Goal: Task Accomplishment & Management: Manage account settings

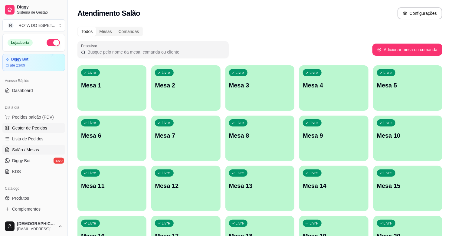
click at [38, 124] on link "Gestor de Pedidos" at bounding box center [33, 128] width 63 height 10
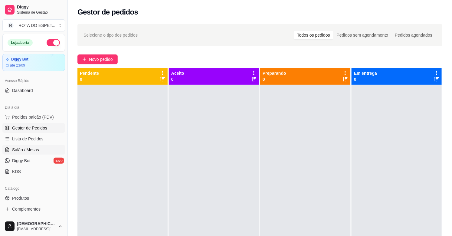
click at [31, 151] on span "Salão / Mesas" at bounding box center [25, 150] width 27 height 6
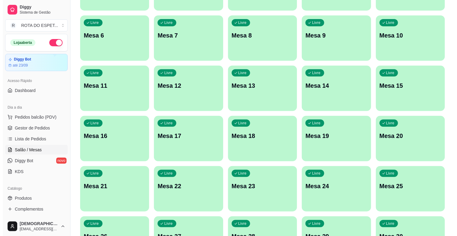
scroll to position [101, 0]
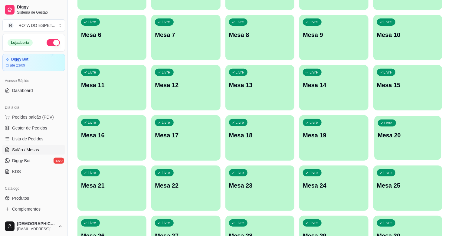
click at [408, 137] on p "Mesa 20" at bounding box center [408, 135] width 60 height 8
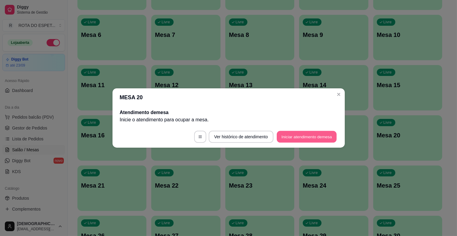
click at [318, 135] on button "Iniciar atendimento de mesa" at bounding box center [307, 137] width 60 height 12
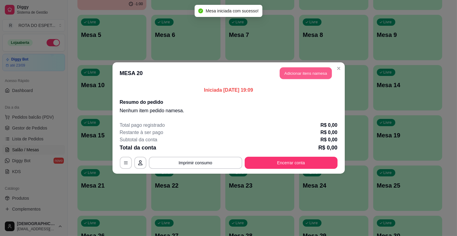
click at [294, 74] on button "Adicionar itens na mesa" at bounding box center [306, 73] width 52 height 12
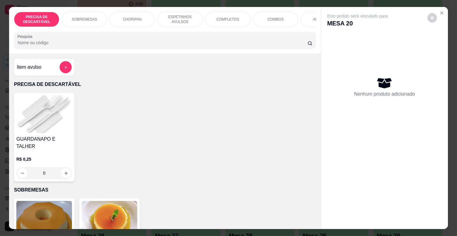
click at [182, 20] on p "ESPETINHOS AVULSOS" at bounding box center [179, 20] width 35 height 10
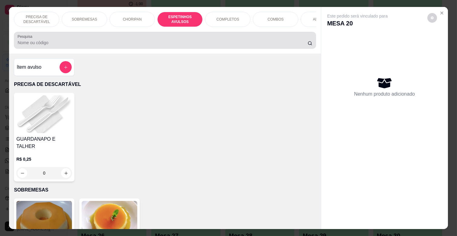
scroll to position [15, 0]
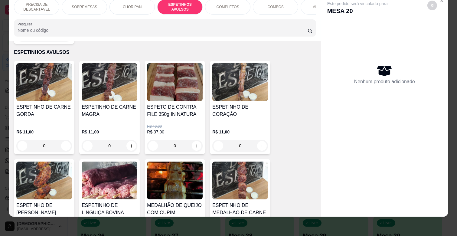
click at [113, 108] on h4 "ESPETINHO DE CARNE MAGRA" at bounding box center [110, 110] width 56 height 15
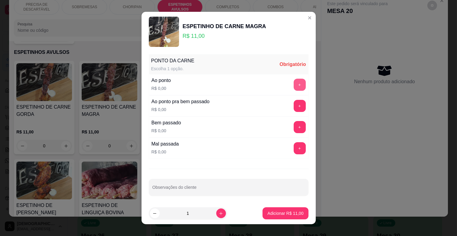
click at [294, 84] on button "+" at bounding box center [300, 85] width 12 height 12
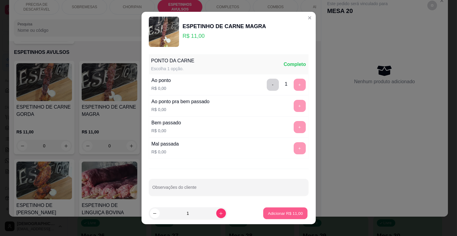
click at [275, 214] on p "Adicionar R$ 11,00" at bounding box center [285, 213] width 35 height 6
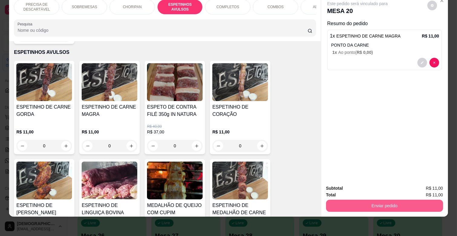
click at [362, 200] on button "Enviar pedido" at bounding box center [384, 206] width 117 height 12
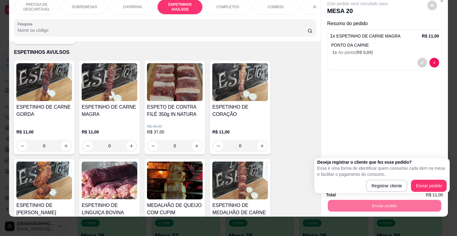
click at [363, 189] on div "Registrar cliente Enviar pedido" at bounding box center [381, 186] width 129 height 12
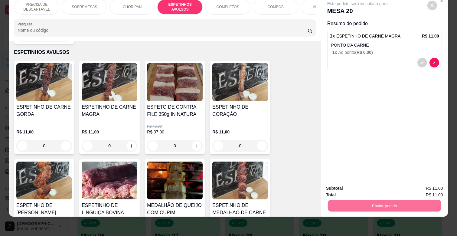
click at [433, 187] on button "Enviar pedido" at bounding box center [427, 185] width 34 height 11
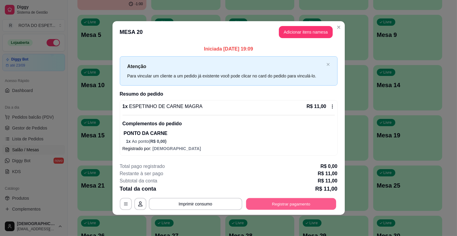
click at [304, 207] on button "Registrar pagamento" at bounding box center [291, 204] width 90 height 12
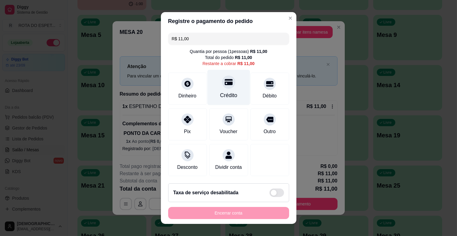
click at [224, 82] on icon at bounding box center [228, 82] width 8 height 8
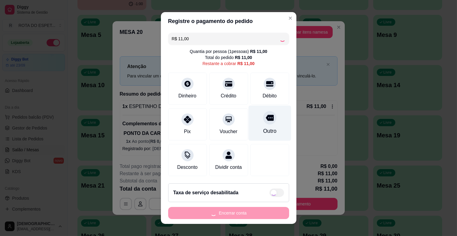
type input "R$ 0,00"
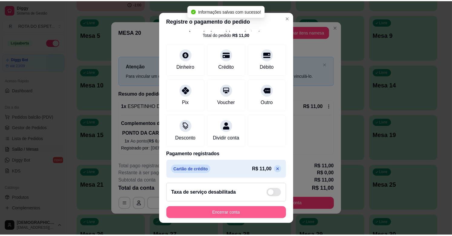
scroll to position [32, 0]
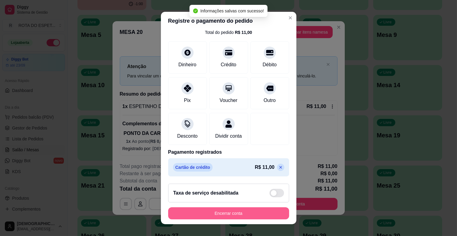
click at [231, 210] on button "Encerrar conta" at bounding box center [228, 213] width 121 height 12
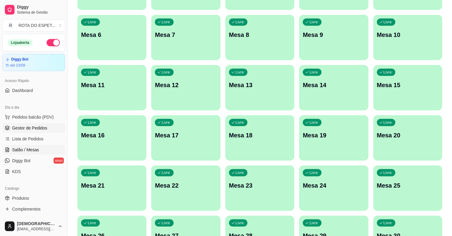
click at [27, 126] on span "Gestor de Pedidos" at bounding box center [29, 128] width 35 height 6
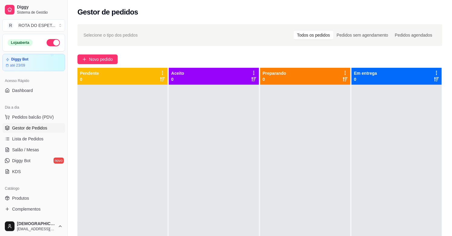
click at [321, 122] on div at bounding box center [305, 203] width 90 height 236
click at [200, 179] on div at bounding box center [214, 203] width 90 height 236
click at [40, 146] on link "Salão / Mesas" at bounding box center [33, 150] width 63 height 10
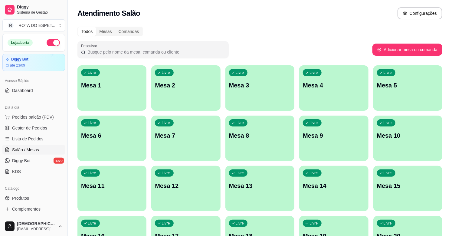
click at [200, 88] on p "Mesa 2" at bounding box center [186, 85] width 62 height 8
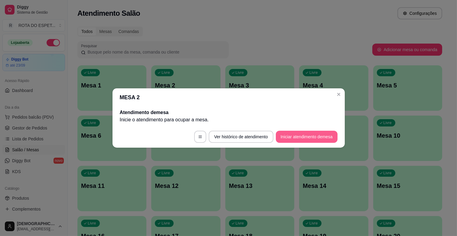
click at [307, 133] on button "Iniciar atendimento de mesa" at bounding box center [307, 137] width 62 height 12
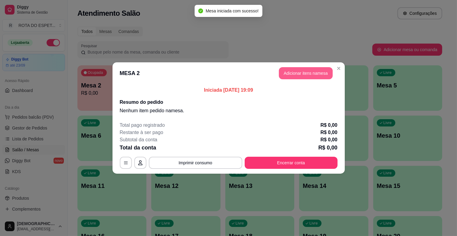
click at [313, 72] on button "Adicionar itens na mesa" at bounding box center [306, 73] width 54 height 12
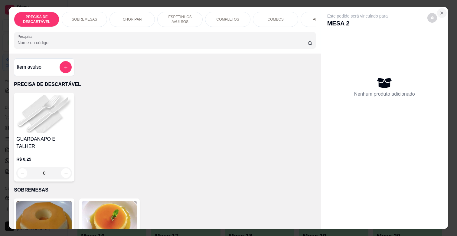
click at [441, 12] on icon "Close" at bounding box center [441, 13] width 5 height 5
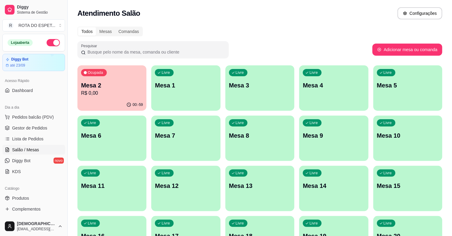
click at [245, 27] on div "Todos Mesas Comandas" at bounding box center [259, 32] width 365 height 10
drag, startPoint x: 245, startPoint y: 27, endPoint x: 217, endPoint y: 37, distance: 29.8
click at [217, 37] on div "Todos Mesas Comandas Pesquisar Adicionar mesa ou comanda Ocupada Mesa 2 R$ 0,00…" at bounding box center [260, 221] width 384 height 396
click at [29, 130] on span "Gestor de Pedidos" at bounding box center [29, 128] width 35 height 6
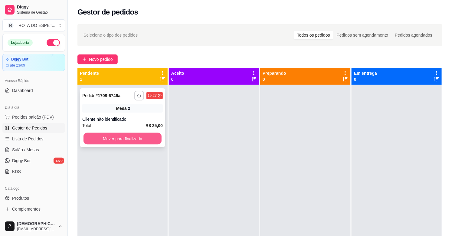
click at [122, 136] on button "Mover para finalizado" at bounding box center [122, 139] width 78 height 12
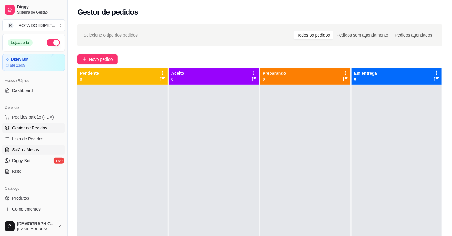
click at [39, 148] on link "Salão / Mesas" at bounding box center [33, 150] width 63 height 10
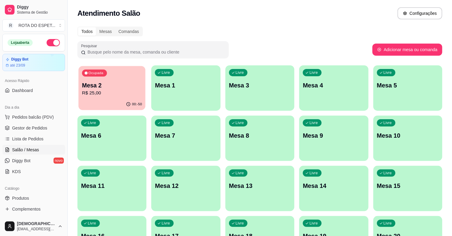
click at [134, 97] on div "Ocupada Mesa 2 R$ 25,00" at bounding box center [111, 82] width 67 height 33
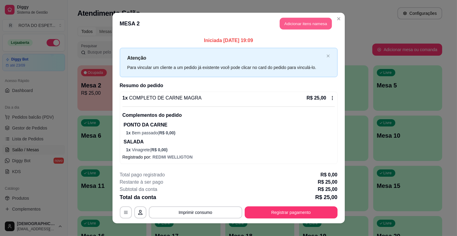
click at [317, 28] on button "Adicionar itens na mesa" at bounding box center [306, 24] width 52 height 12
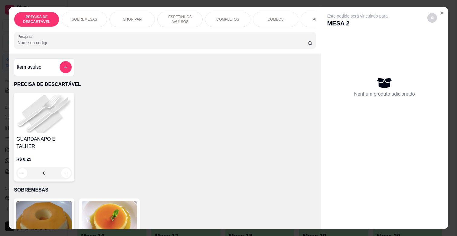
scroll to position [0, 264]
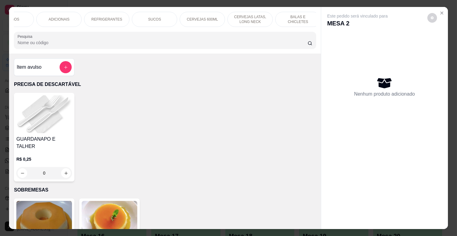
click at [114, 17] on p "REFRIGERANTES" at bounding box center [106, 19] width 31 height 5
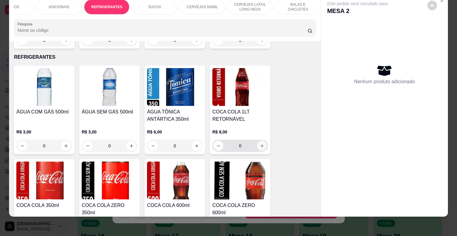
click at [260, 144] on icon "increase-product-quantity" at bounding box center [262, 146] width 5 height 5
type input "1"
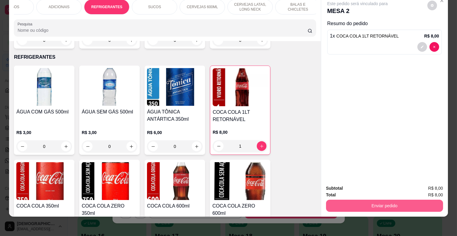
click at [408, 200] on button "Enviar pedido" at bounding box center [384, 206] width 117 height 12
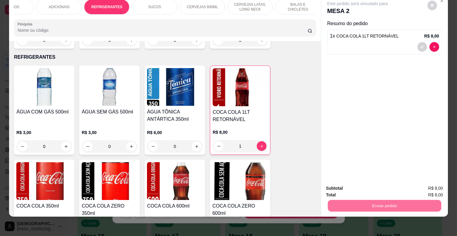
click at [381, 184] on button "Registrar cliente" at bounding box center [386, 185] width 40 height 11
click at [405, 200] on button "Enviar pedido" at bounding box center [384, 206] width 113 height 12
click at [425, 183] on button "Enviar pedido" at bounding box center [426, 185] width 33 height 11
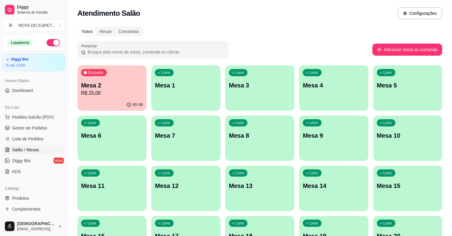
click at [108, 86] on p "Mesa 2" at bounding box center [112, 85] width 62 height 8
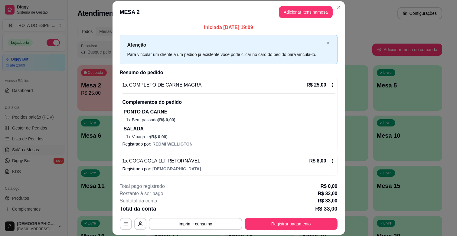
scroll to position [2, 0]
click at [294, 229] on button "Registrar pagamento" at bounding box center [291, 224] width 93 height 12
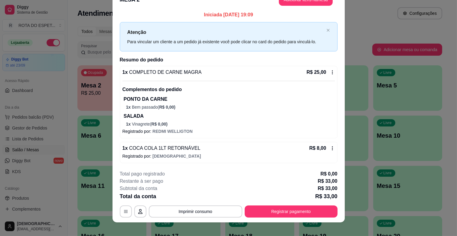
scroll to position [18, 0]
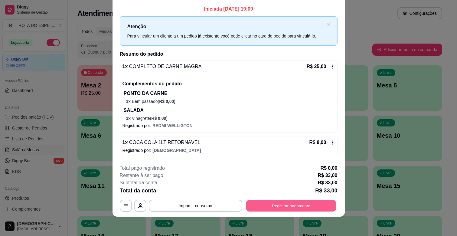
click at [307, 208] on button "Registrar pagamento" at bounding box center [291, 206] width 90 height 12
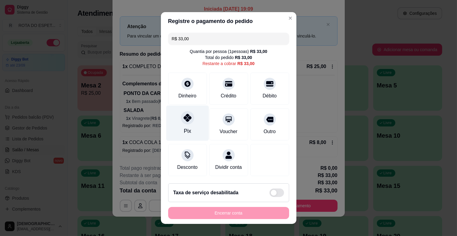
click at [187, 125] on div "Pix" at bounding box center [187, 123] width 43 height 35
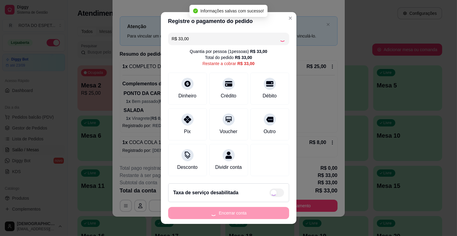
type input "R$ 0,00"
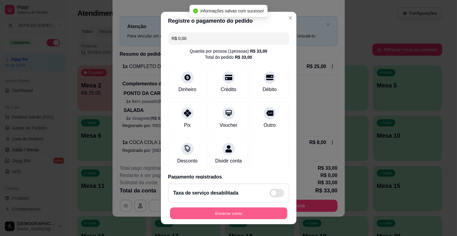
click at [247, 210] on button "Encerrar conta" at bounding box center [228, 213] width 117 height 12
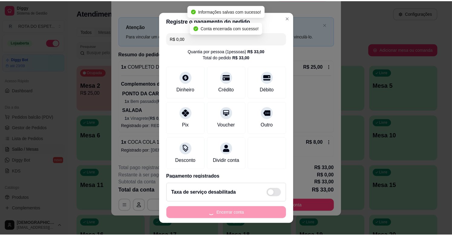
scroll to position [0, 0]
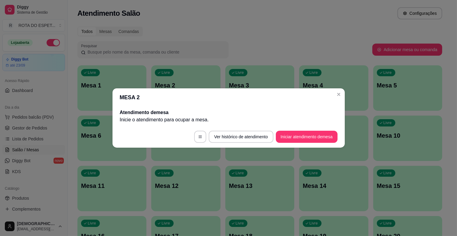
click at [333, 95] on header "MESA 2" at bounding box center [228, 97] width 232 height 18
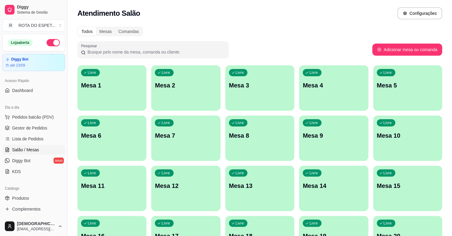
click at [343, 93] on div "Livre Mesa 4" at bounding box center [333, 84] width 69 height 38
click at [207, 90] on div "Livre Mesa 2" at bounding box center [185, 84] width 67 height 37
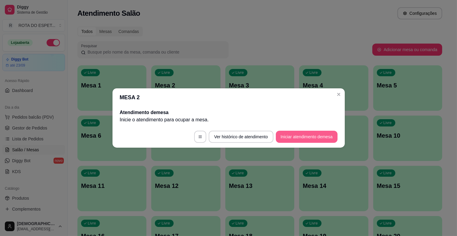
click at [312, 135] on button "Iniciar atendimento de mesa" at bounding box center [307, 137] width 62 height 12
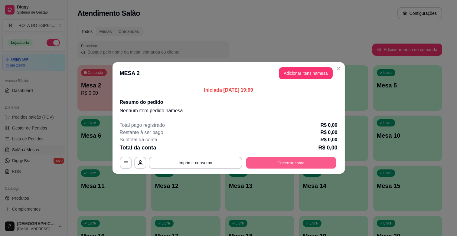
click at [311, 161] on button "Encerrar conta" at bounding box center [291, 163] width 90 height 12
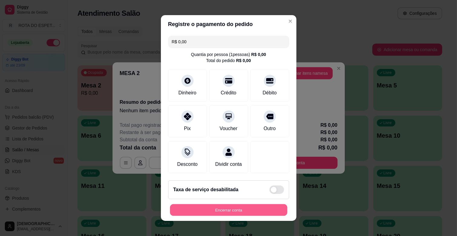
click at [254, 216] on button "Encerrar conta" at bounding box center [228, 210] width 117 height 12
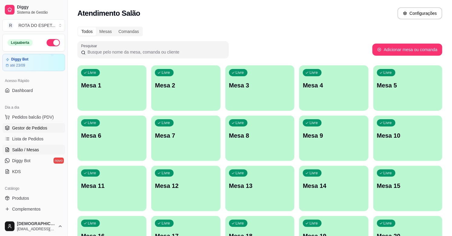
click at [40, 128] on span "Gestor de Pedidos" at bounding box center [29, 128] width 35 height 6
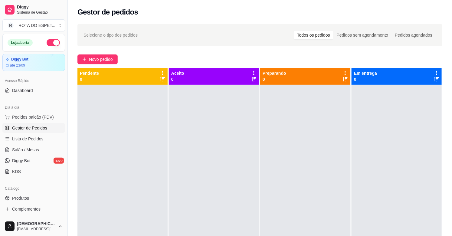
click at [210, 197] on div at bounding box center [214, 203] width 90 height 236
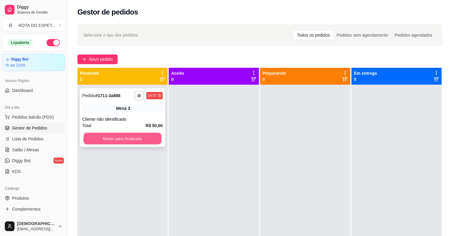
click at [132, 139] on button "Mover para finalizado" at bounding box center [122, 139] width 78 height 12
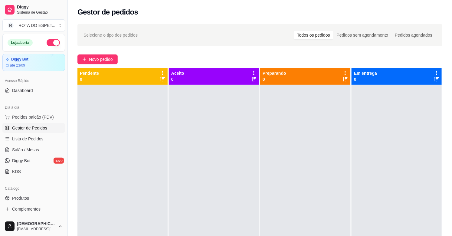
click at [216, 155] on div at bounding box center [214, 203] width 90 height 236
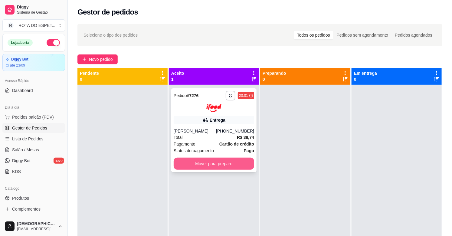
click at [233, 162] on button "Mover para preparo" at bounding box center [214, 164] width 80 height 12
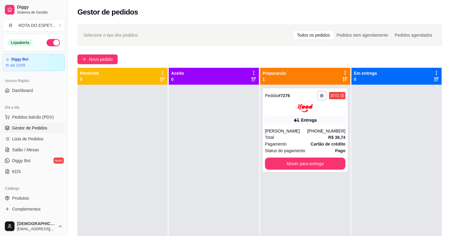
click at [195, 197] on div at bounding box center [214, 203] width 90 height 236
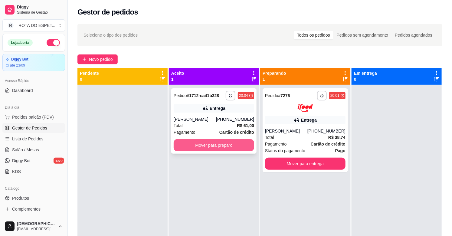
click at [223, 145] on button "Mover para preparo" at bounding box center [214, 145] width 80 height 12
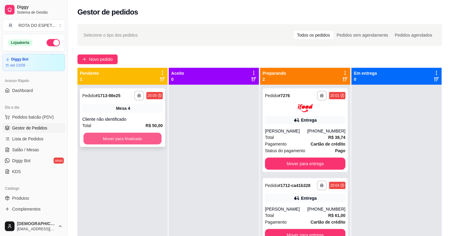
click at [134, 141] on button "Mover para finalizado" at bounding box center [122, 139] width 78 height 12
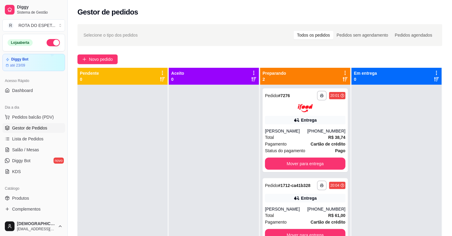
click at [192, 193] on div at bounding box center [214, 203] width 90 height 236
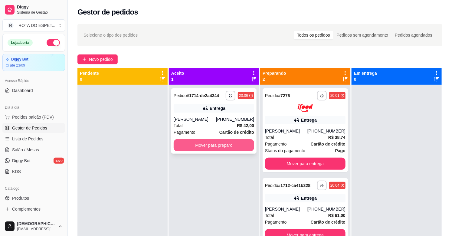
click at [230, 141] on button "Mover para preparo" at bounding box center [214, 145] width 80 height 12
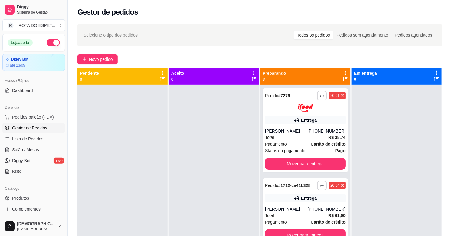
click at [204, 208] on div at bounding box center [214, 203] width 90 height 236
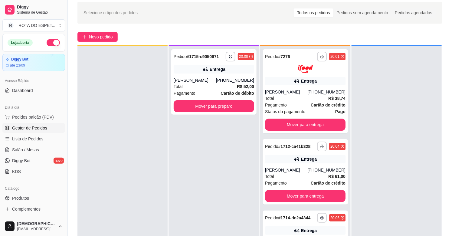
scroll to position [34, 0]
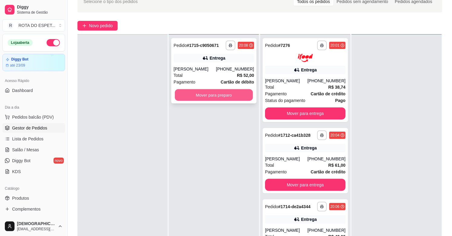
click at [239, 93] on button "Mover para preparo" at bounding box center [214, 95] width 78 height 12
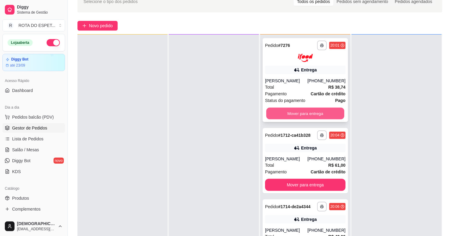
click at [297, 109] on button "Mover para entrega" at bounding box center [305, 113] width 78 height 12
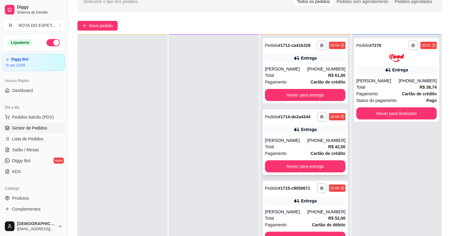
click at [300, 159] on div "**********" at bounding box center [304, 141] width 85 height 65
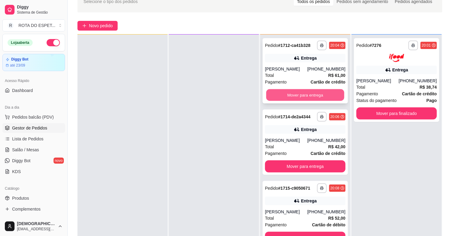
click at [306, 89] on button "Mover para entrega" at bounding box center [305, 95] width 78 height 12
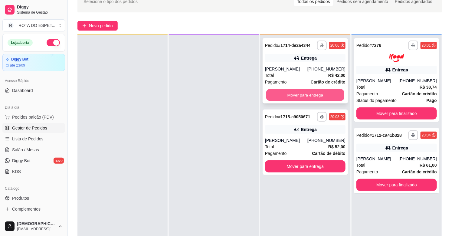
click at [307, 94] on button "Mover para entrega" at bounding box center [305, 95] width 78 height 12
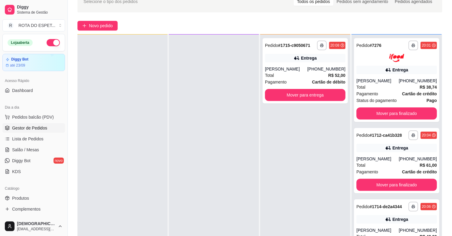
click at [193, 185] on div at bounding box center [214, 152] width 90 height 236
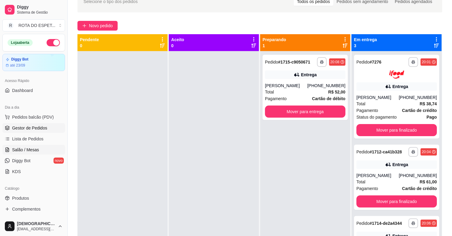
click at [21, 153] on link "Salão / Mesas" at bounding box center [33, 150] width 63 height 10
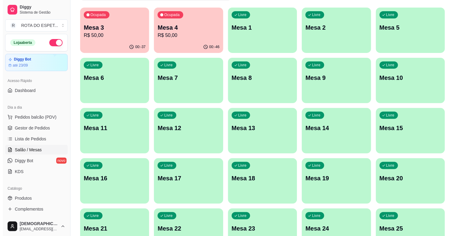
scroll to position [67, 0]
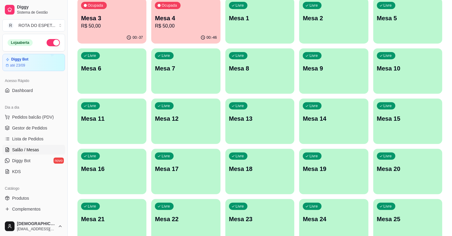
click at [382, 170] on p "Mesa 20" at bounding box center [408, 168] width 62 height 8
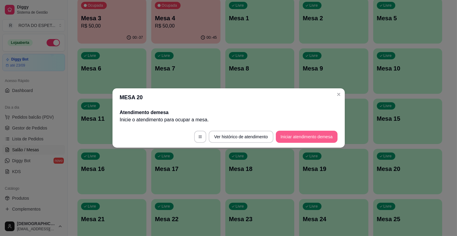
click at [304, 131] on button "Iniciar atendimento de mesa" at bounding box center [307, 137] width 62 height 12
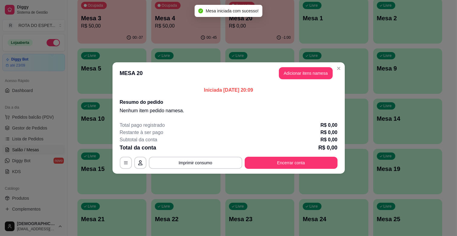
click at [306, 70] on button "Adicionar itens na mesa" at bounding box center [306, 73] width 54 height 12
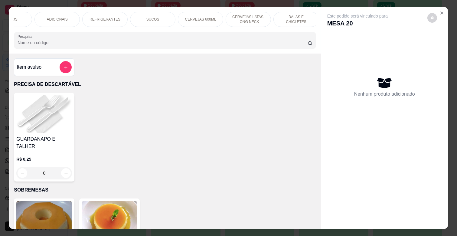
scroll to position [0, 268]
click at [103, 17] on p "REFRIGERANTES" at bounding box center [102, 19] width 31 height 5
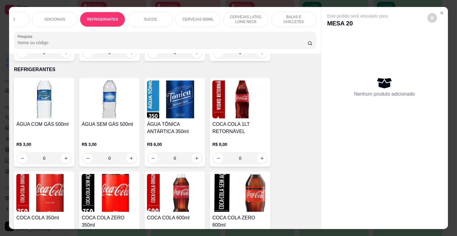
scroll to position [15, 0]
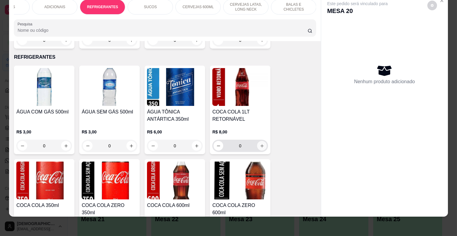
click at [259, 141] on button "increase-product-quantity" at bounding box center [262, 146] width 10 height 10
type input "1"
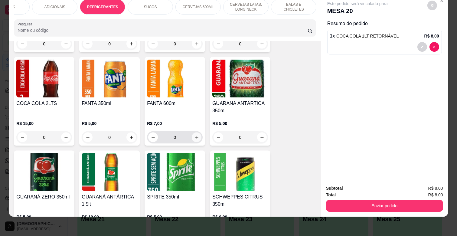
scroll to position [1657, 0]
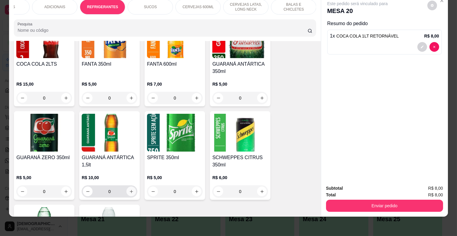
click at [129, 189] on icon "increase-product-quantity" at bounding box center [131, 191] width 5 height 5
type input "1"
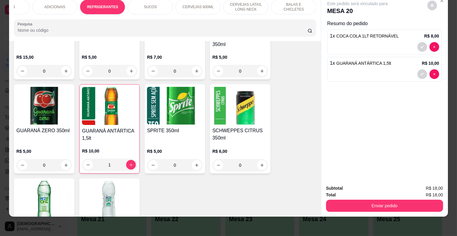
scroll to position [1691, 0]
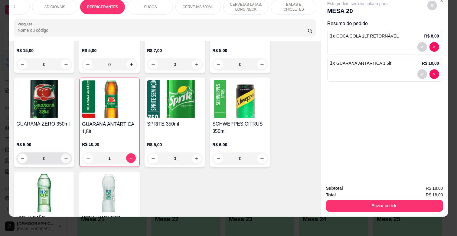
click at [64, 156] on icon "increase-product-quantity" at bounding box center [66, 158] width 5 height 5
type input "1"
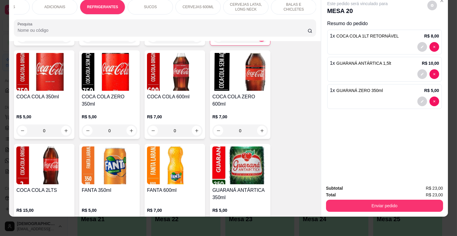
scroll to position [1489, 0]
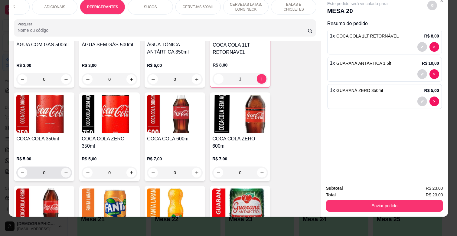
click at [65, 171] on icon "increase-product-quantity" at bounding box center [66, 173] width 5 height 5
type input "1"
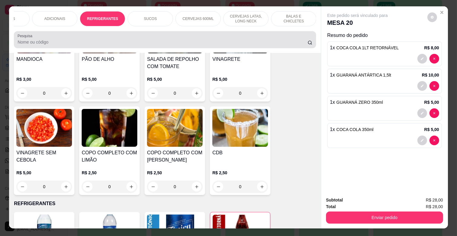
scroll to position [0, 0]
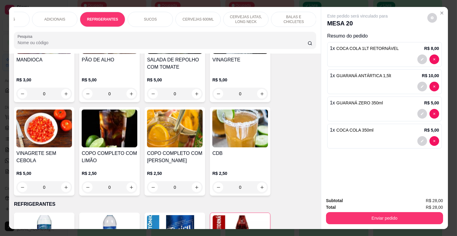
click at [54, 12] on div "ADICIONAIS" at bounding box center [54, 19] width 45 height 15
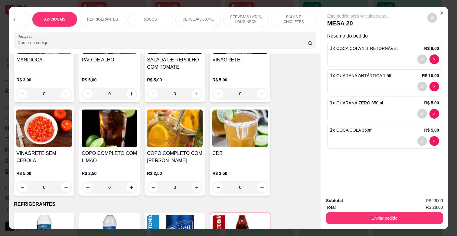
scroll to position [15, 0]
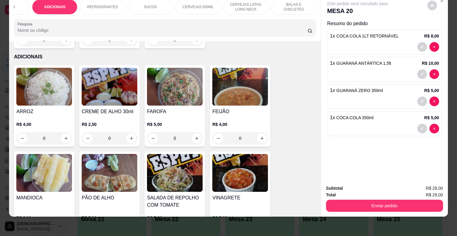
click at [25, 0] on div "COMBOS" at bounding box center [6, 6] width 45 height 15
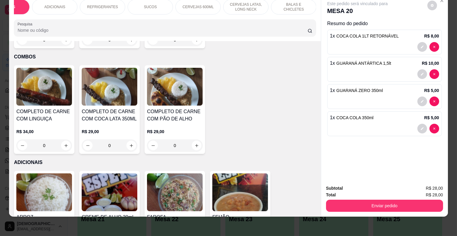
drag, startPoint x: 9, startPoint y: 12, endPoint x: 14, endPoint y: 12, distance: 4.5
click at [14, 12] on div "PRECISA DE DESCARTÁVEL SOBREMESAS CHORIPAN ESPETINHOS AVULSOS COMPLETOS COMBOS …" at bounding box center [165, 18] width 312 height 47
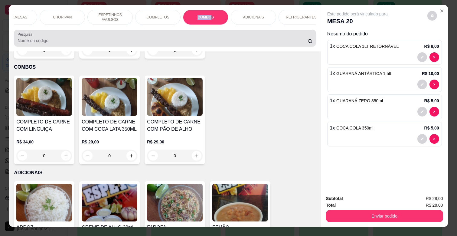
scroll to position [0, 0]
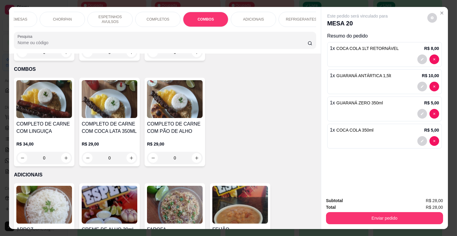
click at [108, 16] on p "ESPETINHOS AVULSOS" at bounding box center [110, 20] width 35 height 10
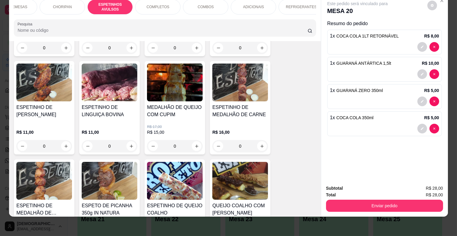
scroll to position [468, 0]
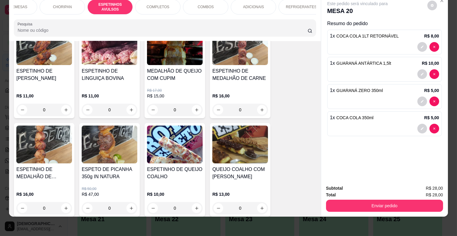
click at [259, 105] on div "0" at bounding box center [240, 110] width 56 height 12
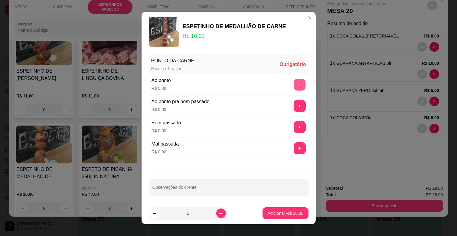
click at [294, 86] on button "+" at bounding box center [300, 85] width 12 height 12
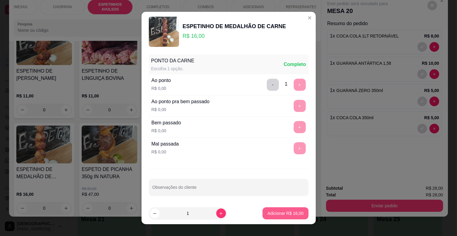
click at [275, 210] on button "Adicionar R$ 16,00" at bounding box center [285, 213] width 46 height 12
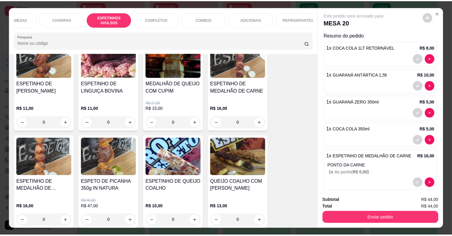
scroll to position [0, 0]
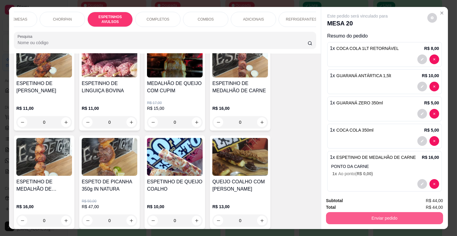
click at [382, 212] on button "Enviar pedido" at bounding box center [384, 218] width 117 height 12
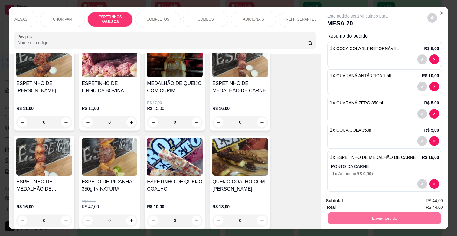
click at [443, 200] on button "Enviar pedido" at bounding box center [427, 200] width 34 height 11
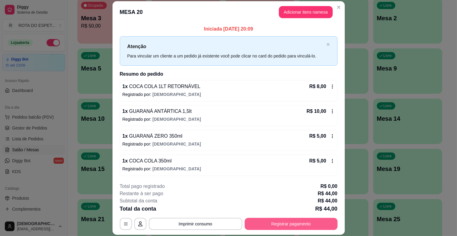
click at [287, 219] on button "Registrar pagamento" at bounding box center [291, 224] width 93 height 12
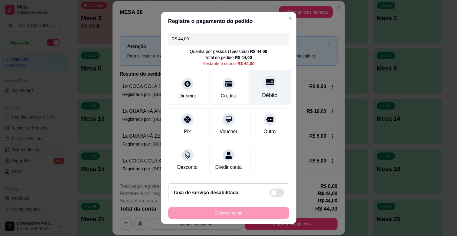
click at [258, 90] on div "Débito" at bounding box center [269, 87] width 43 height 35
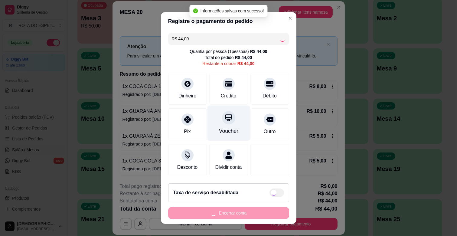
type input "R$ 0,00"
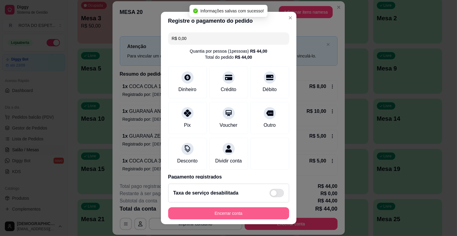
click at [235, 210] on button "Encerrar conta" at bounding box center [228, 213] width 121 height 12
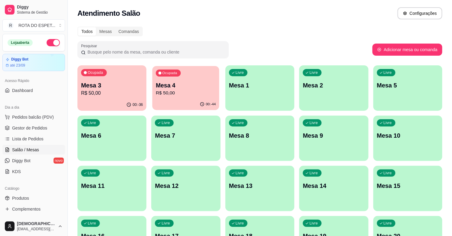
click at [180, 94] on p "R$ 50,00" at bounding box center [186, 92] width 60 height 7
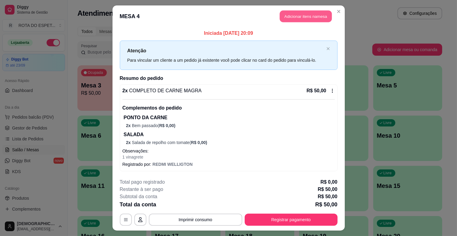
click at [298, 17] on button "Adicionar itens na mesa" at bounding box center [306, 17] width 52 height 12
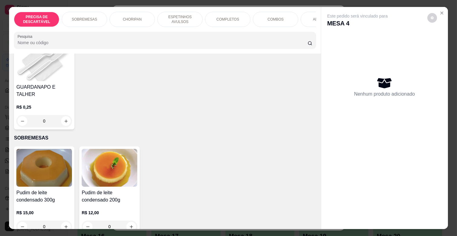
scroll to position [67, 0]
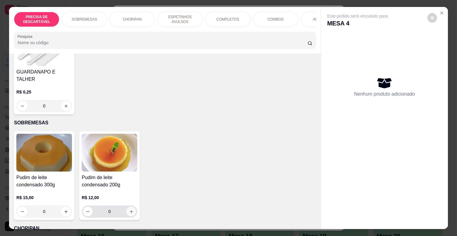
click at [131, 209] on icon "increase-product-quantity" at bounding box center [131, 211] width 5 height 5
type input "1"
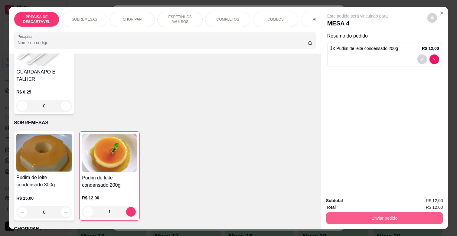
click at [383, 215] on button "Enviar pedido" at bounding box center [384, 218] width 117 height 12
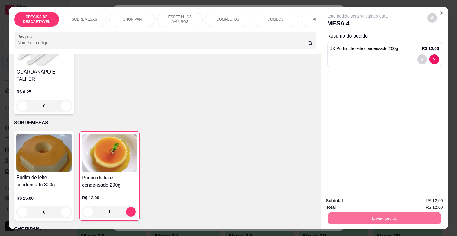
click at [433, 200] on button "Enviar pedido" at bounding box center [427, 200] width 34 height 11
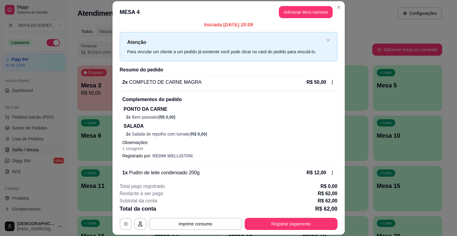
scroll to position [0, 0]
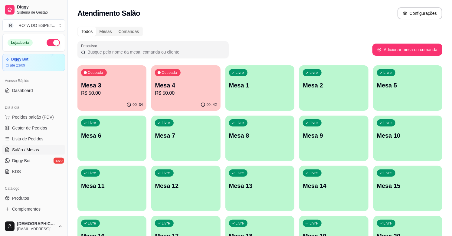
click at [97, 76] on div "Ocupada" at bounding box center [94, 72] width 26 height 7
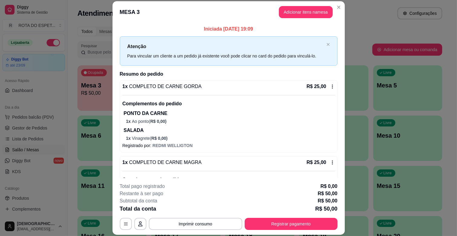
scroll to position [34, 0]
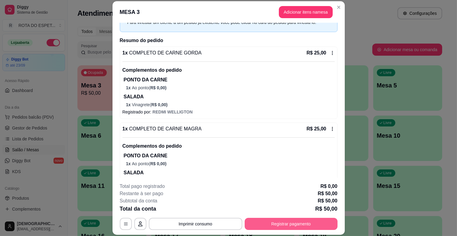
click at [268, 219] on button "Registrar pagamento" at bounding box center [291, 224] width 93 height 12
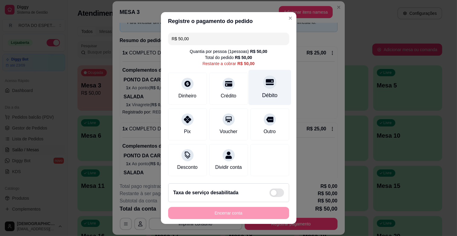
click at [249, 90] on div "Débito" at bounding box center [269, 87] width 43 height 35
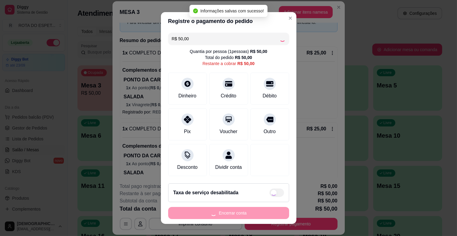
type input "R$ 0,00"
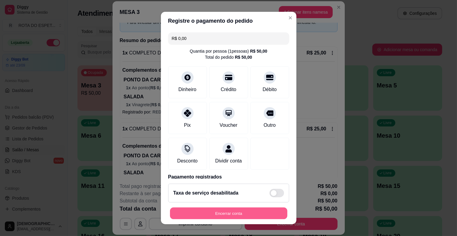
click at [243, 215] on button "Encerrar conta" at bounding box center [228, 213] width 117 height 12
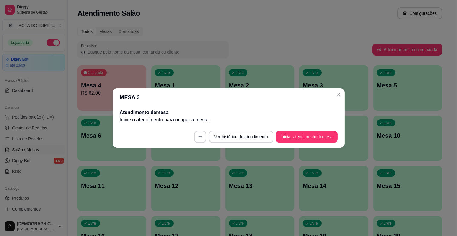
scroll to position [0, 0]
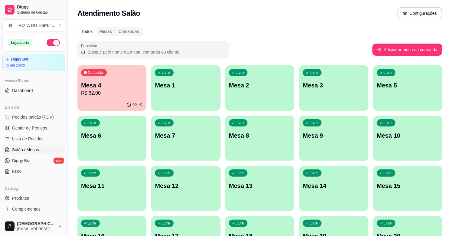
click at [118, 71] on div "Ocupada Mesa 4 R$ 62,00" at bounding box center [111, 82] width 69 height 34
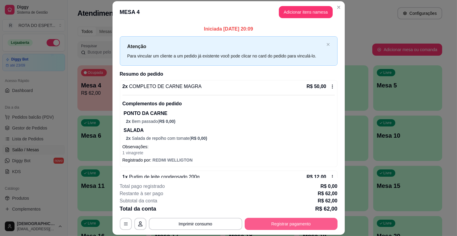
click at [286, 220] on button "Registrar pagamento" at bounding box center [291, 224] width 93 height 12
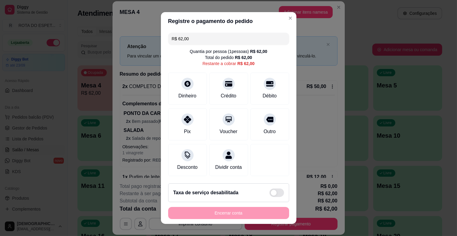
drag, startPoint x: 200, startPoint y: 44, endPoint x: 129, endPoint y: 50, distance: 71.3
click at [129, 50] on div "Registre o pagamento do pedido R$ 62,00 Quantia por pessoa ( 1 pessoas) R$ 62,0…" at bounding box center [228, 118] width 457 height 236
click at [191, 41] on input "R$ 0,25" at bounding box center [229, 39] width 114 height 12
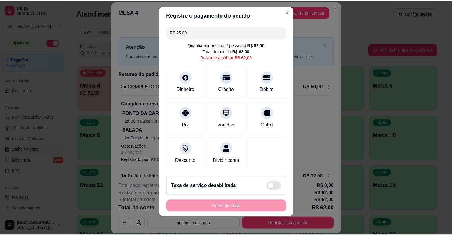
scroll to position [8, 0]
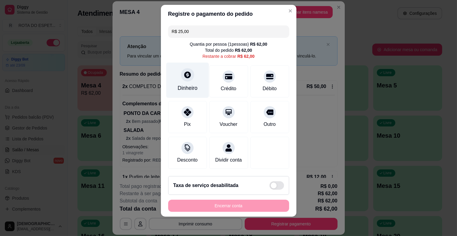
click at [190, 74] on div "Dinheiro" at bounding box center [187, 80] width 43 height 35
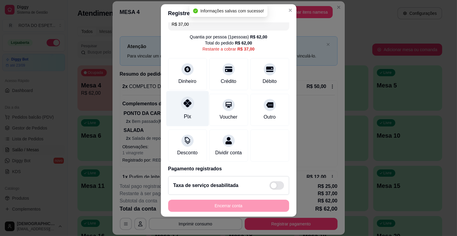
click at [176, 103] on div "Pix" at bounding box center [187, 108] width 43 height 35
type input "R$ 0,00"
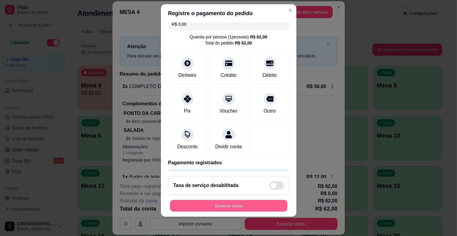
click at [235, 203] on button "Encerrar conta" at bounding box center [228, 206] width 117 height 12
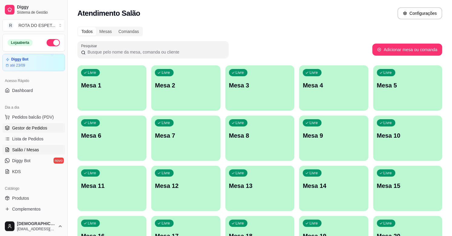
click at [42, 124] on link "Gestor de Pedidos" at bounding box center [33, 128] width 63 height 10
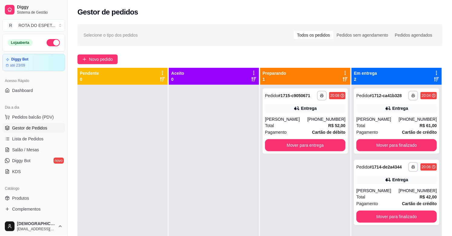
click at [203, 202] on div at bounding box center [214, 203] width 90 height 236
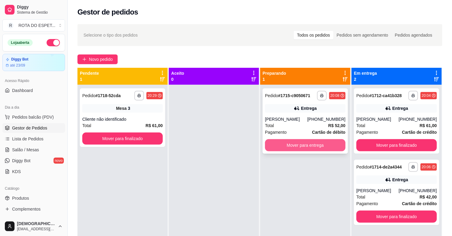
click at [322, 148] on button "Mover para entrega" at bounding box center [305, 145] width 80 height 12
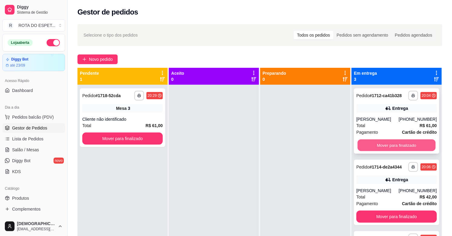
click at [403, 139] on button "Mover para finalizado" at bounding box center [396, 145] width 78 height 12
click at [403, 141] on button "Mover para finalizado" at bounding box center [396, 145] width 80 height 12
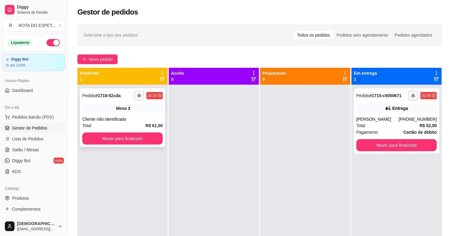
click at [117, 131] on div "**********" at bounding box center [122, 117] width 85 height 59
click at [117, 137] on button "Mover para finalizado" at bounding box center [122, 139] width 78 height 12
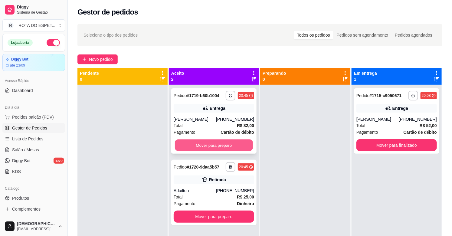
click at [216, 148] on button "Mover para preparo" at bounding box center [214, 145] width 78 height 12
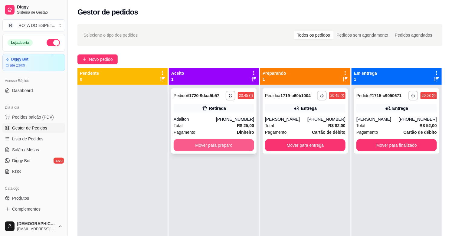
click at [228, 147] on button "Mover para preparo" at bounding box center [214, 145] width 80 height 12
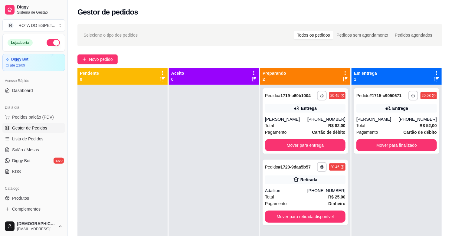
click at [195, 199] on div at bounding box center [214, 203] width 90 height 236
click at [52, 146] on link "Salão / Mesas" at bounding box center [33, 150] width 63 height 10
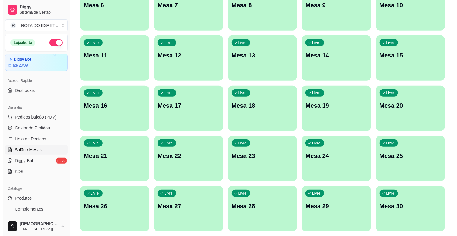
scroll to position [134, 0]
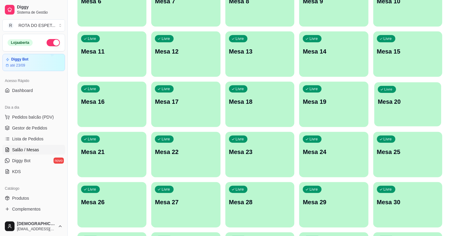
click at [413, 117] on div "Livre Mesa 20" at bounding box center [407, 100] width 67 height 37
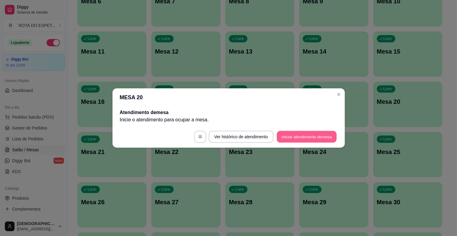
click at [325, 141] on button "Iniciar atendimento de mesa" at bounding box center [307, 137] width 60 height 12
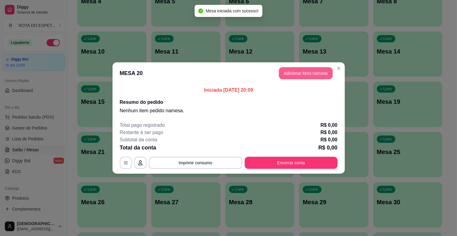
click at [305, 74] on button "Adicionar itens na mesa" at bounding box center [306, 73] width 54 height 12
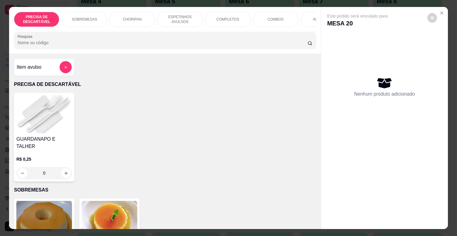
click at [177, 15] on p "ESPETINHOS AVULSOS" at bounding box center [179, 20] width 35 height 10
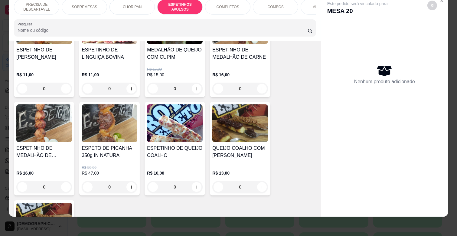
scroll to position [535, 0]
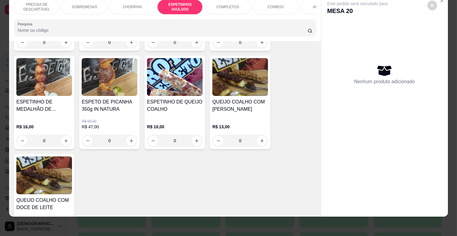
click at [128, 135] on div "0" at bounding box center [110, 141] width 56 height 12
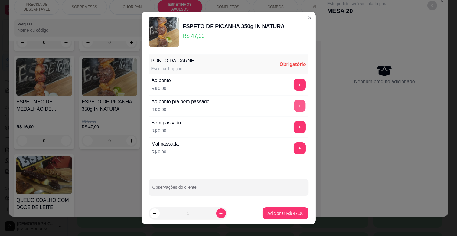
click at [294, 105] on button "+" at bounding box center [300, 106] width 12 height 12
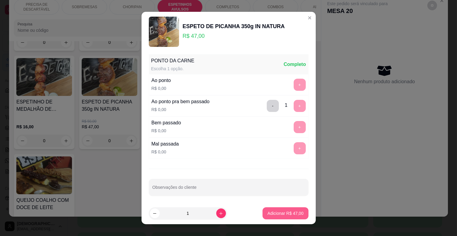
click at [267, 210] on button "Adicionar R$ 47,00" at bounding box center [285, 213] width 46 height 12
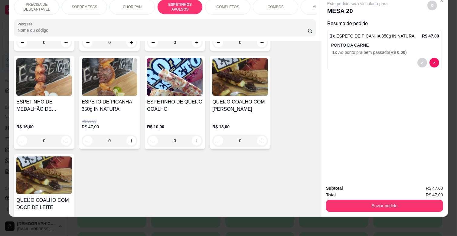
click at [301, 3] on div "ADICIONAIS" at bounding box center [323, 6] width 45 height 15
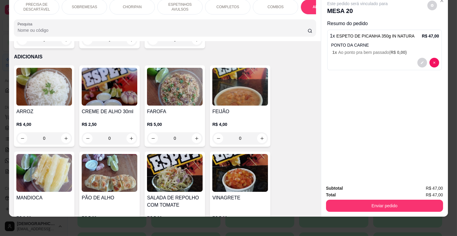
click at [70, 127] on div "ARROZ R$ 4,00 0" at bounding box center [44, 105] width 60 height 81
click at [65, 136] on icon "increase-product-quantity" at bounding box center [66, 138] width 5 height 5
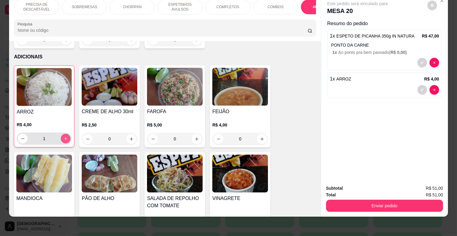
click at [64, 136] on icon "increase-product-quantity" at bounding box center [65, 138] width 5 height 5
type input "2"
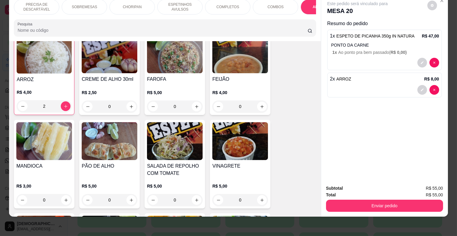
scroll to position [1171, 0]
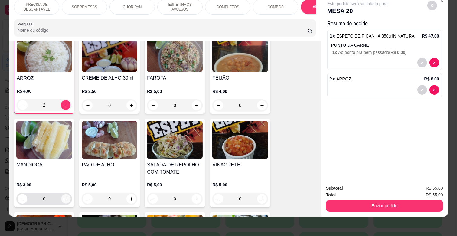
click at [64, 197] on icon "increase-product-quantity" at bounding box center [66, 199] width 5 height 5
type input "1"
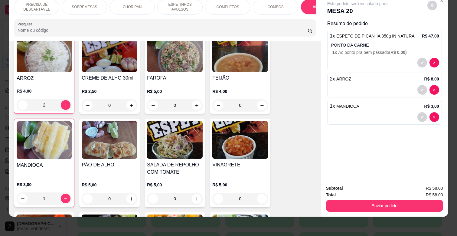
click at [388, 200] on button "Enviar pedido" at bounding box center [384, 206] width 117 height 12
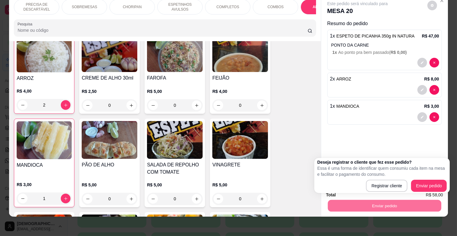
drag, startPoint x: 388, startPoint y: 178, endPoint x: 437, endPoint y: 145, distance: 59.3
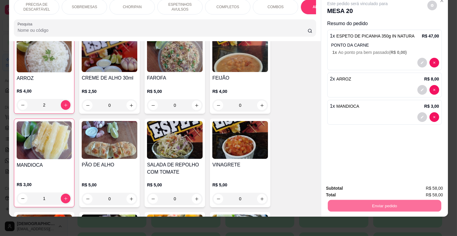
click at [428, 185] on button "Enviar pedido" at bounding box center [427, 185] width 34 height 11
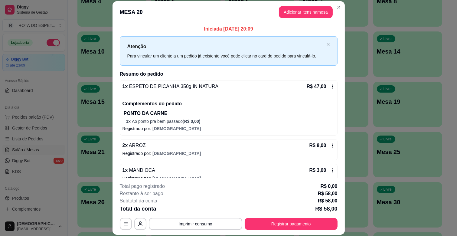
click at [280, 216] on div "**********" at bounding box center [229, 206] width 218 height 47
click at [280, 222] on button "Registrar pagamento" at bounding box center [291, 224] width 93 height 12
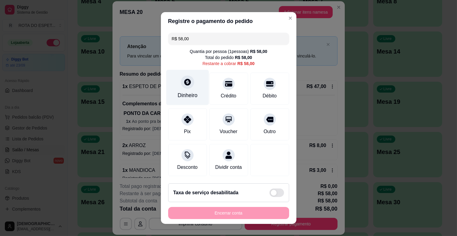
click at [184, 82] on icon at bounding box center [187, 82] width 8 height 8
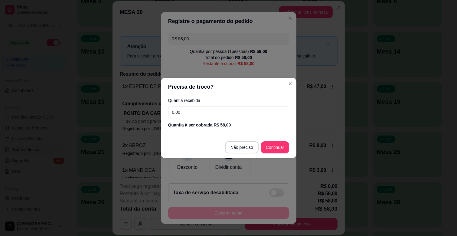
click at [188, 110] on input "0,00" at bounding box center [228, 112] width 121 height 12
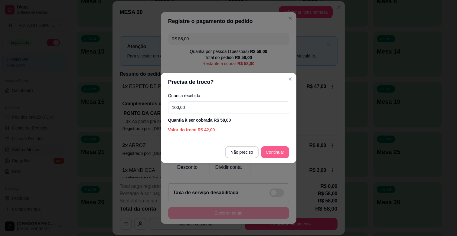
type input "100,00"
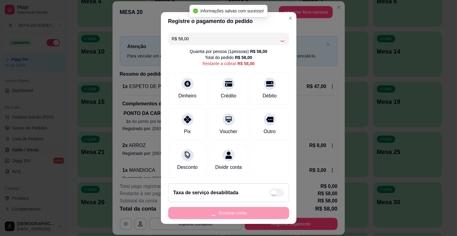
type input "R$ 0,00"
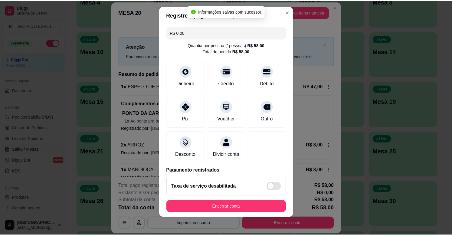
scroll to position [8, 0]
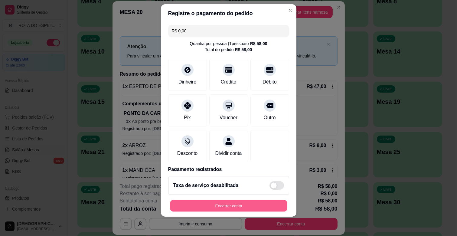
click at [247, 202] on button "Encerrar conta" at bounding box center [228, 206] width 117 height 12
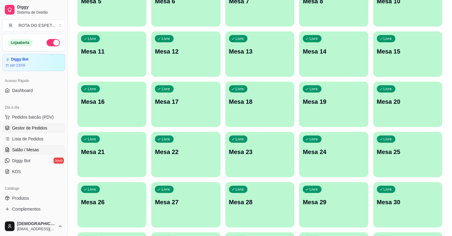
click at [32, 129] on span "Gestor de Pedidos" at bounding box center [29, 128] width 35 height 6
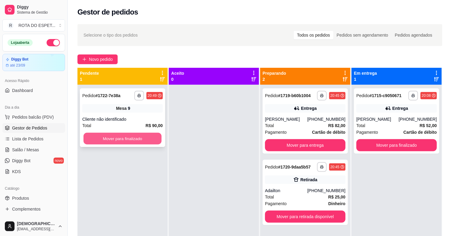
click at [128, 137] on button "Mover para finalizado" at bounding box center [122, 139] width 78 height 12
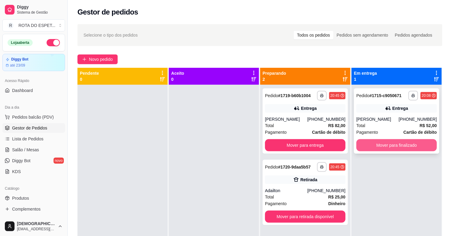
click at [385, 148] on button "Mover para finalizado" at bounding box center [396, 145] width 80 height 12
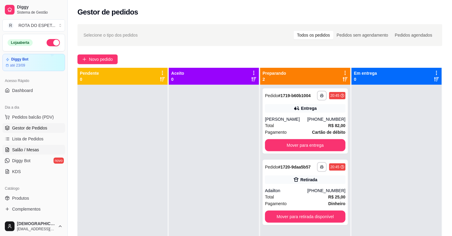
click at [25, 149] on span "Salão / Mesas" at bounding box center [25, 150] width 27 height 6
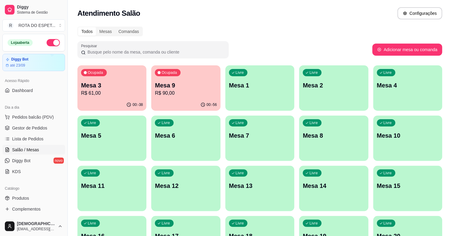
click at [297, 46] on div "Pesquisar" at bounding box center [224, 49] width 295 height 17
click at [16, 128] on span "Gestor de Pedidos" at bounding box center [29, 128] width 35 height 6
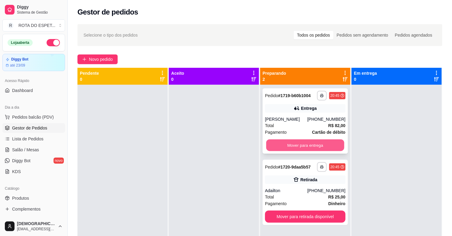
click at [310, 142] on button "Mover para entrega" at bounding box center [305, 145] width 78 height 12
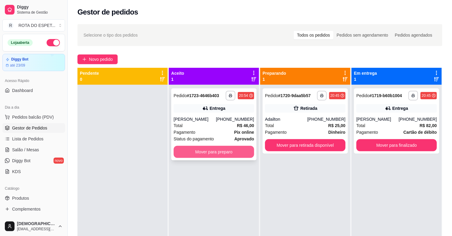
click at [224, 150] on button "Mover para preparo" at bounding box center [214, 152] width 80 height 12
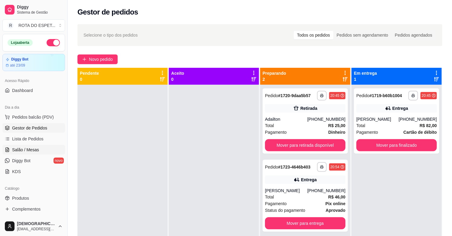
click at [31, 150] on span "Salão / Mesas" at bounding box center [25, 150] width 27 height 6
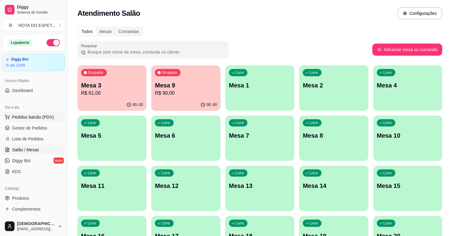
click at [36, 119] on span "Pedidos balcão (PDV)" at bounding box center [33, 117] width 42 height 6
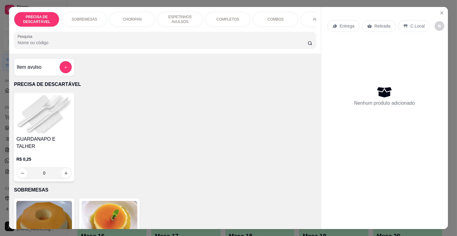
click at [235, 17] on p "COMPLETOS" at bounding box center [227, 19] width 23 height 5
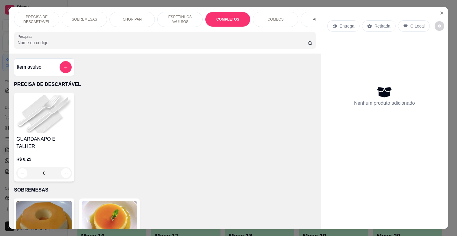
scroll to position [15, 0]
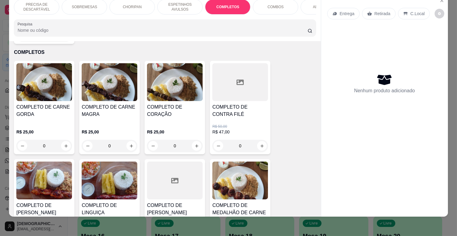
click at [31, 110] on h4 "COMPLETO DE CARNE GORDA" at bounding box center [44, 110] width 56 height 15
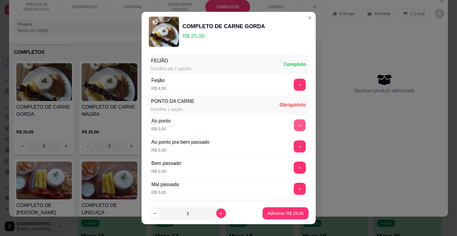
click at [294, 124] on button "+" at bounding box center [300, 125] width 12 height 12
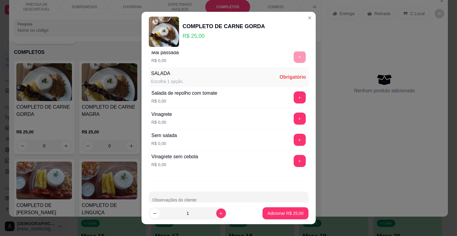
scroll to position [147, 0]
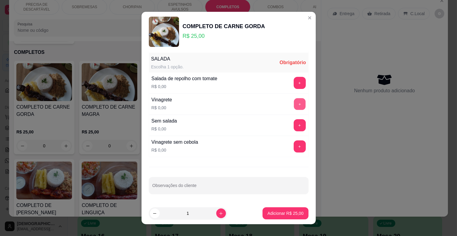
click at [294, 102] on button "+" at bounding box center [300, 104] width 12 height 12
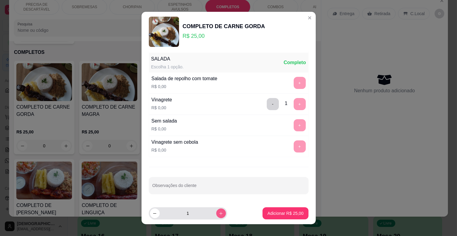
click at [216, 210] on button "increase-product-quantity" at bounding box center [221, 213] width 10 height 10
type input "2"
click at [283, 212] on p "Adicionar R$ 50,00" at bounding box center [285, 213] width 35 height 6
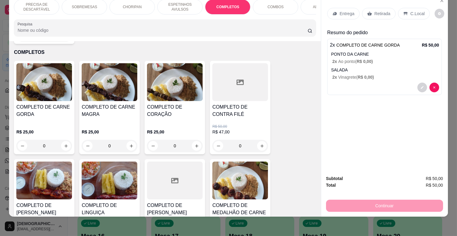
click at [344, 11] on p "Entrega" at bounding box center [347, 14] width 15 height 6
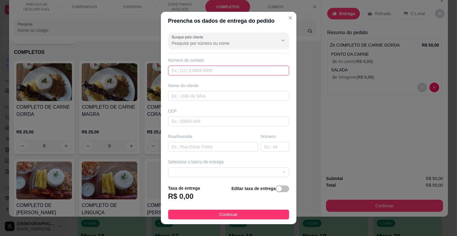
click at [210, 71] on input "text" at bounding box center [228, 71] width 121 height 10
type input "[PHONE_NUMBER]"
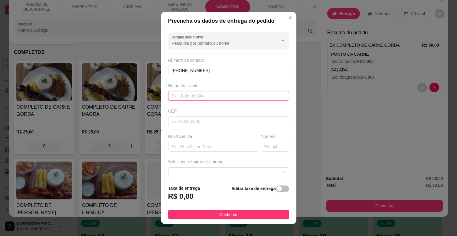
click at [208, 94] on input "text" at bounding box center [228, 96] width 121 height 10
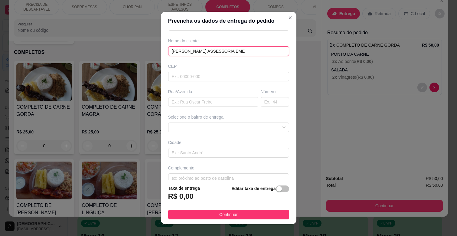
scroll to position [54, 0]
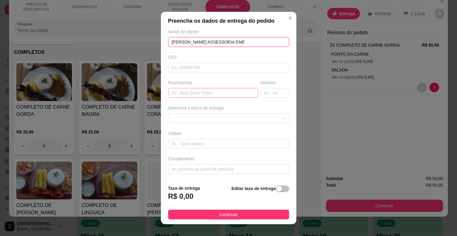
type input "[PERSON_NAME] ASSESSORIA EME"
click at [201, 94] on input "text" at bounding box center [213, 93] width 90 height 10
type input "RUA [PERSON_NAME]"
click at [265, 91] on input "text" at bounding box center [275, 93] width 28 height 10
click at [237, 116] on span at bounding box center [229, 118] width 114 height 9
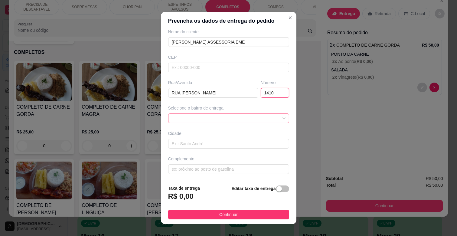
type input "1410"
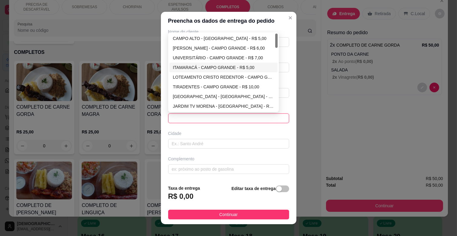
click at [213, 67] on div "ITAMARACÁ - CAMPO GRANDE - R$ 5,00" at bounding box center [223, 67] width 101 height 7
type input "CAMPO GRANDE"
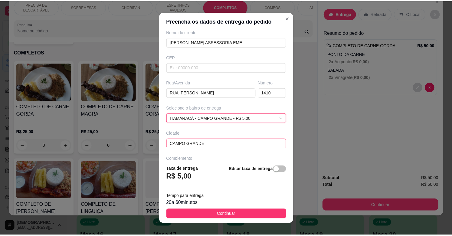
scroll to position [73, 0]
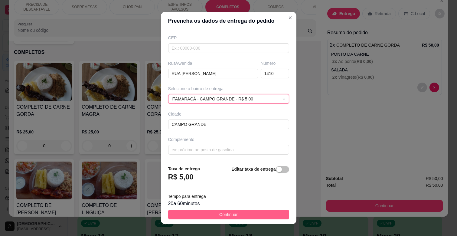
click at [239, 212] on button "Continuar" at bounding box center [228, 215] width 121 height 10
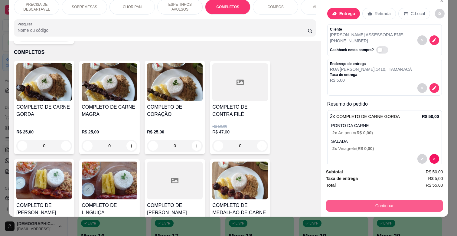
click at [386, 200] on button "Continuar" at bounding box center [384, 206] width 117 height 12
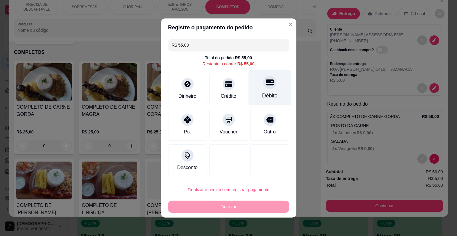
click at [262, 96] on div "Débito" at bounding box center [269, 96] width 15 height 8
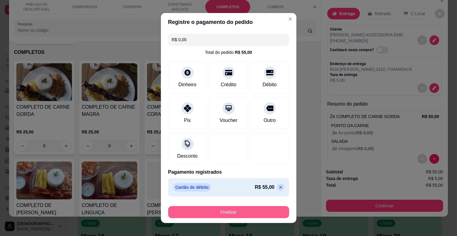
click at [243, 210] on button "Finalizar" at bounding box center [228, 212] width 121 height 12
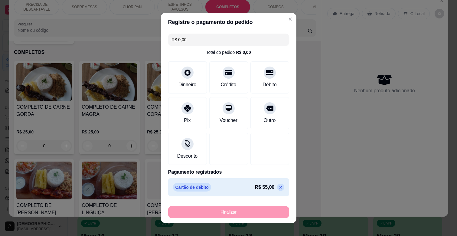
type input "-R$ 55,00"
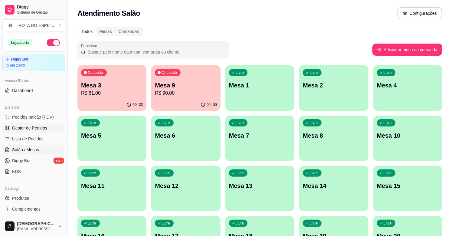
click at [32, 127] on span "Gestor de Pedidos" at bounding box center [29, 128] width 35 height 6
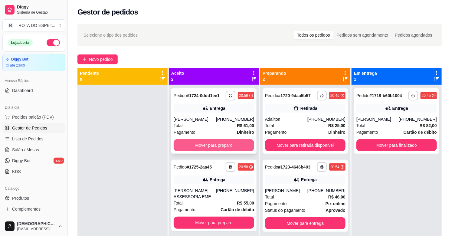
click at [203, 140] on button "Mover para preparo" at bounding box center [214, 145] width 80 height 12
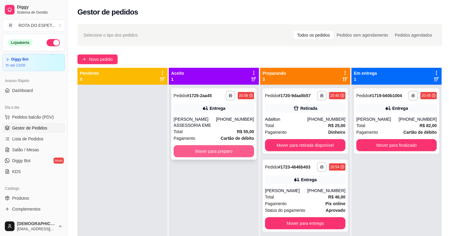
click at [214, 151] on button "Mover para preparo" at bounding box center [214, 151] width 80 height 12
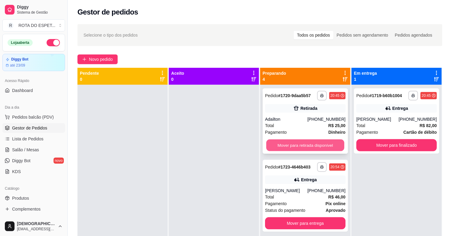
click at [318, 144] on button "Mover para retirada disponível" at bounding box center [305, 145] width 78 height 12
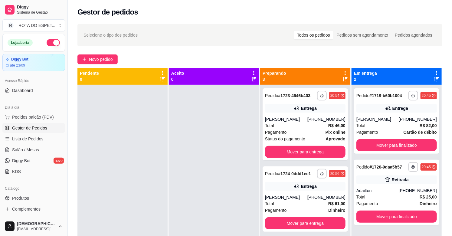
click at [183, 197] on div at bounding box center [214, 203] width 90 height 236
click at [32, 152] on span "Salão / Mesas" at bounding box center [25, 150] width 27 height 6
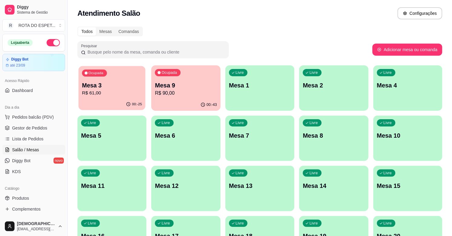
click at [131, 89] on p "R$ 61,00" at bounding box center [112, 92] width 60 height 7
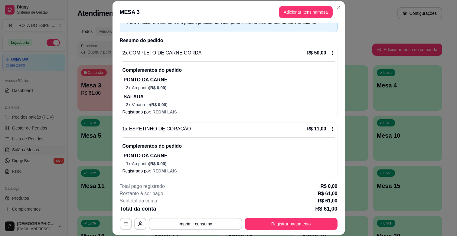
scroll to position [36, 0]
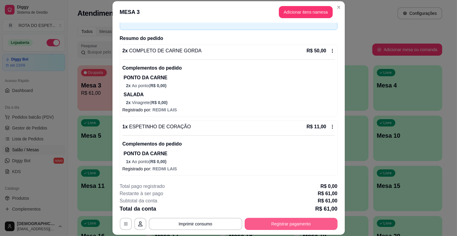
click at [304, 224] on button "Registrar pagamento" at bounding box center [291, 224] width 93 height 12
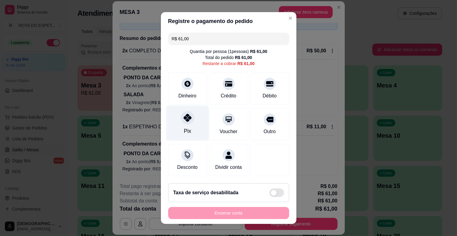
click at [185, 119] on icon at bounding box center [187, 118] width 8 height 8
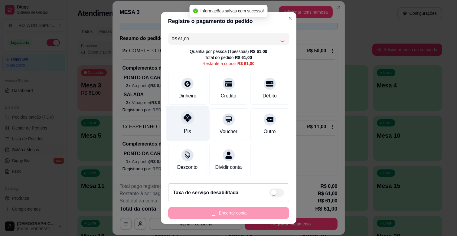
type input "R$ 0,00"
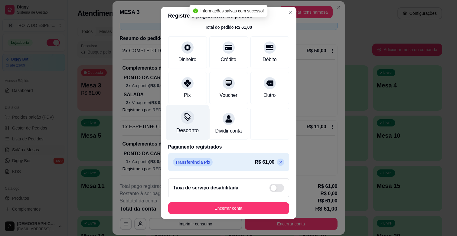
scroll to position [8, 0]
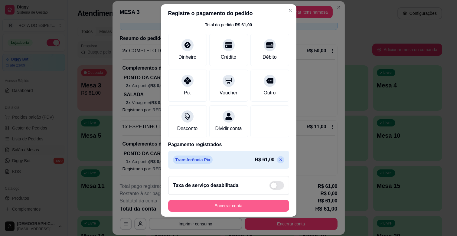
click at [241, 204] on button "Encerrar conta" at bounding box center [228, 206] width 121 height 12
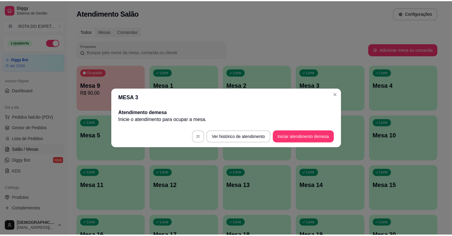
scroll to position [0, 0]
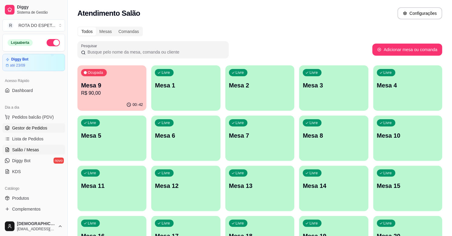
click at [36, 125] on span "Gestor de Pedidos" at bounding box center [29, 128] width 35 height 6
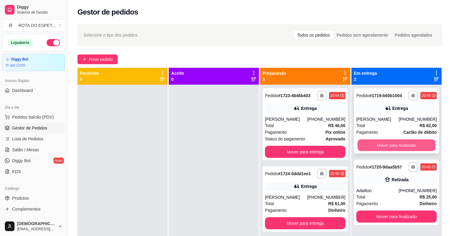
click at [393, 142] on button "Mover para finalizado" at bounding box center [396, 145] width 78 height 12
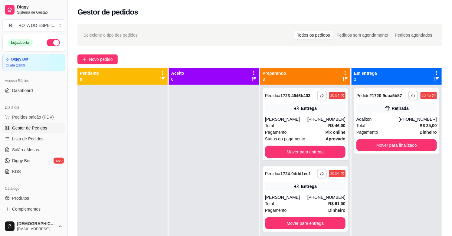
click at [201, 206] on div at bounding box center [214, 203] width 90 height 236
click at [288, 117] on div "[PERSON_NAME]" at bounding box center [286, 119] width 42 height 6
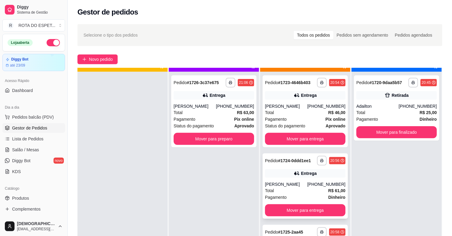
scroll to position [17, 0]
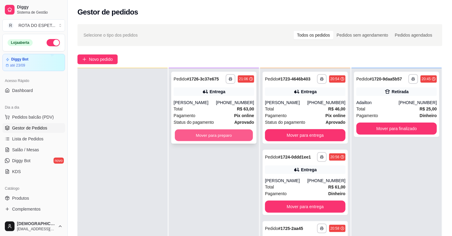
click at [205, 132] on button "Mover para preparo" at bounding box center [214, 135] width 78 height 12
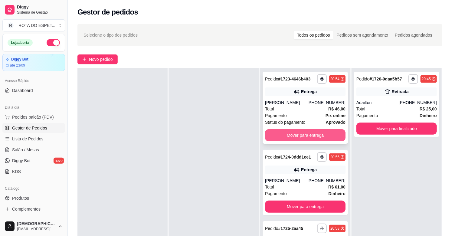
click at [305, 137] on button "Mover para entrega" at bounding box center [305, 135] width 80 height 12
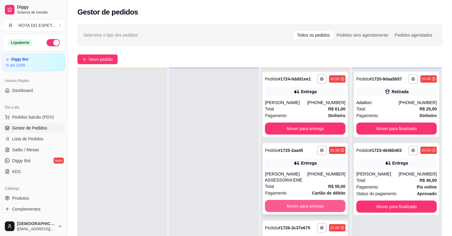
click at [304, 208] on button "Mover para entrega" at bounding box center [305, 206] width 80 height 12
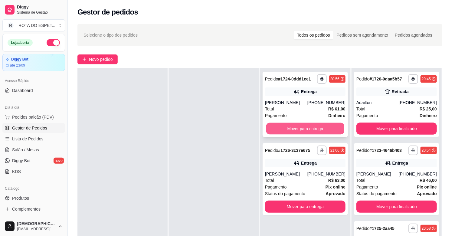
click at [305, 128] on button "Mover para entrega" at bounding box center [305, 129] width 78 height 12
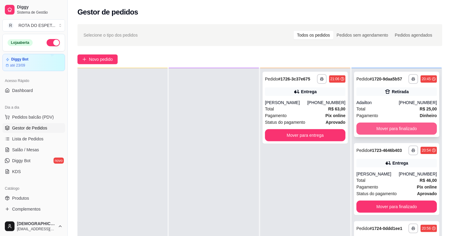
click at [407, 128] on button "Mover para finalizado" at bounding box center [396, 128] width 80 height 12
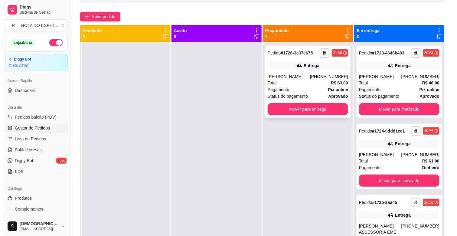
scroll to position [0, 0]
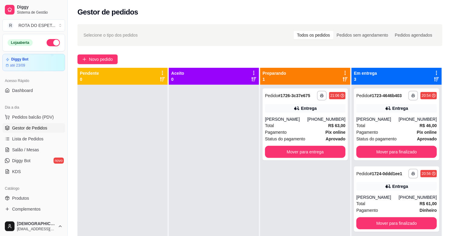
click at [192, 189] on div at bounding box center [214, 203] width 90 height 236
click at [25, 117] on span "Pedidos balcão (PDV)" at bounding box center [33, 117] width 42 height 6
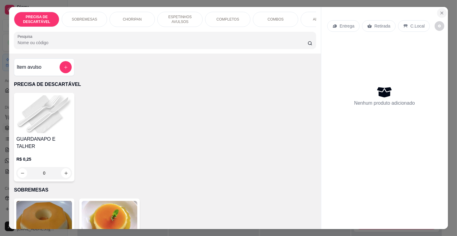
click at [439, 11] on icon "Close" at bounding box center [441, 13] width 5 height 5
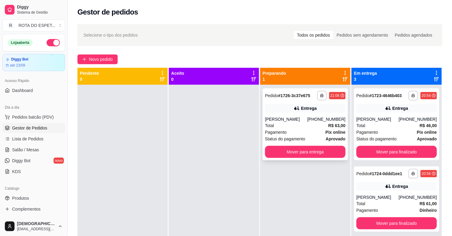
click at [292, 119] on div "[PERSON_NAME]" at bounding box center [286, 119] width 42 height 6
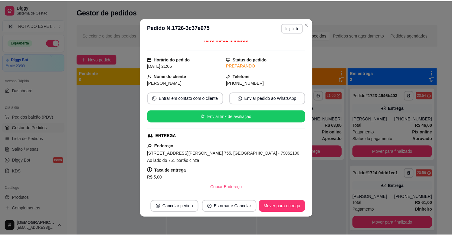
scroll to position [67, 0]
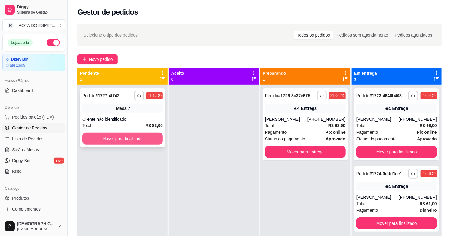
click at [131, 138] on button "Mover para finalizado" at bounding box center [122, 138] width 80 height 12
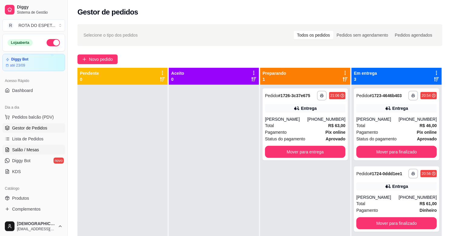
click at [15, 151] on span "Salão / Mesas" at bounding box center [25, 150] width 27 height 6
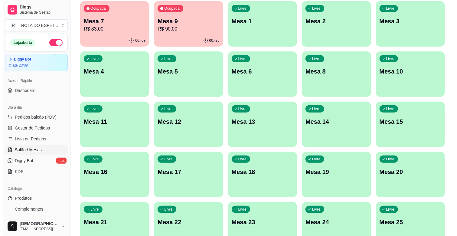
scroll to position [67, 0]
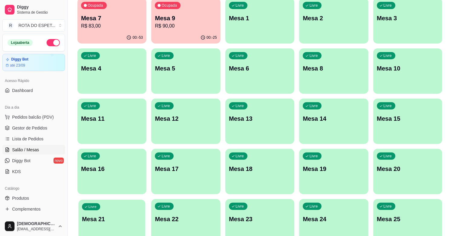
click at [96, 217] on p "Mesa 21" at bounding box center [112, 219] width 60 height 8
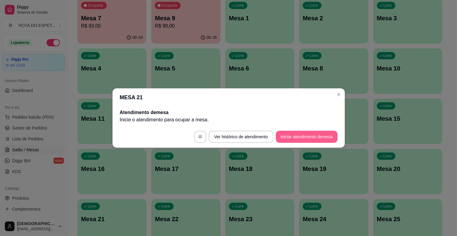
click at [320, 134] on button "Iniciar atendimento de mesa" at bounding box center [307, 137] width 62 height 12
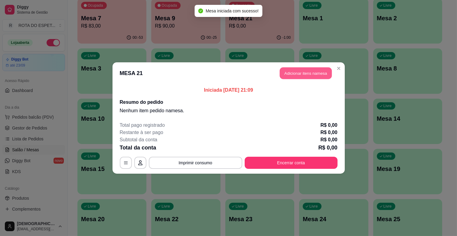
click at [323, 70] on button "Adicionar itens na mesa" at bounding box center [306, 73] width 52 height 12
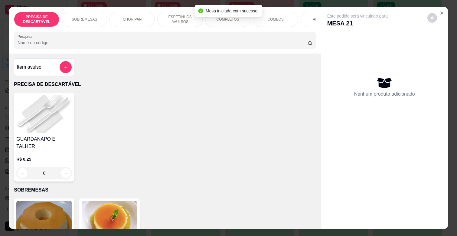
click at [224, 20] on div "COMPLETOS" at bounding box center [227, 19] width 45 height 15
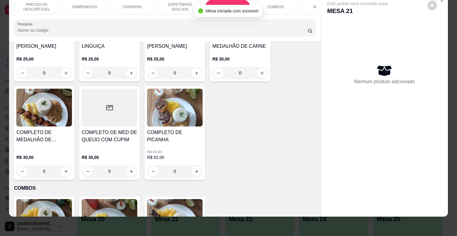
scroll to position [902, 0]
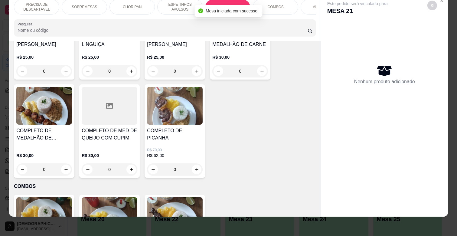
click at [174, 142] on div "R$ 70,00 R$ 62,00 0" at bounding box center [175, 159] width 56 height 34
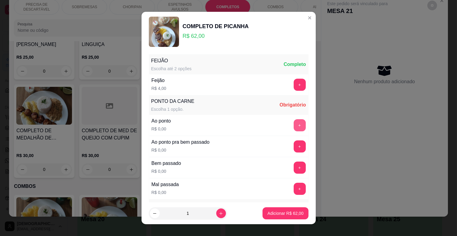
click at [294, 127] on button "+" at bounding box center [300, 125] width 12 height 12
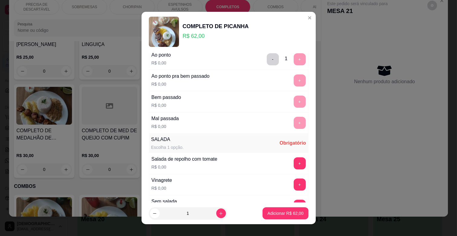
scroll to position [67, 0]
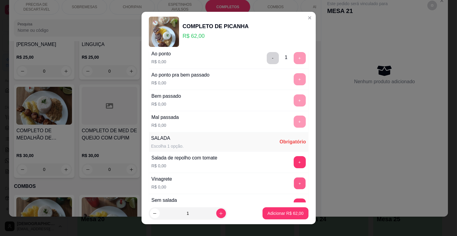
click at [294, 181] on button "+" at bounding box center [300, 183] width 12 height 12
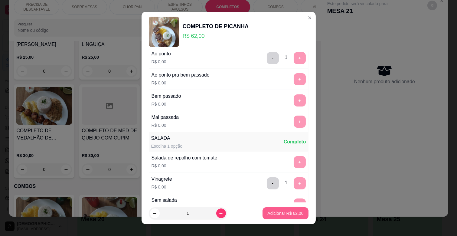
click at [291, 212] on p "Adicionar R$ 62,00" at bounding box center [285, 213] width 36 height 6
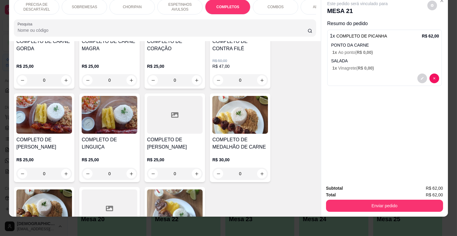
scroll to position [734, 0]
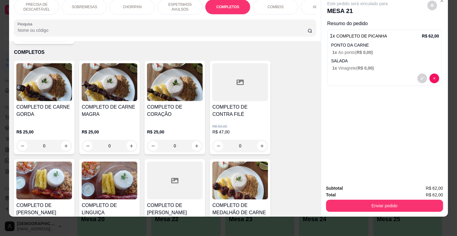
click at [46, 114] on div "COMPLETO DE CARNE GORDA" at bounding box center [44, 112] width 56 height 19
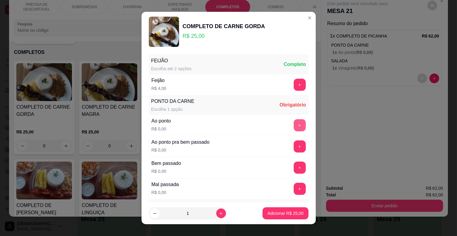
click at [294, 122] on button "+" at bounding box center [300, 125] width 12 height 12
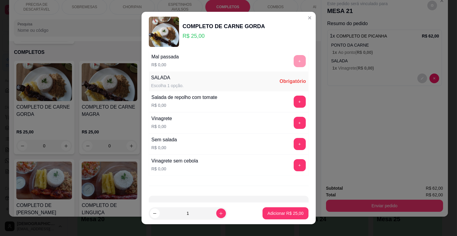
scroll to position [147, 0]
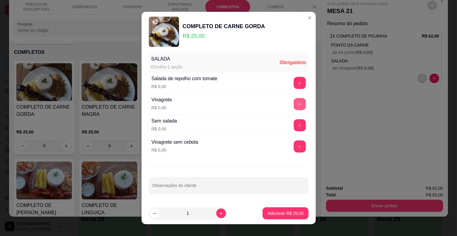
click at [294, 104] on button "+" at bounding box center [300, 104] width 12 height 12
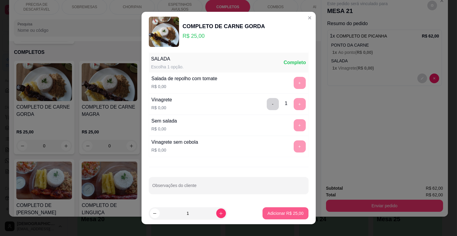
click at [286, 211] on p "Adicionar R$ 25,00" at bounding box center [285, 213] width 36 height 6
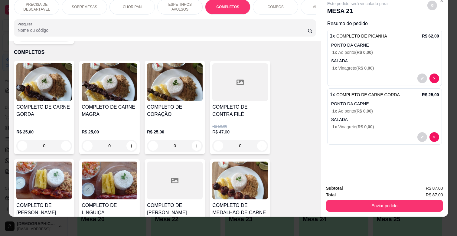
scroll to position [0, 264]
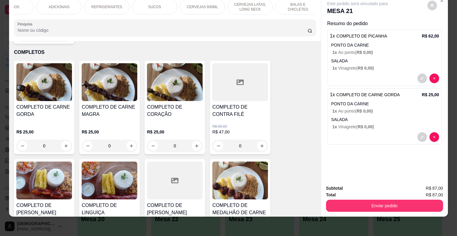
click at [104, 5] on p "REFRIGERANTES" at bounding box center [106, 7] width 31 height 5
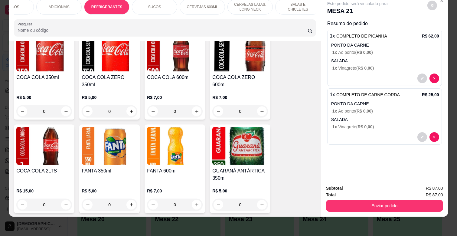
scroll to position [1556, 0]
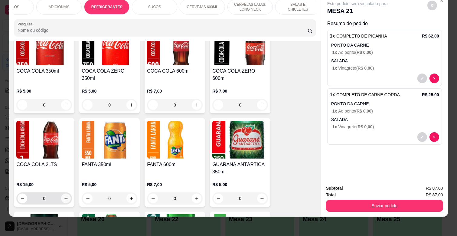
click at [64, 196] on icon "increase-product-quantity" at bounding box center [66, 198] width 5 height 5
type input "1"
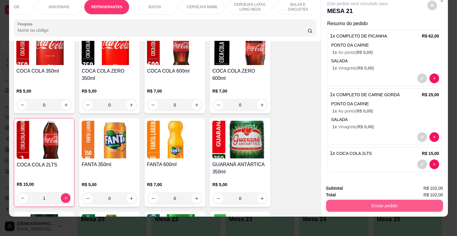
click at [356, 203] on button "Enviar pedido" at bounding box center [384, 206] width 117 height 12
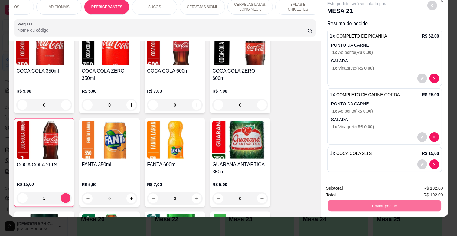
click at [423, 186] on button "Enviar pedido" at bounding box center [427, 185] width 34 height 11
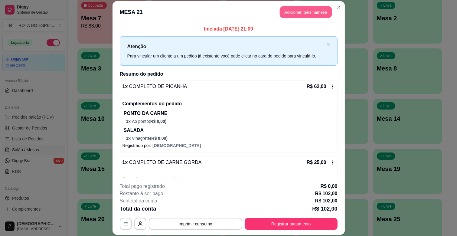
click at [314, 13] on button "Adicionar itens na mesa" at bounding box center [306, 12] width 52 height 12
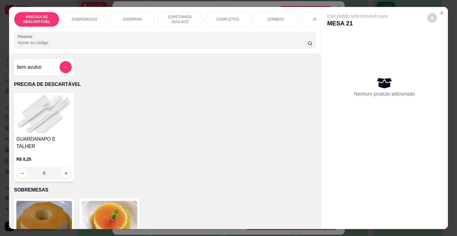
scroll to position [0, 264]
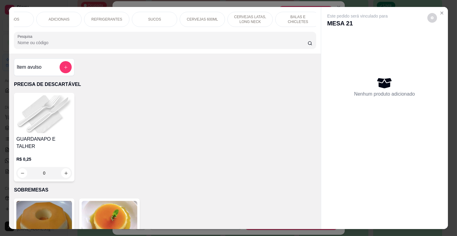
click at [105, 14] on div "REFRIGERANTES" at bounding box center [106, 19] width 45 height 15
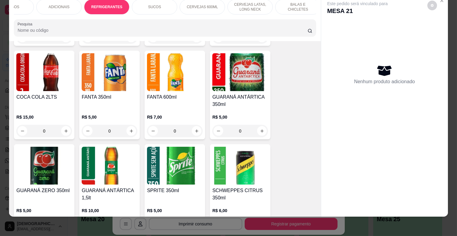
scroll to position [1657, 0]
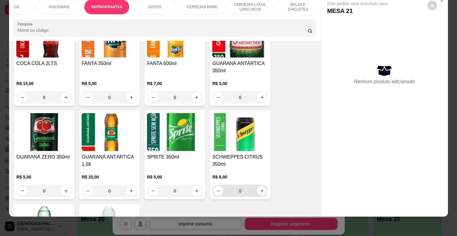
click at [260, 189] on icon "increase-product-quantity" at bounding box center [261, 190] width 3 height 3
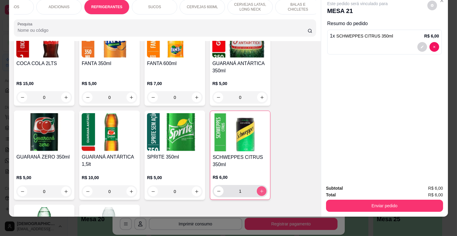
type input "1"
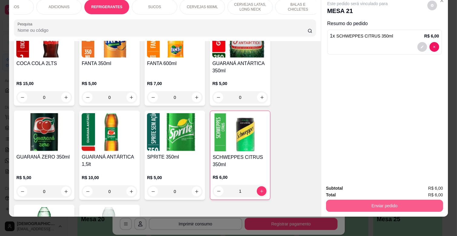
click at [383, 201] on button "Enviar pedido" at bounding box center [384, 206] width 117 height 12
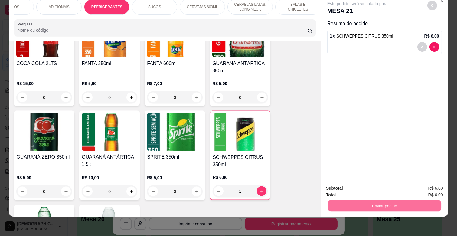
click at [420, 183] on button "Enviar pedido" at bounding box center [426, 185] width 33 height 11
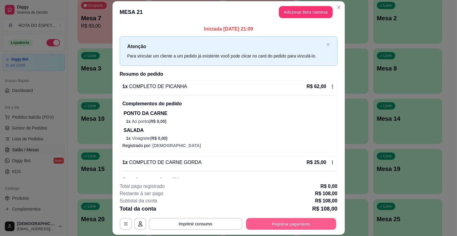
click at [291, 226] on button "Registrar pagamento" at bounding box center [291, 224] width 90 height 12
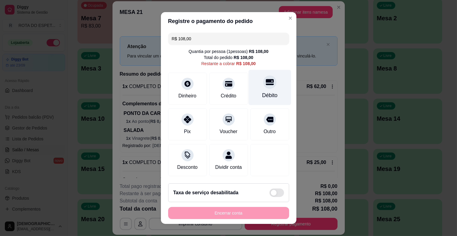
click at [262, 92] on div "Débito" at bounding box center [269, 95] width 15 height 8
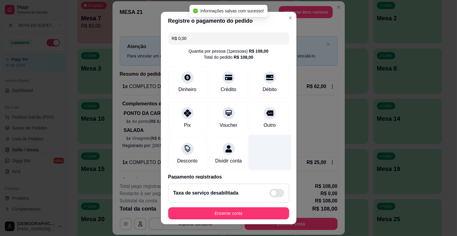
type input "R$ 0,00"
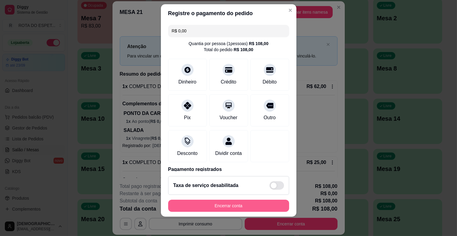
click at [253, 206] on button "Encerrar conta" at bounding box center [228, 206] width 121 height 12
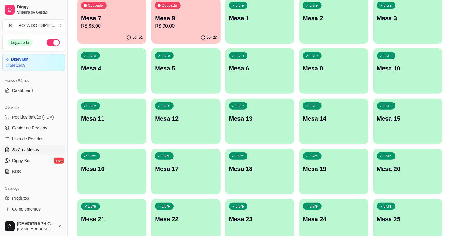
click at [187, 20] on p "Mesa 9" at bounding box center [186, 18] width 62 height 8
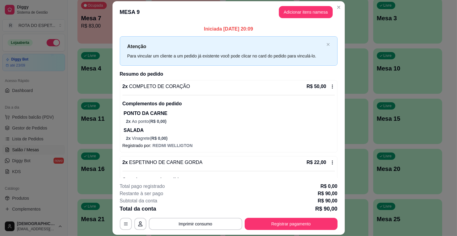
scroll to position [34, 0]
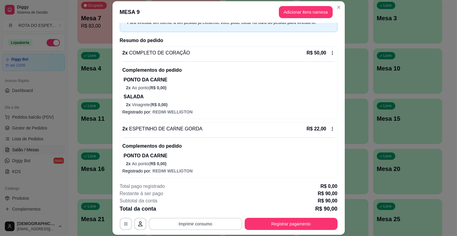
click at [199, 222] on button "Imprimir consumo" at bounding box center [195, 224] width 93 height 12
click at [198, 210] on button "IMPRESSORA CAIXA" at bounding box center [195, 209] width 48 height 9
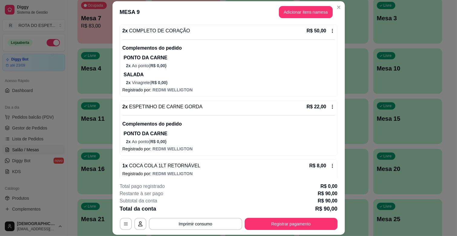
scroll to position [67, 0]
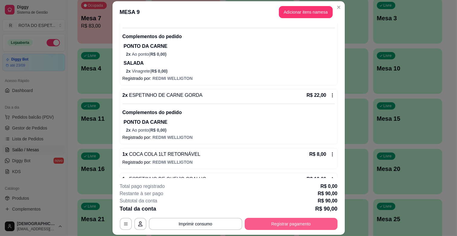
click at [300, 225] on button "Registrar pagamento" at bounding box center [291, 224] width 93 height 12
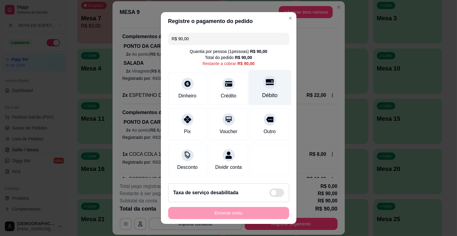
click at [264, 88] on div "Débito" at bounding box center [269, 87] width 43 height 35
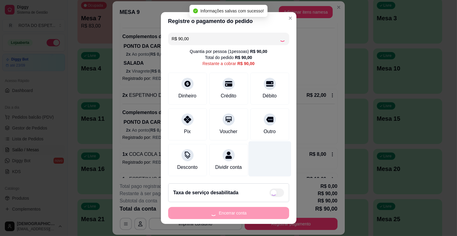
type input "R$ 0,00"
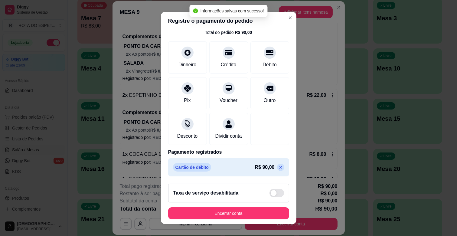
scroll to position [8, 0]
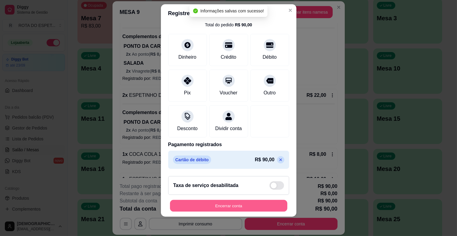
click at [243, 203] on button "Encerrar conta" at bounding box center [228, 206] width 117 height 12
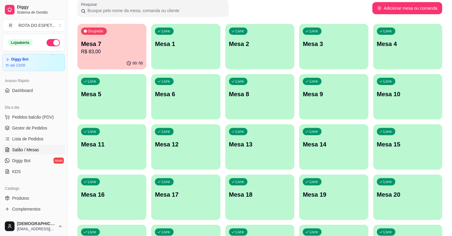
scroll to position [0, 0]
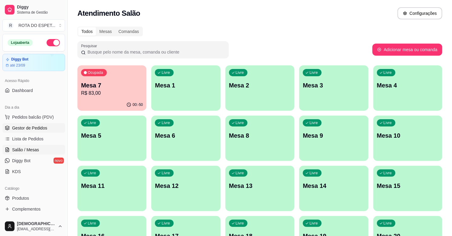
click at [41, 128] on span "Gestor de Pedidos" at bounding box center [29, 128] width 35 height 6
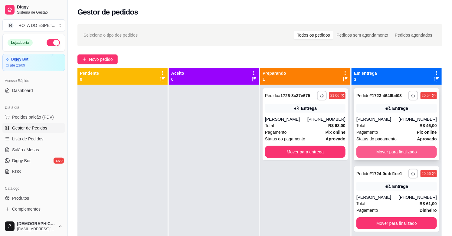
click at [397, 147] on button "Mover para finalizado" at bounding box center [396, 152] width 80 height 12
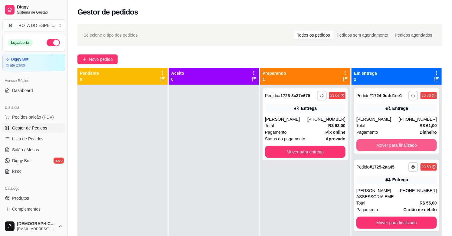
click at [397, 147] on button "Mover para finalizado" at bounding box center [396, 145] width 80 height 12
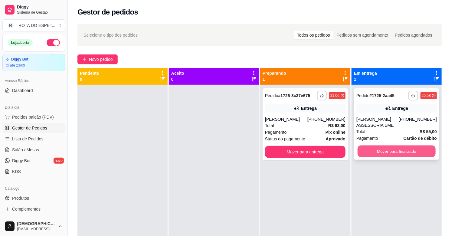
click at [396, 148] on button "Mover para finalizado" at bounding box center [396, 151] width 78 height 12
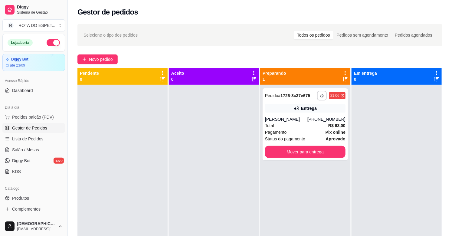
click at [209, 200] on div at bounding box center [214, 203] width 90 height 236
click at [214, 190] on div at bounding box center [214, 203] width 90 height 236
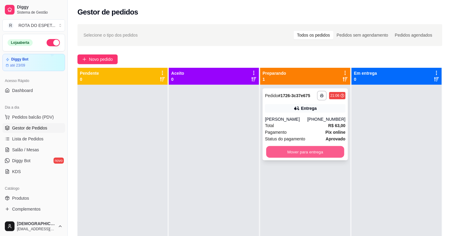
click at [289, 153] on button "Mover para entrega" at bounding box center [305, 152] width 78 height 12
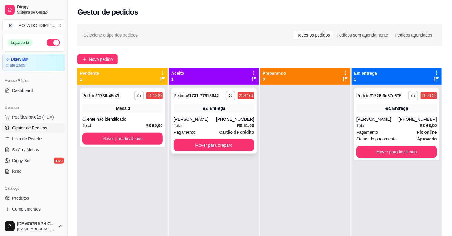
click at [228, 149] on button "Mover para preparo" at bounding box center [214, 145] width 80 height 12
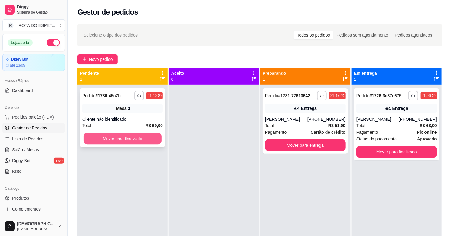
click at [135, 143] on button "Mover para finalizado" at bounding box center [122, 139] width 78 height 12
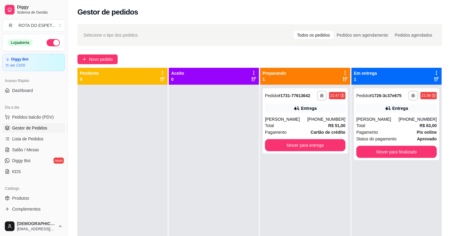
click at [195, 138] on div at bounding box center [214, 203] width 90 height 236
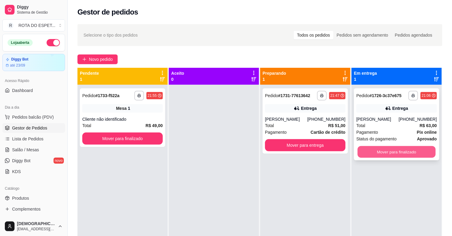
click at [394, 152] on button "Mover para finalizado" at bounding box center [396, 152] width 78 height 12
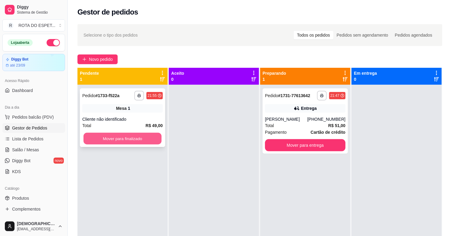
click at [144, 138] on button "Mover para finalizado" at bounding box center [122, 139] width 78 height 12
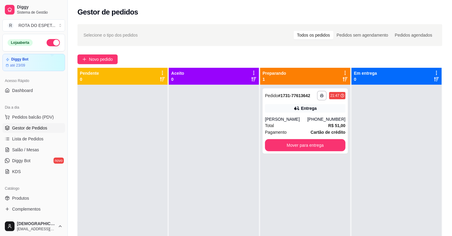
click at [244, 170] on div at bounding box center [214, 203] width 90 height 236
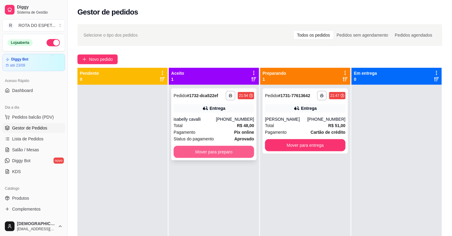
click at [216, 149] on button "Mover para preparo" at bounding box center [214, 152] width 80 height 12
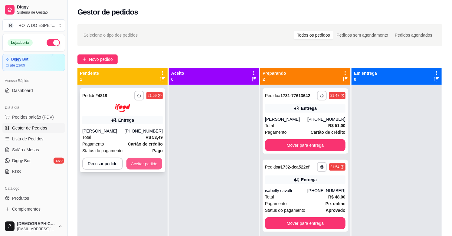
click at [150, 161] on button "Aceitar pedido" at bounding box center [144, 164] width 36 height 12
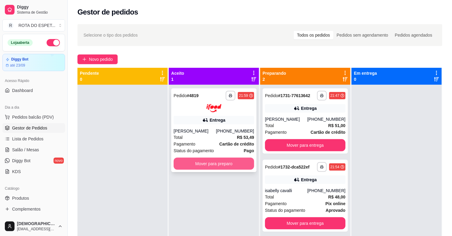
click at [225, 161] on button "Mover para preparo" at bounding box center [214, 164] width 80 height 12
click at [225, 158] on button "Mover para preparo" at bounding box center [214, 164] width 78 height 12
click at [228, 164] on button "Mover para preparo" at bounding box center [214, 164] width 80 height 12
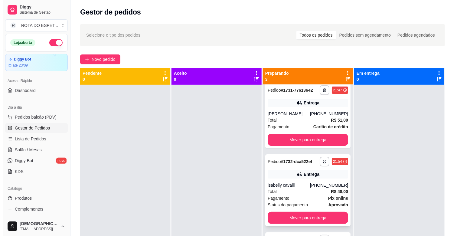
scroll to position [15, 0]
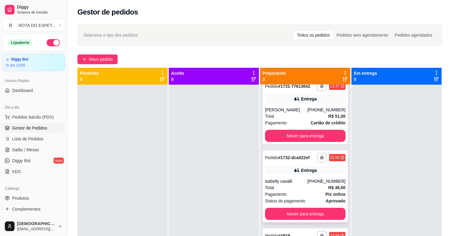
click at [302, 185] on div "Total R$ 48,00" at bounding box center [305, 187] width 80 height 7
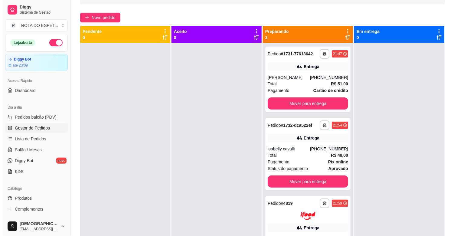
scroll to position [0, 0]
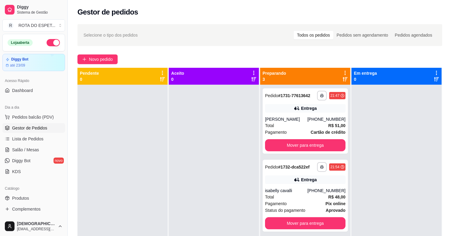
click at [203, 152] on div at bounding box center [214, 203] width 90 height 236
click at [290, 149] on button "Mover para entrega" at bounding box center [305, 145] width 80 height 12
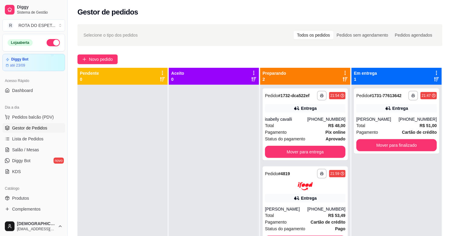
click at [201, 225] on div at bounding box center [214, 203] width 90 height 236
click at [34, 150] on span "Salão / Mesas" at bounding box center [25, 150] width 27 height 6
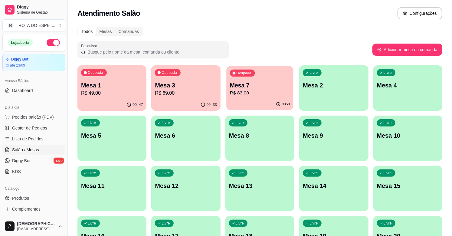
click at [248, 102] on div "00:-9" at bounding box center [259, 104] width 67 height 11
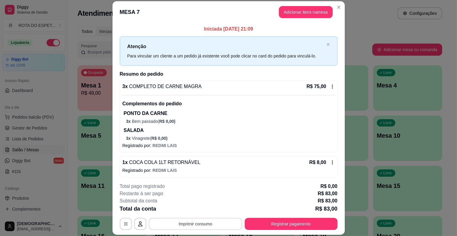
click at [207, 223] on button "Imprimir consumo" at bounding box center [195, 224] width 93 height 12
click at [205, 210] on button "IMPRESSORA CAIXA" at bounding box center [195, 210] width 50 height 10
click at [293, 221] on button "Registrar pagamento" at bounding box center [291, 224] width 93 height 12
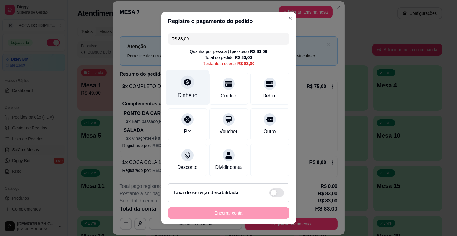
click at [195, 86] on div "Dinheiro" at bounding box center [187, 87] width 43 height 35
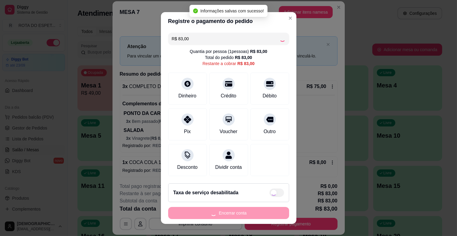
type input "R$ 0,00"
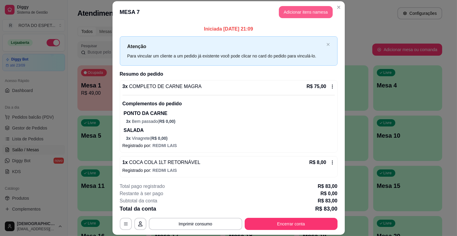
click at [313, 6] on button "Adicionar itens na mesa" at bounding box center [306, 12] width 54 height 12
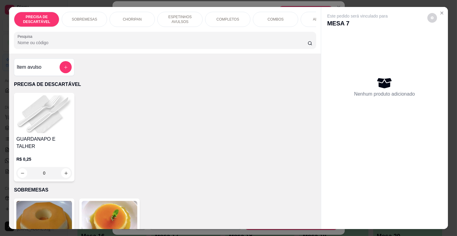
scroll to position [0, 264]
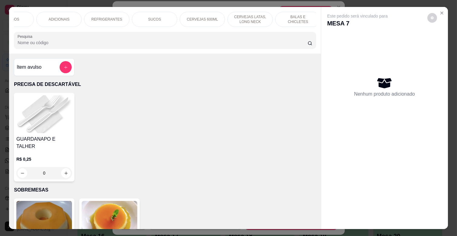
click at [285, 16] on p "BALAS E CHICLETES" at bounding box center [297, 20] width 35 height 10
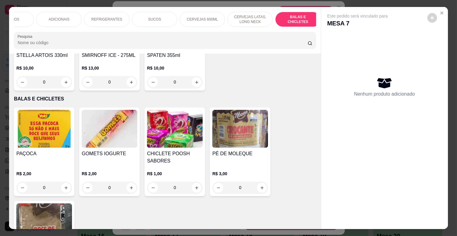
scroll to position [15, 0]
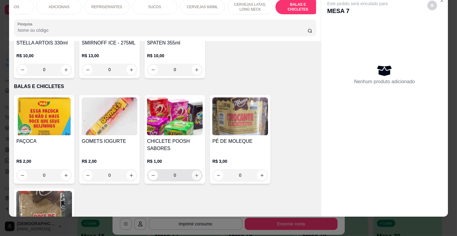
click at [198, 170] on button "increase-product-quantity" at bounding box center [197, 175] width 10 height 10
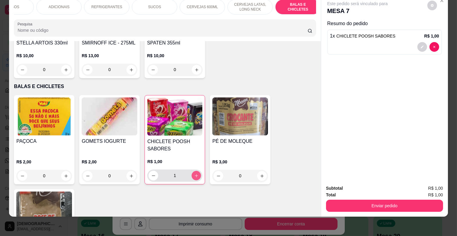
click at [198, 171] on button "increase-product-quantity" at bounding box center [196, 175] width 9 height 9
type input "2"
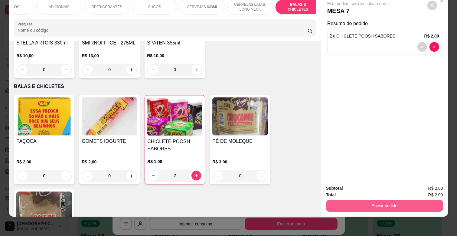
click at [385, 203] on button "Enviar pedido" at bounding box center [384, 206] width 117 height 12
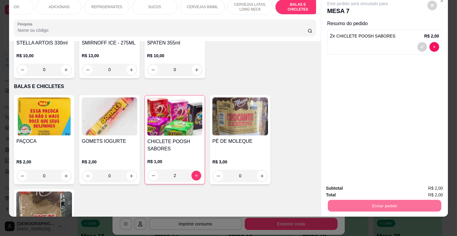
click at [438, 184] on button "Enviar pedido" at bounding box center [427, 185] width 34 height 11
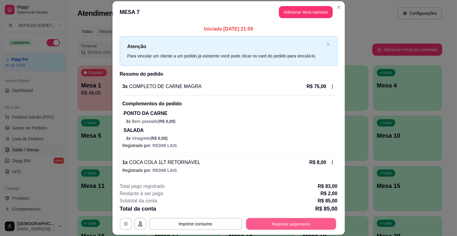
click at [297, 226] on button "Registrar pagamento" at bounding box center [291, 224] width 90 height 12
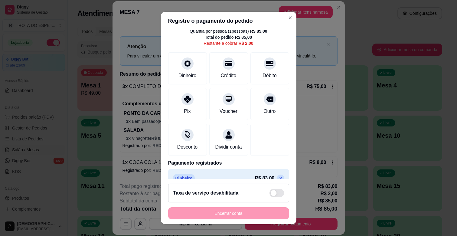
scroll to position [38, 0]
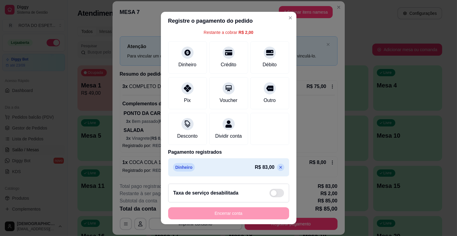
click at [278, 168] on icon at bounding box center [280, 167] width 5 height 5
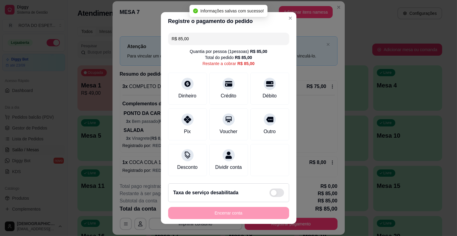
scroll to position [0, 0]
click at [181, 87] on div at bounding box center [187, 81] width 13 height 13
type input "R$ 0,00"
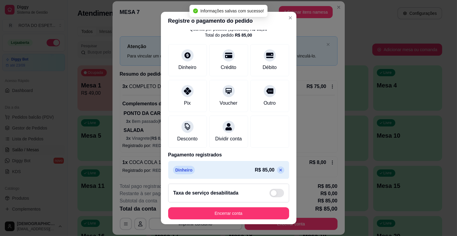
scroll to position [32, 0]
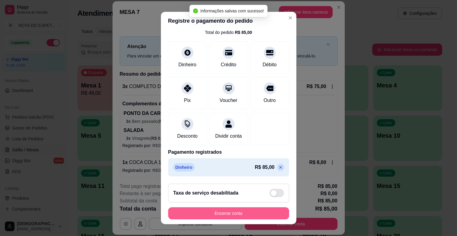
click at [251, 216] on button "Encerrar conta" at bounding box center [228, 213] width 121 height 12
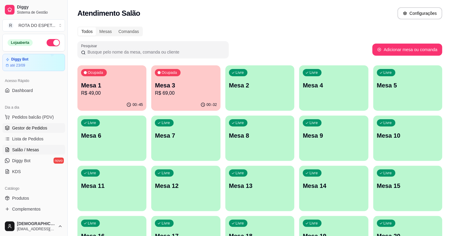
click at [32, 126] on span "Gestor de Pedidos" at bounding box center [29, 128] width 35 height 6
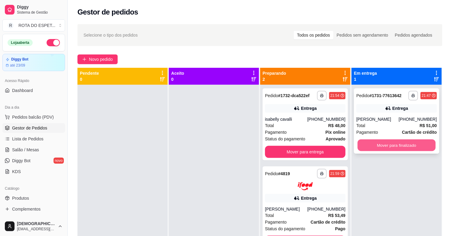
click at [401, 148] on button "Mover para finalizado" at bounding box center [396, 145] width 78 height 12
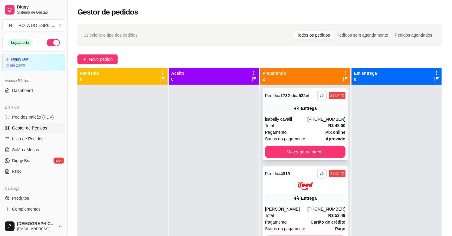
click at [301, 121] on div "isabelly cavalli" at bounding box center [286, 119] width 42 height 6
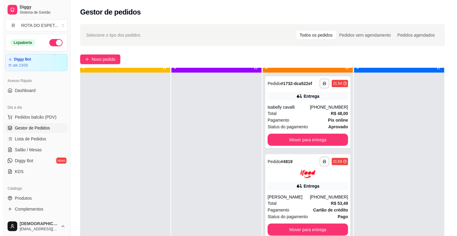
scroll to position [17, 0]
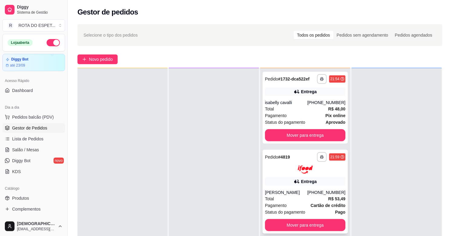
click at [298, 195] on div "Total R$ 53,49" at bounding box center [305, 198] width 80 height 7
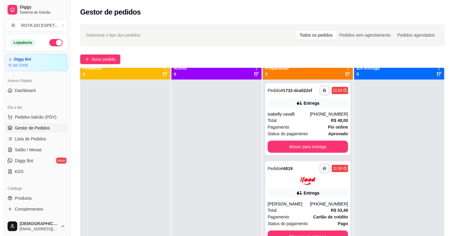
scroll to position [0, 0]
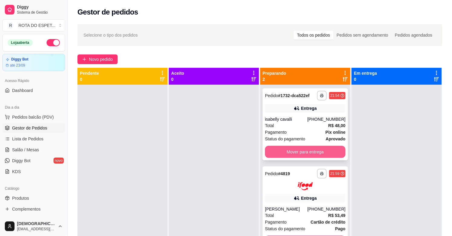
click at [294, 149] on button "Mover para entrega" at bounding box center [305, 152] width 80 height 12
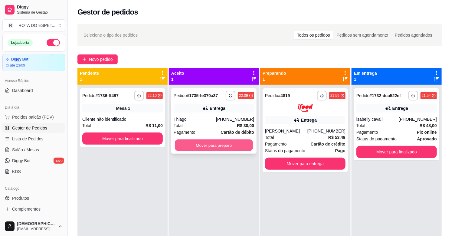
click at [198, 139] on button "Mover para preparo" at bounding box center [214, 145] width 78 height 12
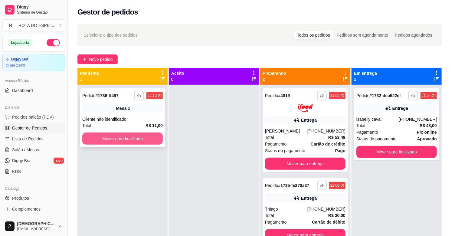
click at [137, 135] on button "Mover para finalizado" at bounding box center [122, 138] width 80 height 12
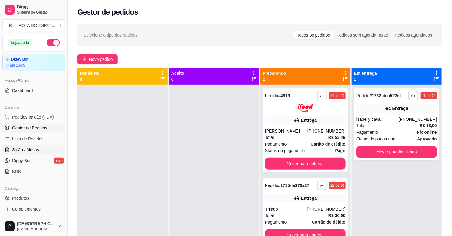
click at [33, 148] on span "Salão / Mesas" at bounding box center [25, 150] width 27 height 6
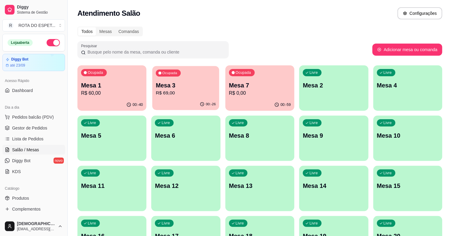
click at [190, 99] on div "00:-26" at bounding box center [185, 104] width 67 height 11
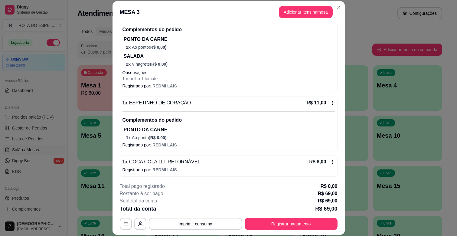
scroll to position [76, 0]
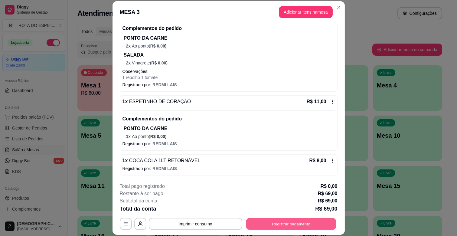
click at [265, 220] on button "Registrar pagamento" at bounding box center [291, 224] width 90 height 12
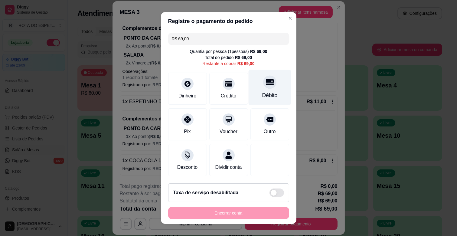
click at [267, 93] on div "Débito" at bounding box center [269, 87] width 43 height 35
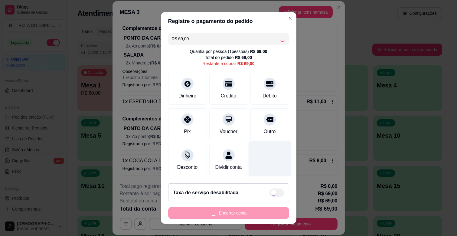
type input "R$ 0,00"
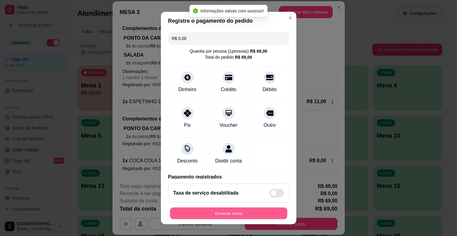
click at [249, 212] on button "Encerrar conta" at bounding box center [228, 213] width 117 height 12
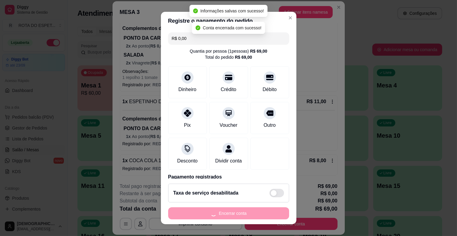
scroll to position [0, 0]
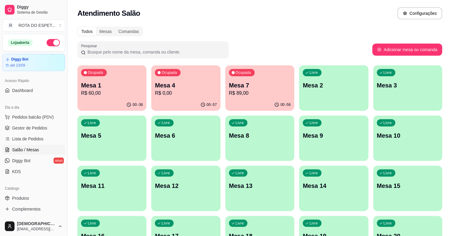
click at [34, 126] on span "Gestor de Pedidos" at bounding box center [29, 128] width 35 height 6
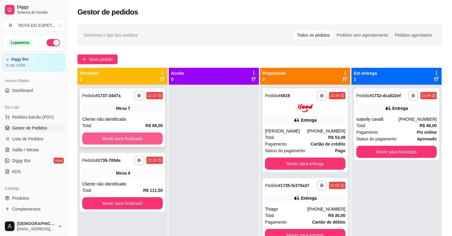
click at [121, 139] on button "Mover para finalizado" at bounding box center [122, 138] width 80 height 12
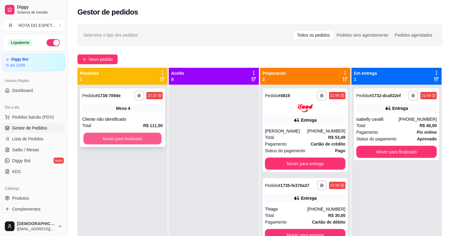
click at [121, 139] on button "Mover para finalizado" at bounding box center [122, 139] width 78 height 12
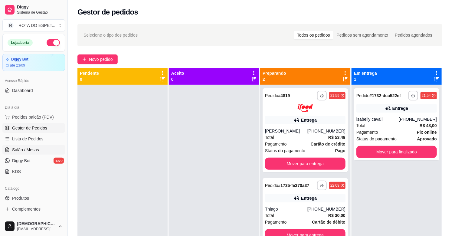
click at [24, 150] on span "Salão / Mesas" at bounding box center [25, 150] width 27 height 6
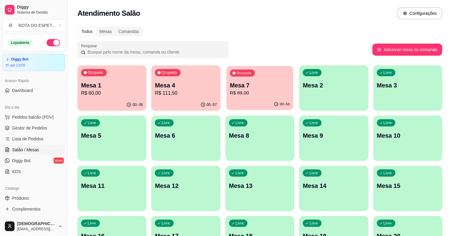
click at [255, 99] on div "00:-56" at bounding box center [259, 104] width 67 height 11
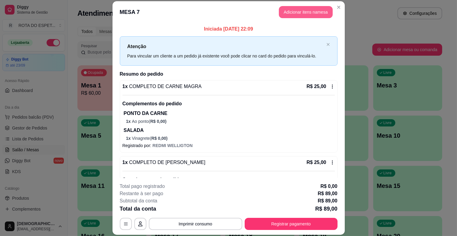
click at [301, 13] on button "Adicionar itens na mesa" at bounding box center [306, 12] width 54 height 12
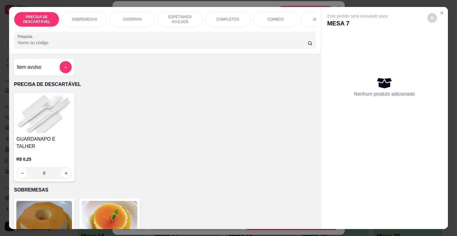
click at [188, 15] on p "ESPETINHOS AVULSOS" at bounding box center [179, 20] width 35 height 10
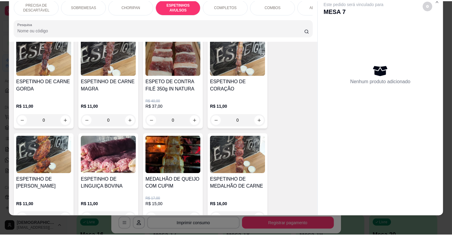
scroll to position [401, 0]
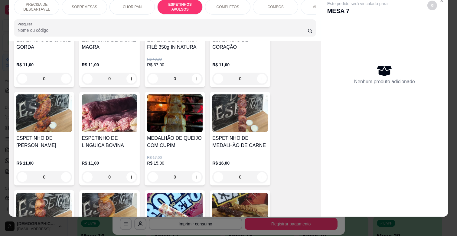
click at [197, 171] on div "0" at bounding box center [175, 177] width 56 height 12
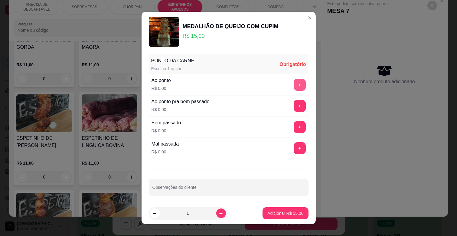
click at [294, 86] on button "+" at bounding box center [300, 85] width 12 height 12
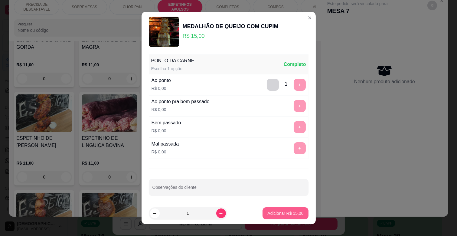
click at [286, 212] on p "Adicionar R$ 15,00" at bounding box center [285, 213] width 36 height 6
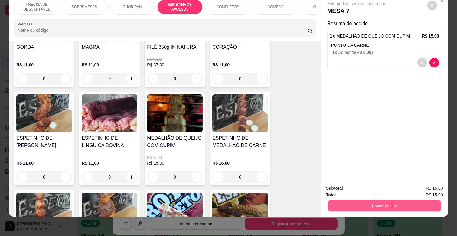
click at [363, 200] on button "Enviar pedido" at bounding box center [384, 206] width 113 height 12
click at [422, 185] on button "Enviar pedido" at bounding box center [427, 185] width 34 height 11
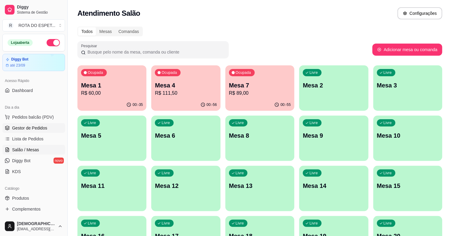
click at [22, 127] on span "Gestor de Pedidos" at bounding box center [29, 128] width 35 height 6
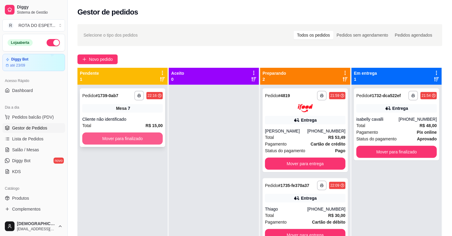
click at [145, 137] on button "Mover para finalizado" at bounding box center [122, 138] width 80 height 12
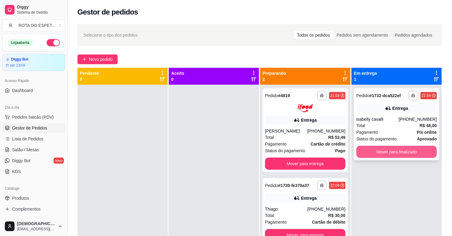
click at [383, 156] on button "Mover para finalizado" at bounding box center [396, 152] width 80 height 12
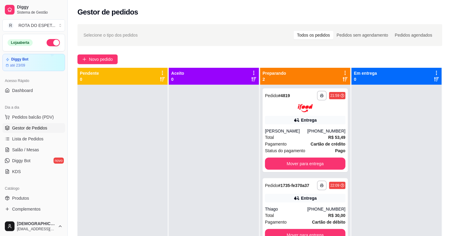
click at [169, 203] on div at bounding box center [214, 203] width 90 height 236
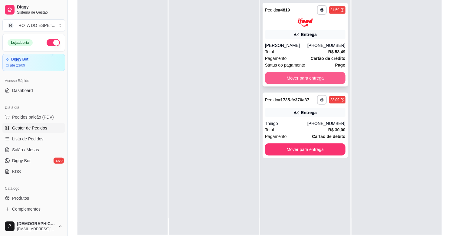
scroll to position [59, 0]
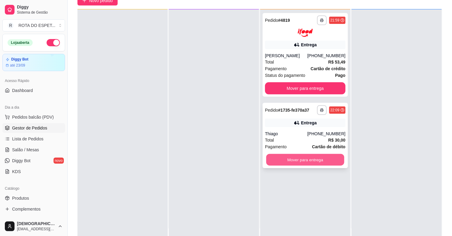
click at [312, 162] on button "Mover para entrega" at bounding box center [305, 160] width 78 height 12
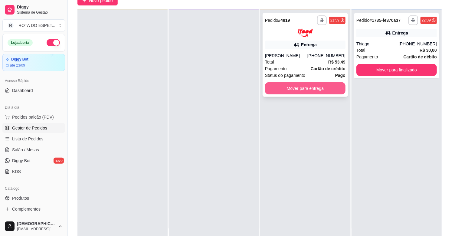
click at [308, 83] on button "Mover para entrega" at bounding box center [305, 88] width 80 height 12
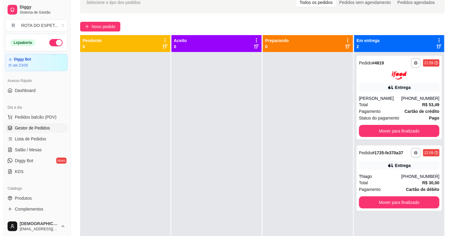
scroll to position [0, 0]
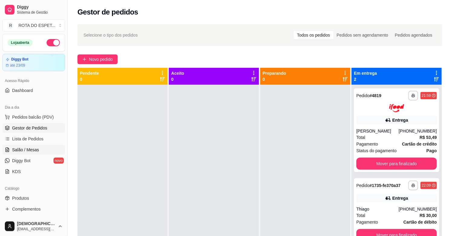
click at [35, 148] on span "Salão / Mesas" at bounding box center [25, 150] width 27 height 6
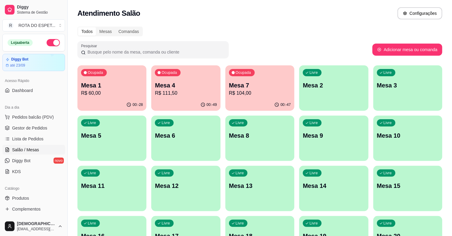
click at [116, 81] on p "Mesa 1" at bounding box center [112, 85] width 62 height 8
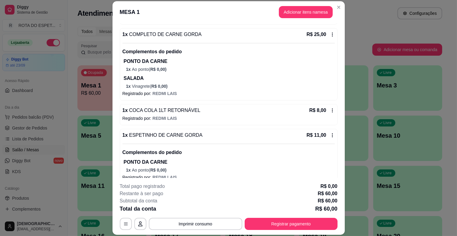
scroll to position [120, 0]
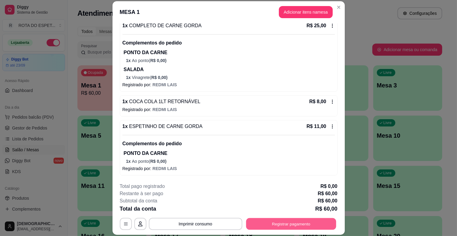
click at [304, 223] on button "Registrar pagamento" at bounding box center [291, 224] width 90 height 12
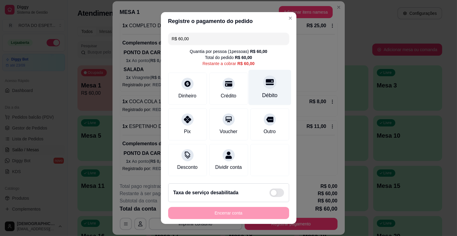
click at [254, 86] on div "Débito" at bounding box center [269, 87] width 43 height 35
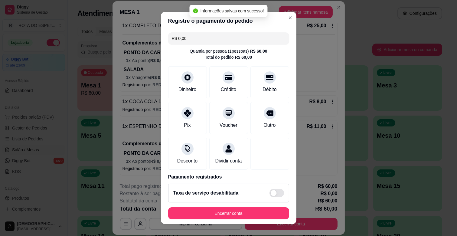
type input "R$ 0,00"
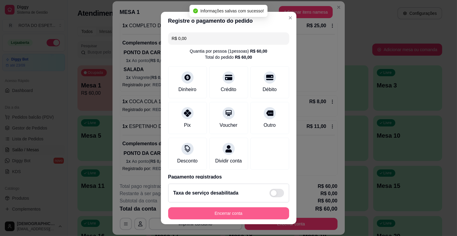
click at [237, 213] on button "Encerrar conta" at bounding box center [228, 213] width 121 height 12
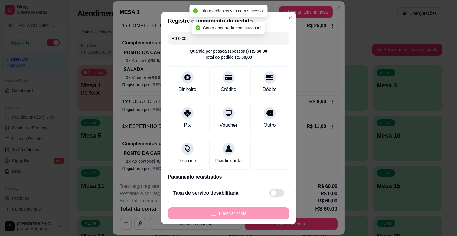
scroll to position [0, 0]
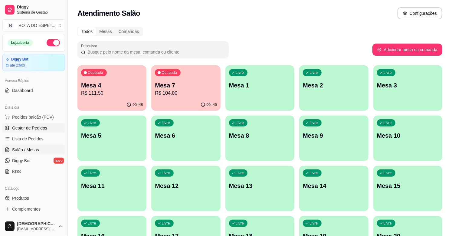
click at [46, 127] on link "Gestor de Pedidos" at bounding box center [33, 128] width 63 height 10
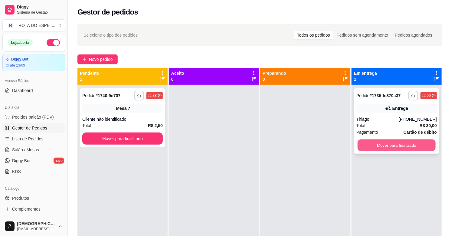
click at [409, 143] on button "Mover para finalizado" at bounding box center [396, 145] width 78 height 12
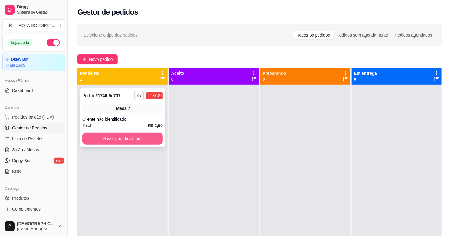
click at [148, 139] on button "Mover para finalizado" at bounding box center [122, 138] width 80 height 12
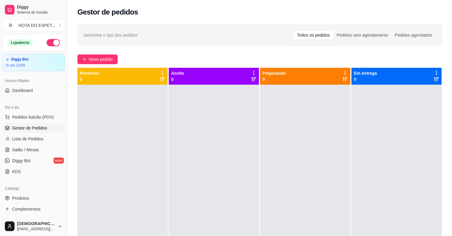
click at [39, 129] on span "Gestor de Pedidos" at bounding box center [29, 128] width 35 height 6
click at [29, 141] on span "Lista de Pedidos" at bounding box center [27, 139] width 31 height 6
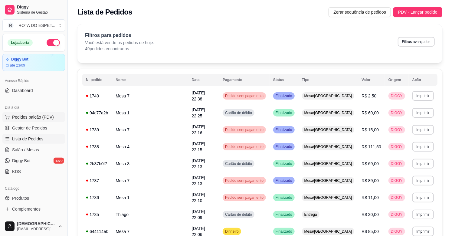
click at [39, 116] on span "Pedidos balcão (PDV)" at bounding box center [33, 117] width 42 height 6
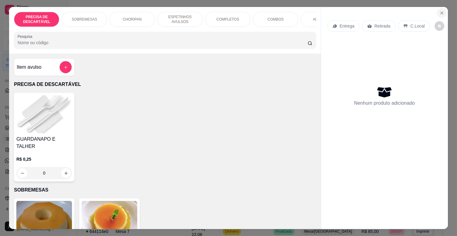
click at [437, 11] on button "Close" at bounding box center [442, 13] width 10 height 10
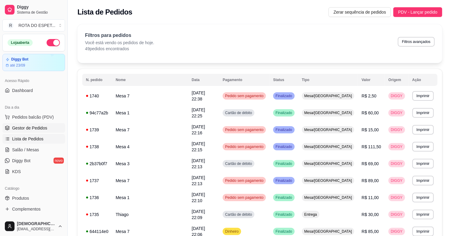
click at [44, 129] on span "Gestor de Pedidos" at bounding box center [29, 128] width 35 height 6
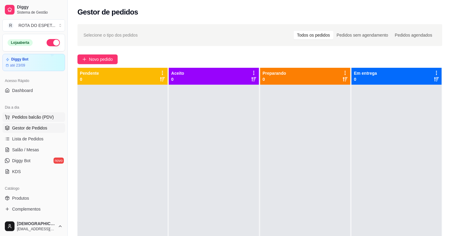
click at [43, 120] on span "Pedidos balcão (PDV)" at bounding box center [33, 117] width 42 height 6
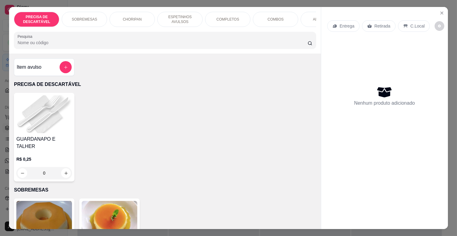
click at [216, 17] on p "COMPLETOS" at bounding box center [227, 19] width 23 height 5
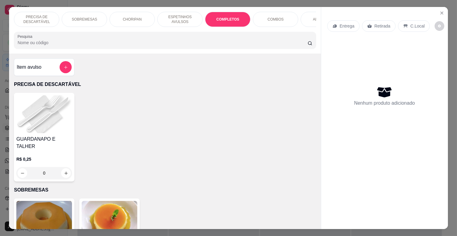
scroll to position [15, 0]
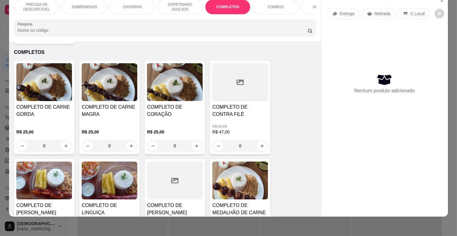
click at [111, 123] on div "R$ 25,00 0" at bounding box center [110, 137] width 56 height 29
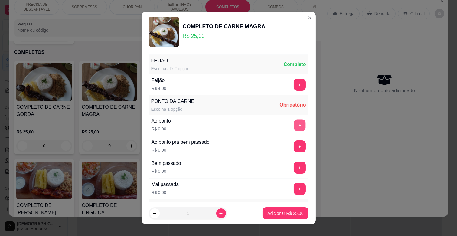
click at [294, 125] on button "+" at bounding box center [300, 125] width 12 height 12
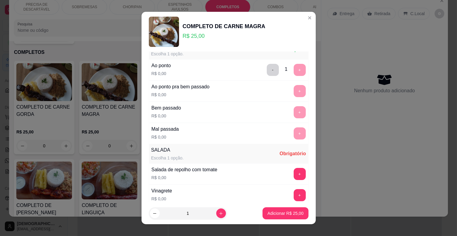
scroll to position [147, 0]
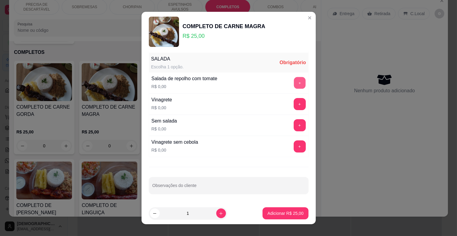
click at [294, 85] on button "+" at bounding box center [300, 83] width 12 height 12
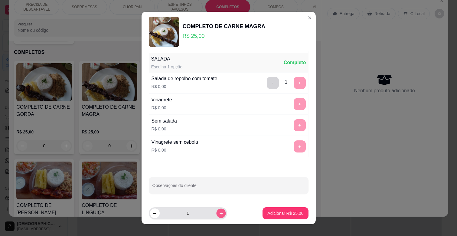
click at [219, 215] on icon "increase-product-quantity" at bounding box center [221, 213] width 5 height 5
type input "2"
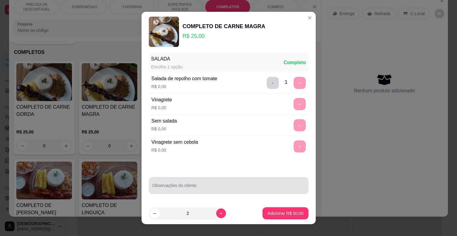
click at [201, 180] on div at bounding box center [228, 185] width 152 height 12
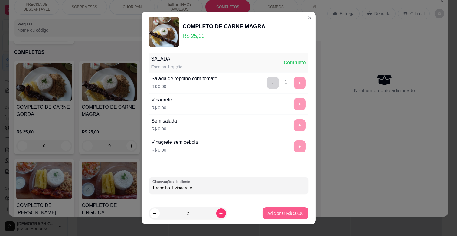
type input "1 repolho 1 vinagrete"
click at [286, 215] on p "Adicionar R$ 50,00" at bounding box center [285, 213] width 36 height 6
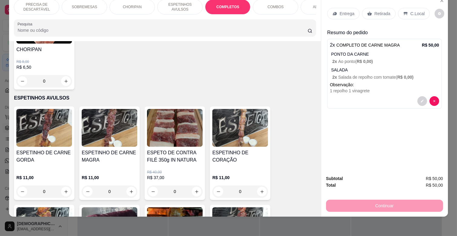
scroll to position [298, 0]
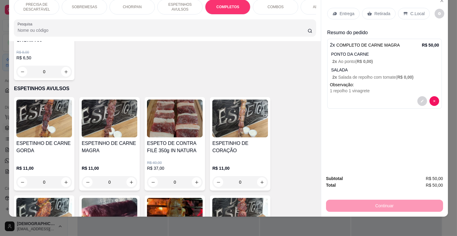
click at [126, 176] on div "0" at bounding box center [110, 182] width 56 height 12
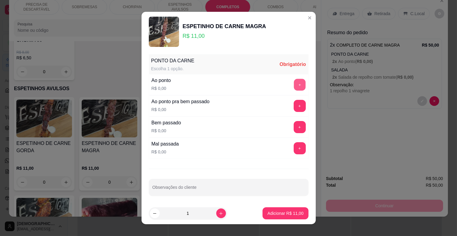
click at [294, 86] on button "+" at bounding box center [300, 85] width 12 height 12
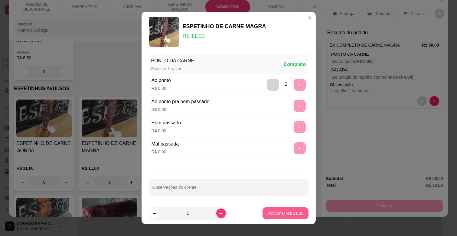
click at [278, 212] on p "Adicionar R$ 11,00" at bounding box center [285, 213] width 36 height 6
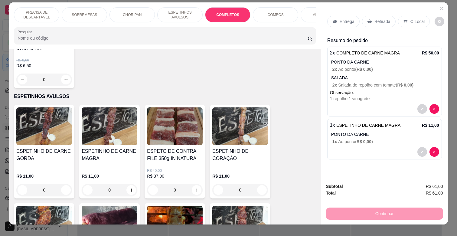
scroll to position [0, 0]
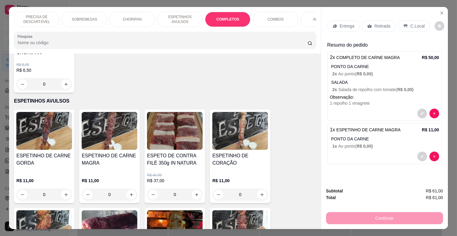
click at [383, 26] on p "Retirada" at bounding box center [382, 26] width 16 height 6
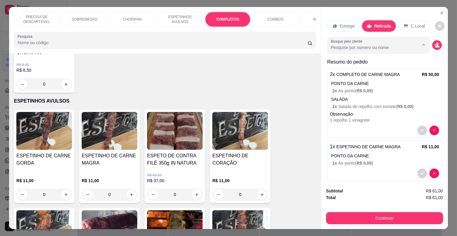
click at [382, 46] on input "Busque pelo cliente" at bounding box center [370, 47] width 78 height 6
click at [394, 49] on div "Busque pelo cliente" at bounding box center [378, 45] width 103 height 17
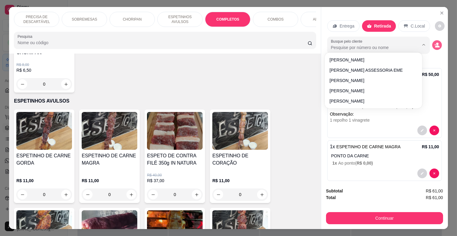
click at [435, 46] on icon "decrease-product-quantity" at bounding box center [437, 47] width 5 height 2
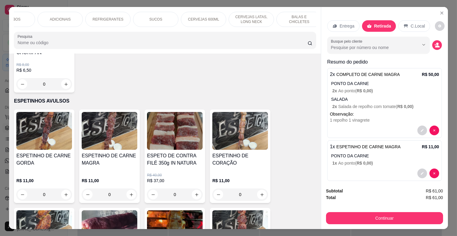
scroll to position [0, 268]
click at [113, 19] on div "REFRIGERANTES" at bounding box center [102, 19] width 45 height 15
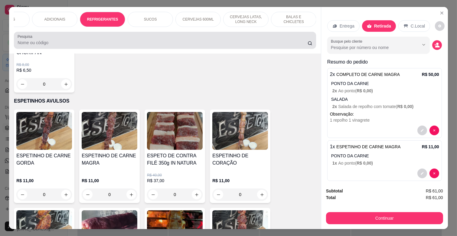
scroll to position [15, 0]
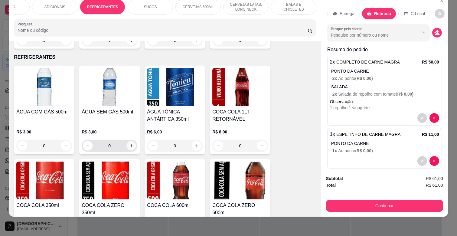
click at [129, 144] on icon "increase-product-quantity" at bounding box center [131, 146] width 5 height 5
type input "1"
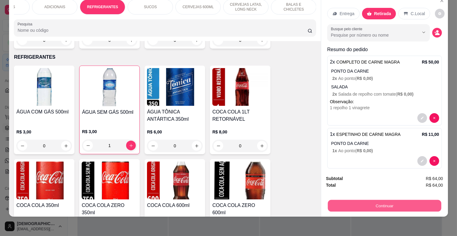
click at [389, 204] on button "Continuar" at bounding box center [384, 206] width 113 height 12
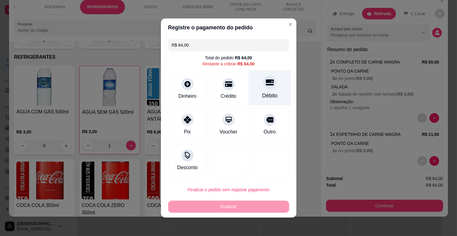
click at [264, 92] on div "Débito" at bounding box center [269, 96] width 15 height 8
type input "R$ 0,00"
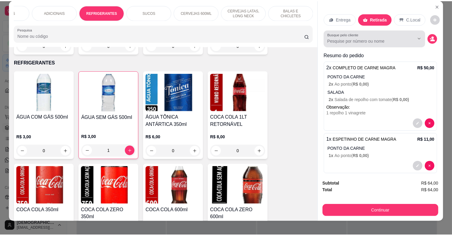
scroll to position [0, 0]
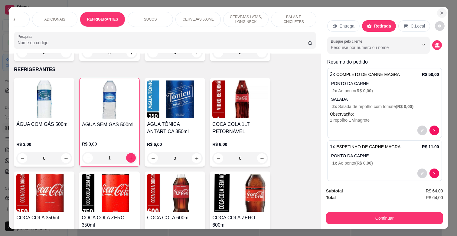
click at [439, 11] on icon "Close" at bounding box center [441, 13] width 5 height 5
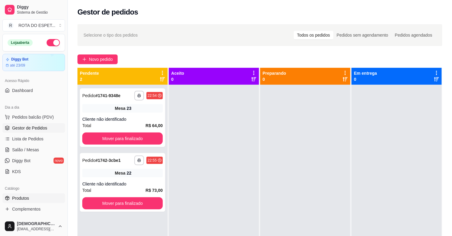
click at [28, 200] on span "Produtos" at bounding box center [20, 198] width 17 height 6
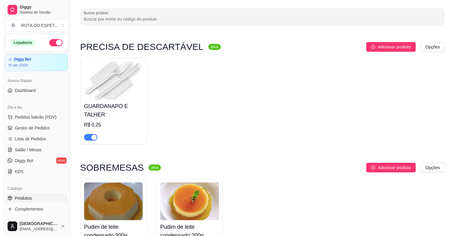
scroll to position [101, 0]
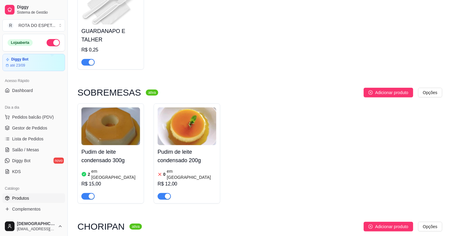
click at [199, 168] on div "0 em [GEOGRAPHIC_DATA]" at bounding box center [187, 174] width 59 height 12
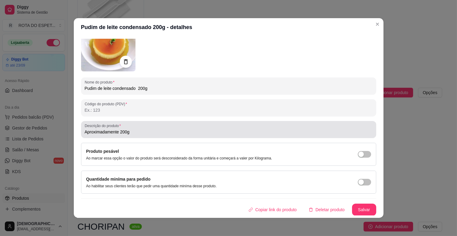
type input "Aproximadamente 200g"
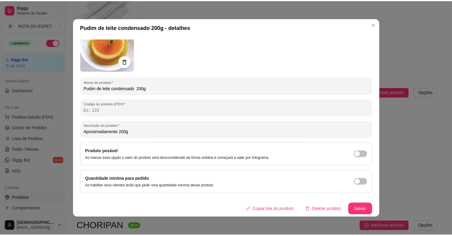
scroll to position [0, 0]
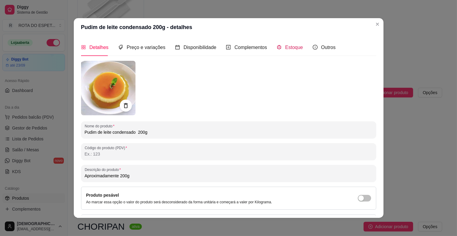
click at [286, 50] on div "Estoque" at bounding box center [290, 48] width 26 height 8
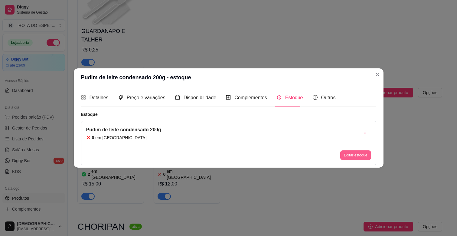
click at [355, 156] on button "Editar estoque" at bounding box center [355, 155] width 31 height 10
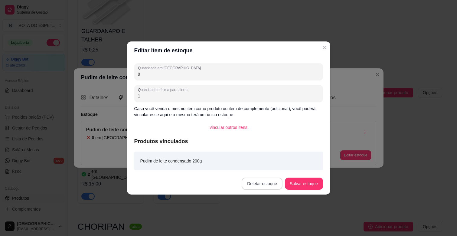
click at [270, 185] on button "Deletar estoque" at bounding box center [262, 183] width 41 height 12
click at [275, 165] on button "Confirmar" at bounding box center [265, 166] width 22 height 9
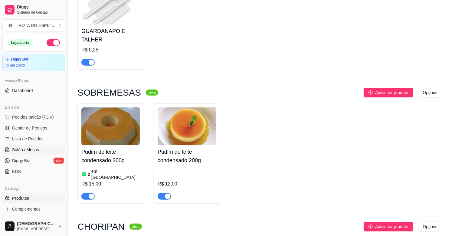
click at [32, 151] on span "Salão / Mesas" at bounding box center [25, 150] width 27 height 6
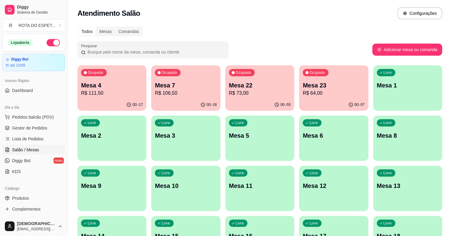
click at [251, 86] on p "Mesa 22" at bounding box center [260, 85] width 62 height 8
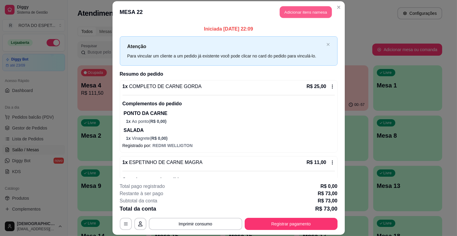
click at [308, 10] on button "Adicionar itens na mesa" at bounding box center [306, 12] width 52 height 12
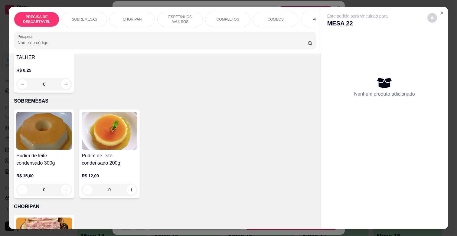
scroll to position [101, 0]
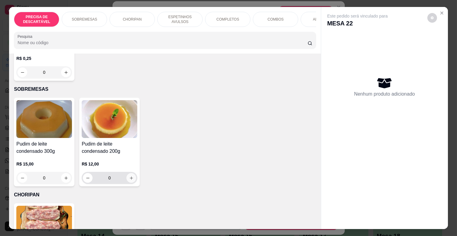
click at [130, 176] on icon "increase-product-quantity" at bounding box center [131, 178] width 5 height 5
type input "1"
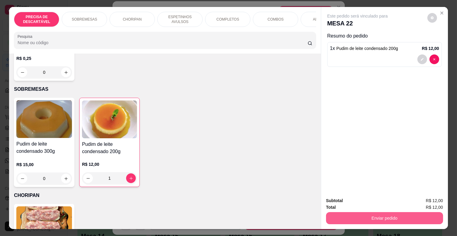
click at [371, 218] on button "Enviar pedido" at bounding box center [384, 218] width 117 height 12
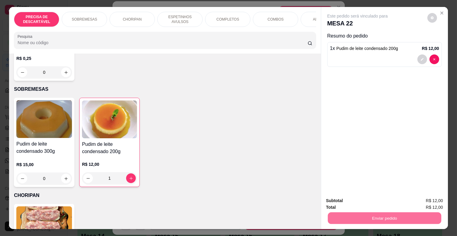
click at [419, 200] on button "Enviar pedido" at bounding box center [427, 200] width 34 height 11
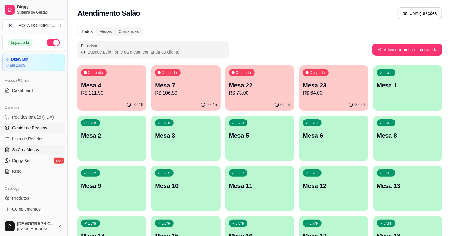
click at [32, 130] on span "Gestor de Pedidos" at bounding box center [29, 128] width 35 height 6
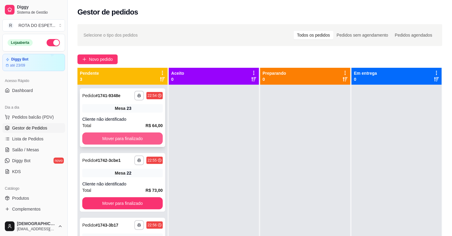
click at [149, 141] on button "Mover para finalizado" at bounding box center [122, 138] width 80 height 12
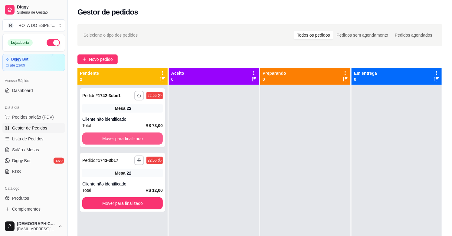
click at [149, 140] on button "Mover para finalizado" at bounding box center [122, 138] width 80 height 12
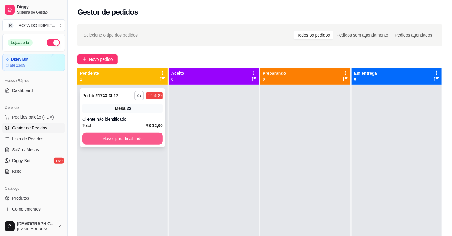
click at [147, 138] on button "Mover para finalizado" at bounding box center [122, 138] width 80 height 12
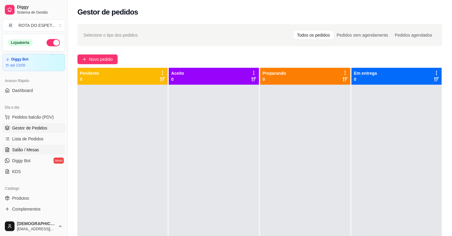
click at [40, 147] on link "Salão / Mesas" at bounding box center [33, 150] width 63 height 10
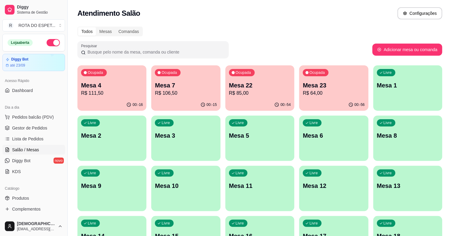
click at [257, 92] on p "R$ 85,00" at bounding box center [260, 92] width 62 height 7
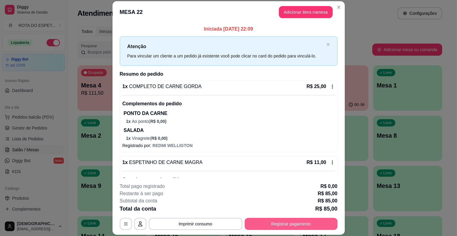
click at [286, 222] on button "Registrar pagamento" at bounding box center [291, 224] width 93 height 12
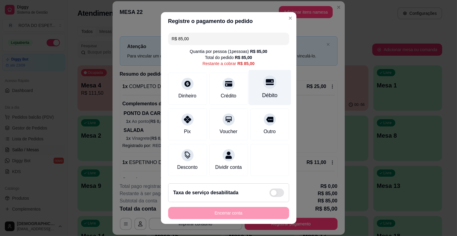
click at [263, 88] on div "Débito" at bounding box center [269, 87] width 43 height 35
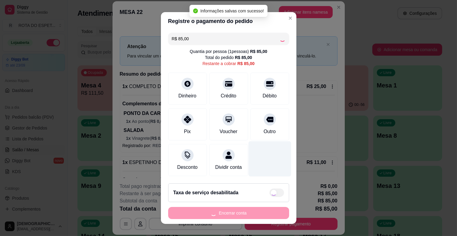
type input "R$ 0,00"
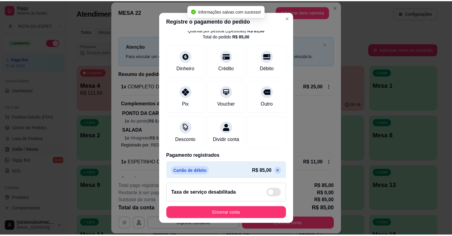
scroll to position [32, 0]
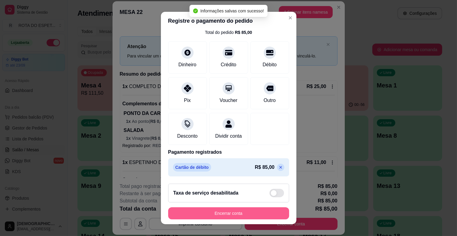
click at [240, 212] on button "Encerrar conta" at bounding box center [228, 213] width 121 height 12
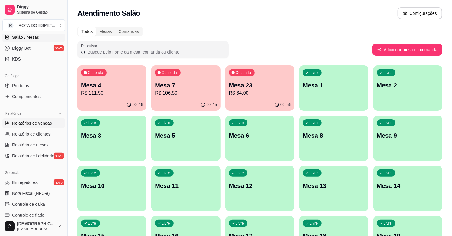
scroll to position [101, 0]
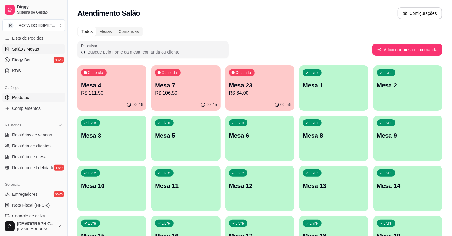
click at [24, 94] on link "Produtos" at bounding box center [33, 98] width 63 height 10
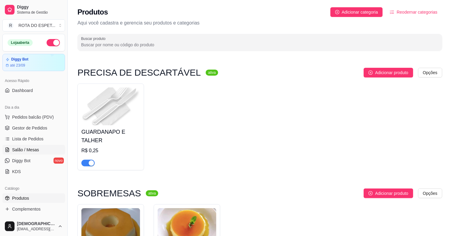
click at [23, 149] on span "Salão / Mesas" at bounding box center [25, 150] width 27 height 6
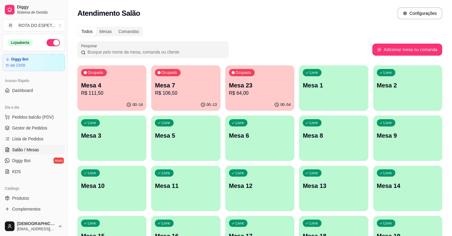
click at [189, 99] on div "00:-13" at bounding box center [185, 105] width 69 height 12
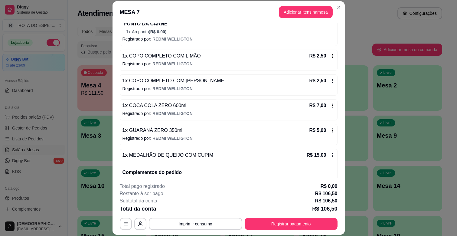
scroll to position [354, 0]
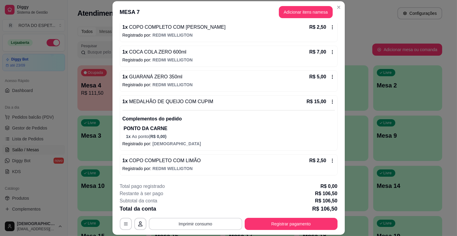
click at [205, 221] on button "Imprimir consumo" at bounding box center [195, 224] width 93 height 12
click at [200, 210] on button "IMPRESSORA CAIXA" at bounding box center [195, 210] width 50 height 10
click at [279, 224] on button "Registrar pagamento" at bounding box center [291, 224] width 93 height 12
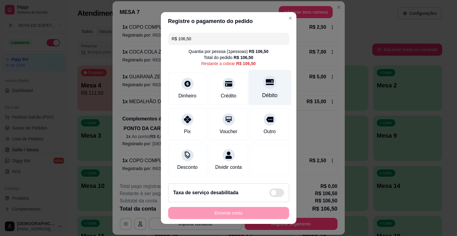
click at [265, 90] on div "Débito" at bounding box center [269, 87] width 43 height 35
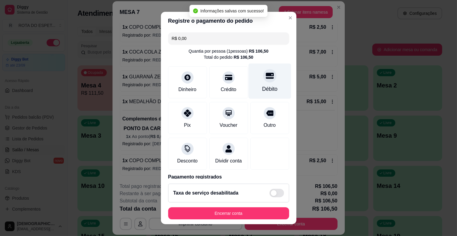
type input "R$ 0,00"
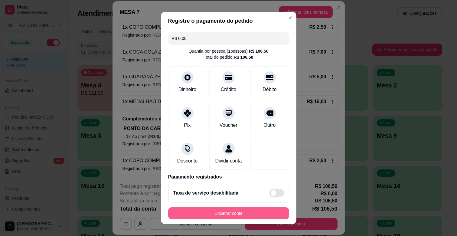
click at [247, 211] on button "Encerrar conta" at bounding box center [228, 213] width 121 height 12
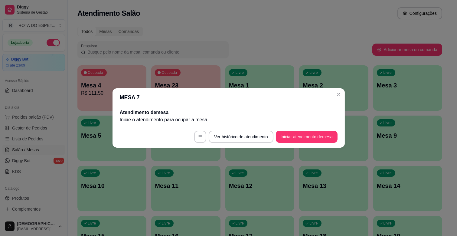
scroll to position [0, 0]
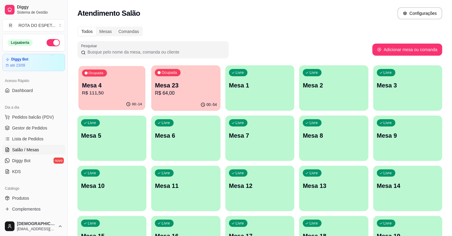
click at [116, 89] on p "R$ 111,50" at bounding box center [112, 92] width 60 height 7
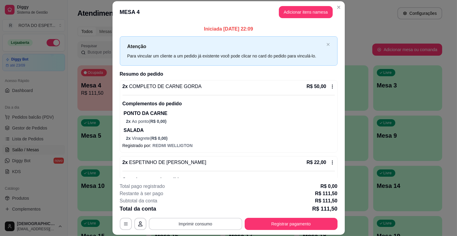
click at [211, 221] on button "Imprimir consumo" at bounding box center [195, 224] width 93 height 12
click at [209, 210] on button "IMPRESSORA CAIXA" at bounding box center [195, 209] width 48 height 9
click at [265, 223] on button "Registrar pagamento" at bounding box center [291, 224] width 90 height 12
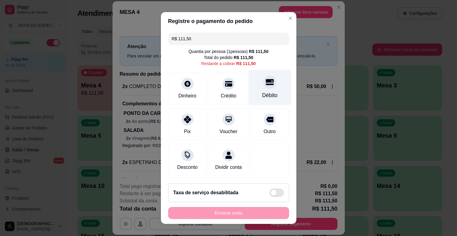
click at [263, 86] on div at bounding box center [269, 81] width 13 height 13
type input "R$ 0,00"
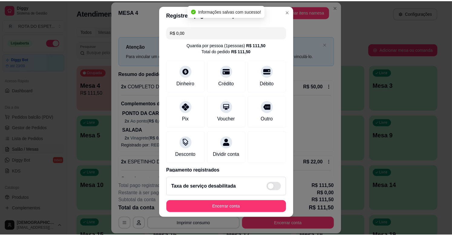
scroll to position [8, 0]
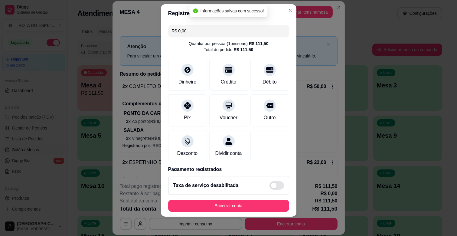
click at [254, 200] on button "Encerrar conta" at bounding box center [228, 206] width 121 height 12
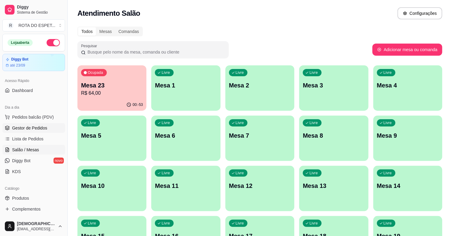
click at [39, 127] on span "Gestor de Pedidos" at bounding box center [29, 128] width 35 height 6
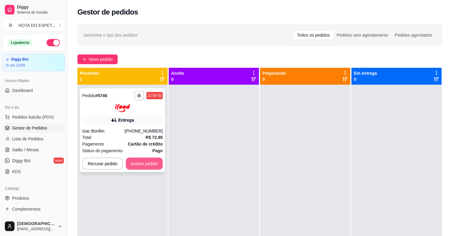
click at [154, 164] on button "Aceitar pedido" at bounding box center [144, 164] width 37 height 12
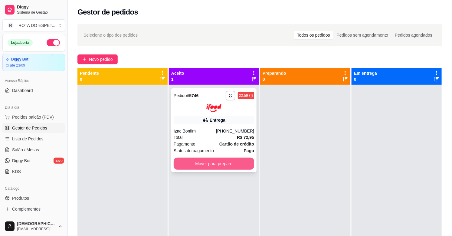
click at [218, 169] on div "Mover para preparo" at bounding box center [214, 164] width 80 height 12
click at [225, 160] on button "Mover para preparo" at bounding box center [214, 164] width 80 height 12
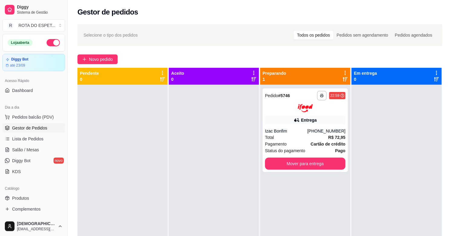
click at [215, 187] on div at bounding box center [214, 203] width 90 height 236
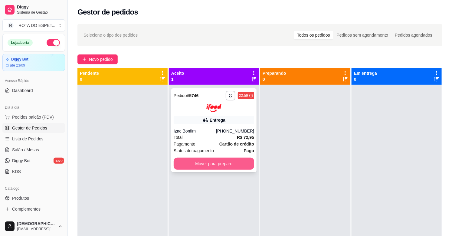
click at [230, 162] on button "Mover para preparo" at bounding box center [214, 164] width 80 height 12
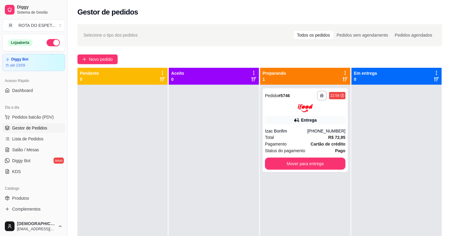
click at [189, 195] on div at bounding box center [214, 203] width 90 height 236
click at [103, 42] on div "Selecione o tipo dos pedidos Todos os pedidos Pedidos sem agendamento Pedidos a…" at bounding box center [259, 35] width 365 height 22
click at [35, 149] on span "Salão / Mesas" at bounding box center [25, 150] width 27 height 6
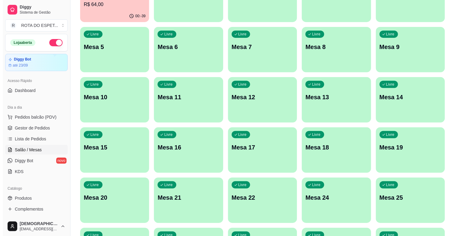
scroll to position [101, 0]
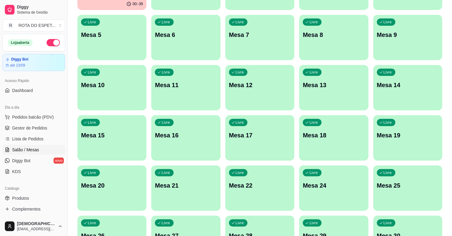
click at [318, 187] on p "Mesa 24" at bounding box center [334, 185] width 62 height 8
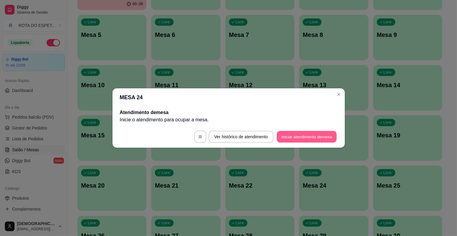
click at [317, 139] on button "Iniciar atendimento de mesa" at bounding box center [307, 137] width 60 height 12
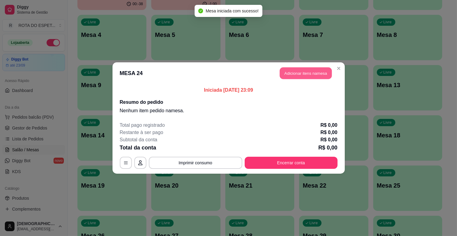
click at [314, 75] on button "Adicionar itens na mesa" at bounding box center [306, 73] width 52 height 12
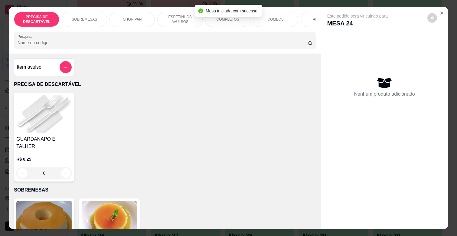
click at [231, 21] on div "COMPLETOS" at bounding box center [227, 19] width 45 height 15
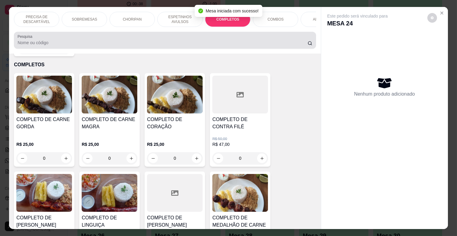
scroll to position [15, 0]
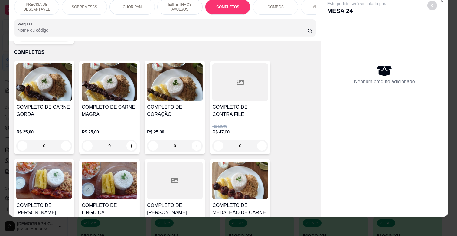
click at [123, 106] on h4 "COMPLETO DE CARNE MAGRA" at bounding box center [110, 110] width 56 height 15
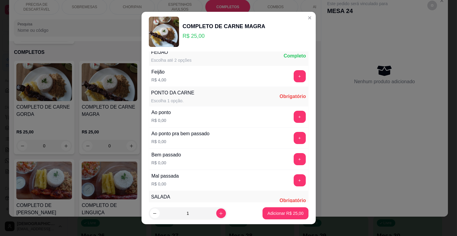
scroll to position [34, 0]
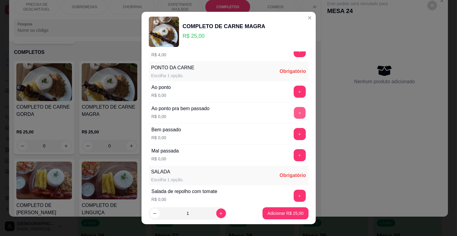
click at [294, 114] on button "+" at bounding box center [300, 113] width 12 height 12
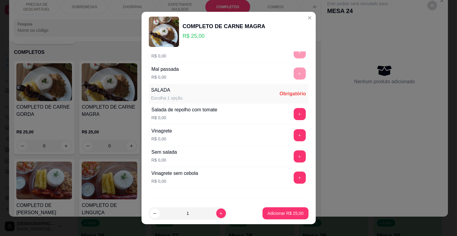
scroll to position [134, 0]
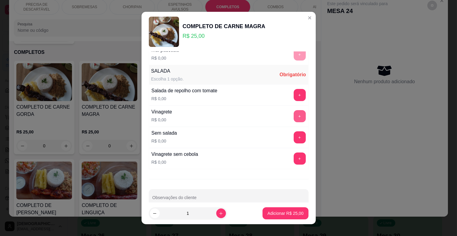
click at [294, 115] on button "+" at bounding box center [300, 116] width 12 height 12
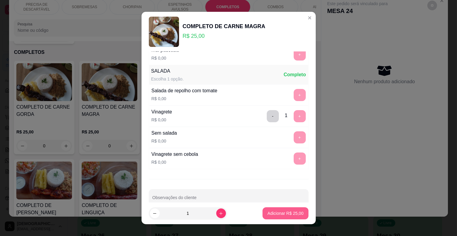
click at [289, 212] on p "Adicionar R$ 25,00" at bounding box center [285, 213] width 36 height 6
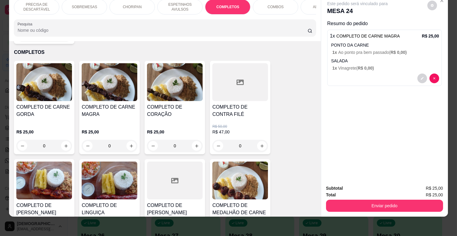
click at [169, 4] on p "ESPETINHOS AVULSOS" at bounding box center [179, 7] width 35 height 10
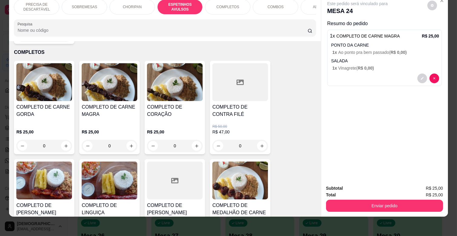
scroll to position [334, 0]
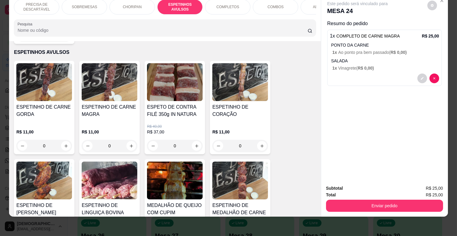
click at [120, 107] on h4 "ESPETINHO DE CARNE MAGRA" at bounding box center [110, 110] width 56 height 15
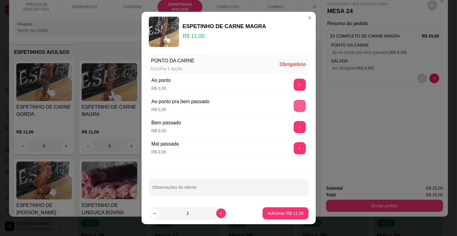
click at [294, 105] on button "+" at bounding box center [300, 106] width 12 height 12
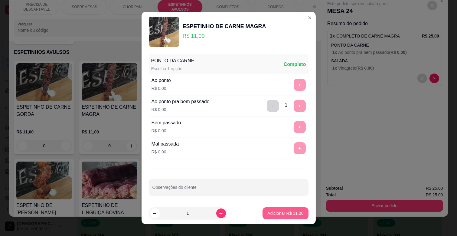
click at [295, 210] on button "Adicionar R$ 11,00" at bounding box center [285, 213] width 46 height 12
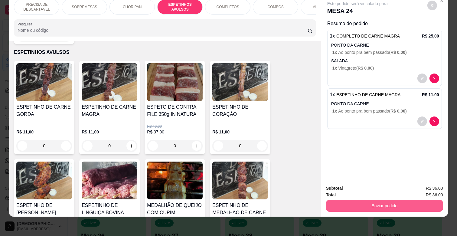
click at [372, 200] on button "Enviar pedido" at bounding box center [384, 206] width 117 height 12
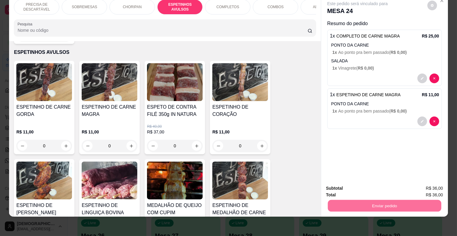
click at [424, 182] on button "Enviar pedido" at bounding box center [426, 185] width 33 height 11
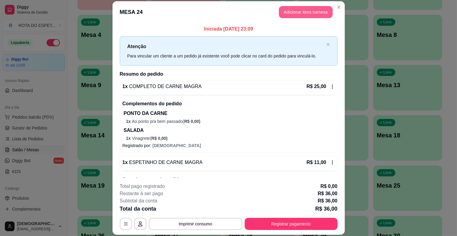
click at [295, 14] on button "Adicionar itens na mesa" at bounding box center [306, 12] width 54 height 12
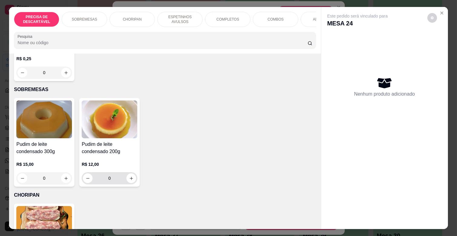
scroll to position [101, 0]
click at [129, 176] on icon "increase-product-quantity" at bounding box center [131, 178] width 5 height 5
type input "1"
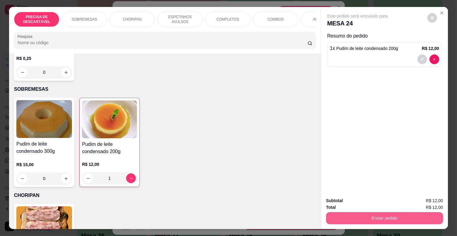
click at [401, 217] on button "Enviar pedido" at bounding box center [384, 218] width 117 height 12
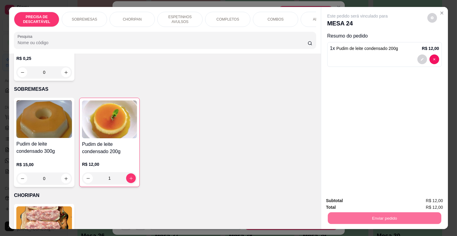
click at [419, 197] on button "Enviar pedido" at bounding box center [426, 200] width 33 height 11
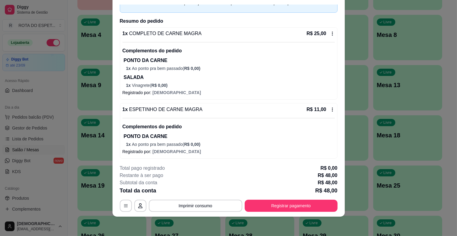
scroll to position [61, 0]
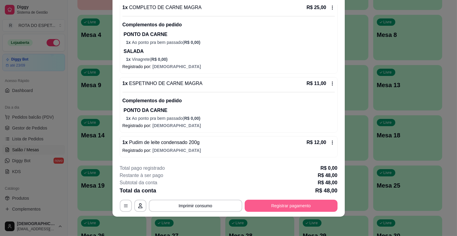
click at [291, 206] on button "Registrar pagamento" at bounding box center [291, 206] width 93 height 12
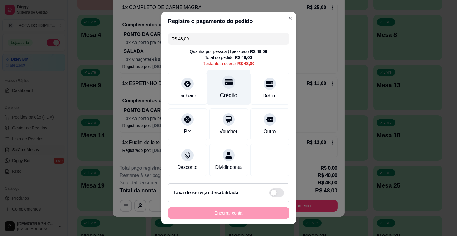
click at [220, 91] on div "Crédito" at bounding box center [228, 87] width 43 height 35
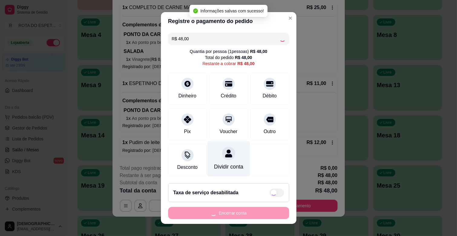
type input "R$ 0,00"
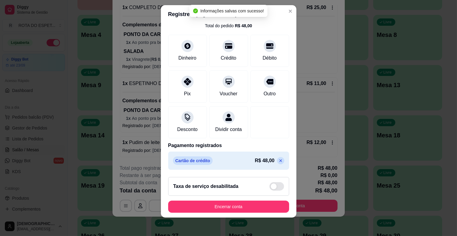
scroll to position [8, 0]
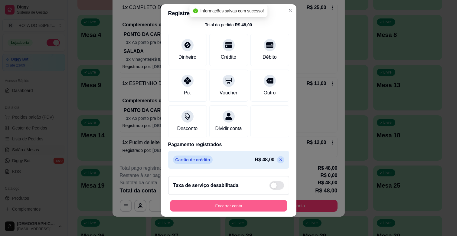
click at [235, 206] on button "Encerrar conta" at bounding box center [228, 206] width 117 height 12
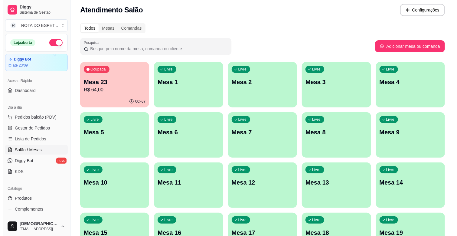
scroll to position [0, 0]
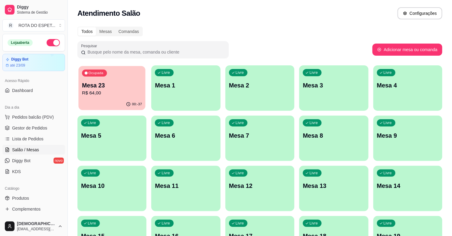
click at [107, 95] on p "R$ 64,00" at bounding box center [112, 92] width 60 height 7
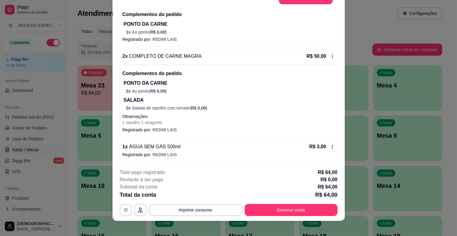
scroll to position [18, 0]
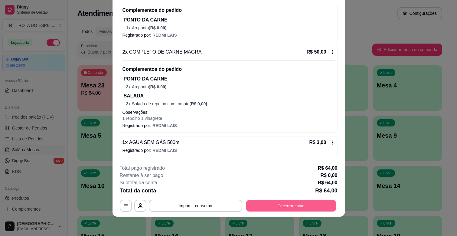
click at [298, 208] on button "Encerrar conta" at bounding box center [291, 206] width 90 height 12
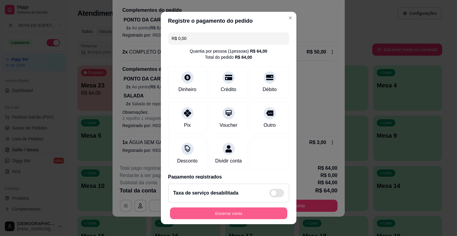
click at [239, 213] on button "Encerrar conta" at bounding box center [228, 213] width 117 height 12
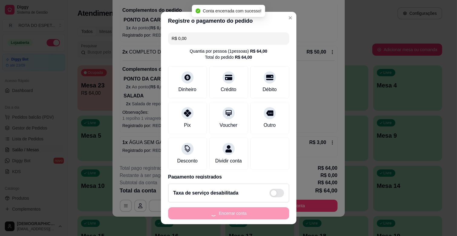
scroll to position [0, 0]
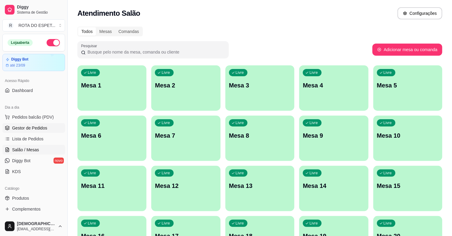
click at [41, 125] on span "Gestor de Pedidos" at bounding box center [29, 128] width 35 height 6
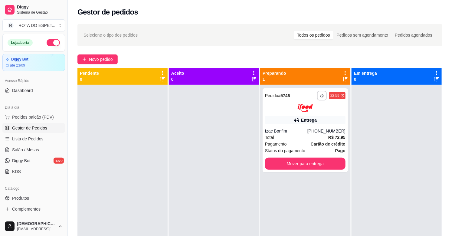
click at [175, 160] on div at bounding box center [214, 203] width 90 height 236
click at [325, 166] on button "Mover para entrega" at bounding box center [305, 164] width 80 height 12
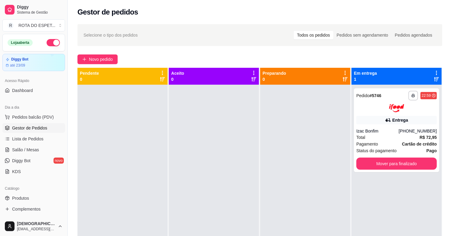
click at [243, 172] on div at bounding box center [214, 203] width 90 height 236
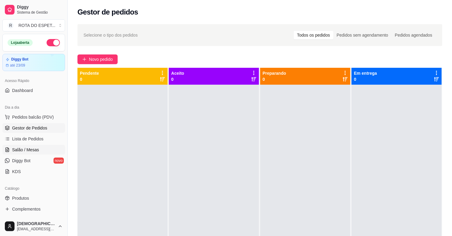
click at [20, 148] on span "Salão / Mesas" at bounding box center [25, 150] width 27 height 6
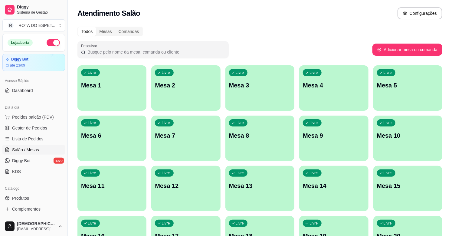
click at [182, 80] on div "Livre Mesa 2" at bounding box center [185, 84] width 69 height 38
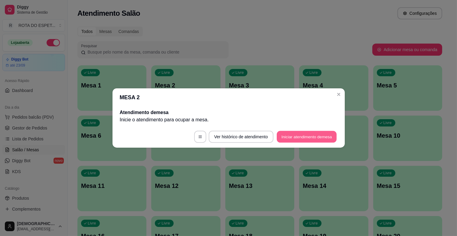
click at [326, 133] on button "Iniciar atendimento de mesa" at bounding box center [307, 137] width 60 height 12
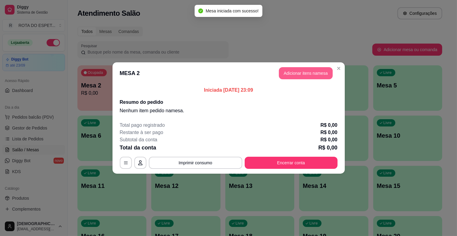
click at [317, 74] on button "Adicionar itens na mesa" at bounding box center [306, 73] width 54 height 12
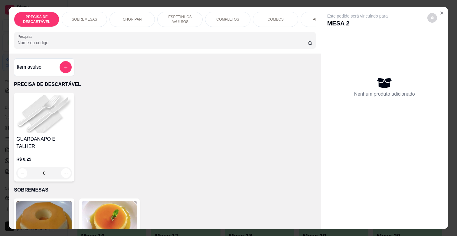
click at [305, 14] on div "ADICIONAIS" at bounding box center [323, 19] width 45 height 15
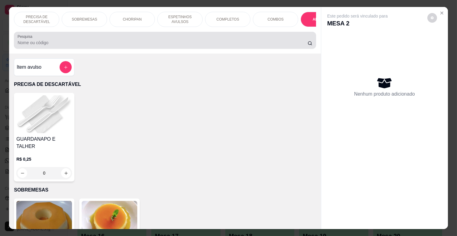
scroll to position [15, 0]
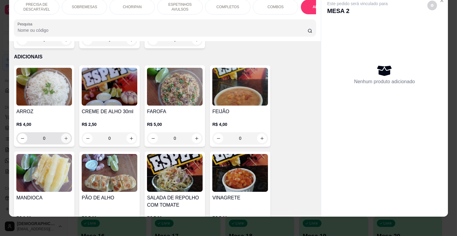
click at [65, 136] on icon "increase-product-quantity" at bounding box center [66, 138] width 5 height 5
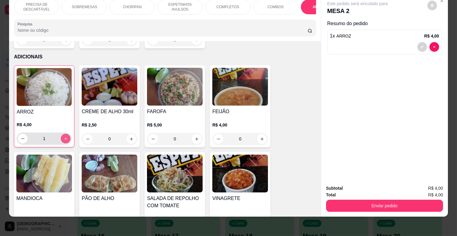
type input "1"
click at [92, 5] on p "SOBREMESAS" at bounding box center [84, 7] width 25 height 5
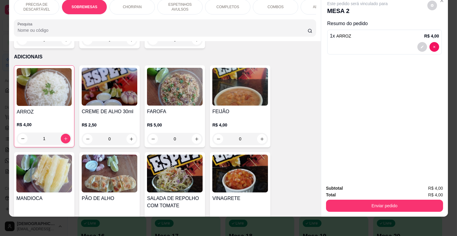
scroll to position [125, 0]
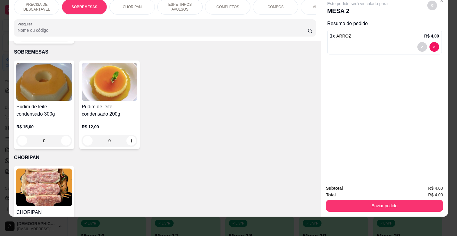
click at [177, 4] on p "ESPETINHOS AVULSOS" at bounding box center [179, 7] width 35 height 10
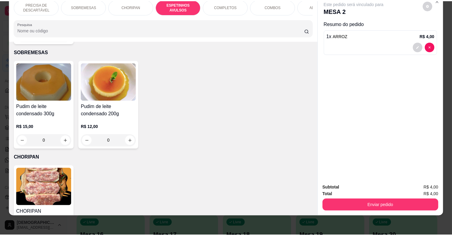
scroll to position [334, 0]
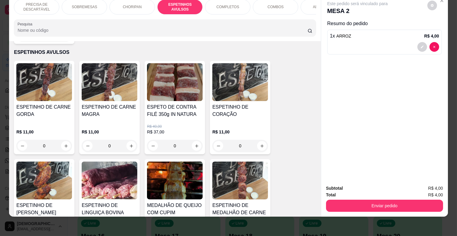
click at [121, 113] on div "ESPETINHO DE CARNE MAGRA" at bounding box center [110, 112] width 56 height 19
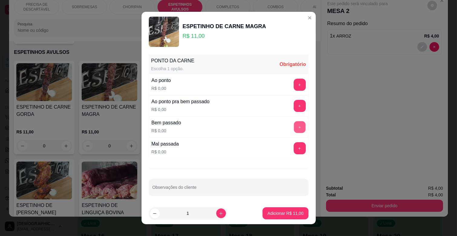
click at [294, 128] on button "+" at bounding box center [300, 127] width 12 height 12
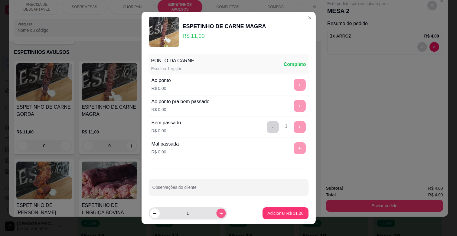
click at [218, 212] on button "increase-product-quantity" at bounding box center [220, 212] width 9 height 9
type input "2"
click at [272, 214] on p "Adicionar R$ 22,00" at bounding box center [285, 213] width 35 height 6
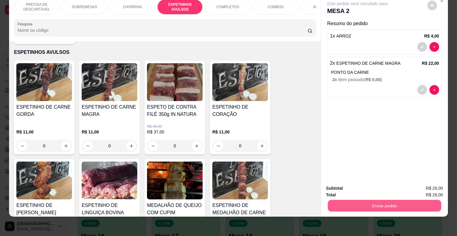
click at [381, 200] on button "Enviar pedido" at bounding box center [384, 206] width 113 height 12
click at [421, 182] on button "Enviar pedido" at bounding box center [426, 185] width 33 height 11
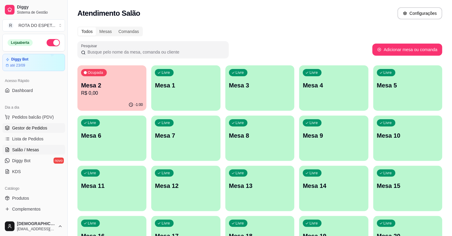
click at [31, 128] on span "Gestor de Pedidos" at bounding box center [29, 128] width 35 height 6
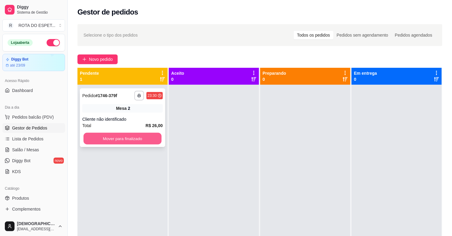
click at [126, 142] on button "Mover para finalizado" at bounding box center [122, 139] width 78 height 12
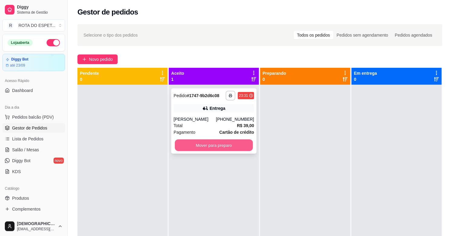
click at [223, 150] on button "Mover para preparo" at bounding box center [214, 145] width 78 height 12
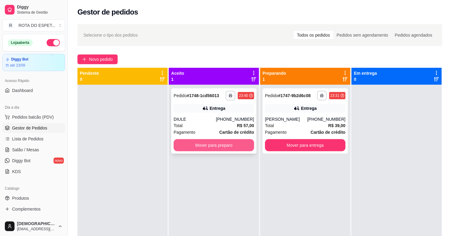
click at [196, 148] on button "Mover para preparo" at bounding box center [214, 145] width 80 height 12
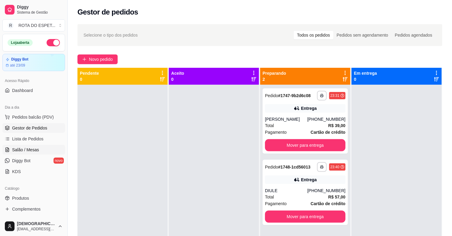
click at [37, 151] on span "Salão / Mesas" at bounding box center [25, 150] width 27 height 6
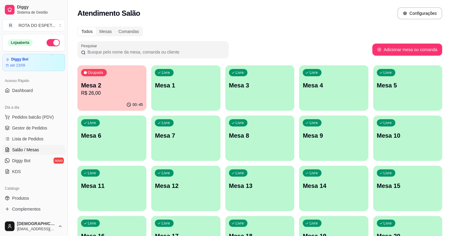
click at [119, 74] on div "Ocupada Mesa 2 R$ 26,00" at bounding box center [111, 82] width 69 height 34
click at [34, 124] on link "Gestor de Pedidos" at bounding box center [33, 128] width 63 height 10
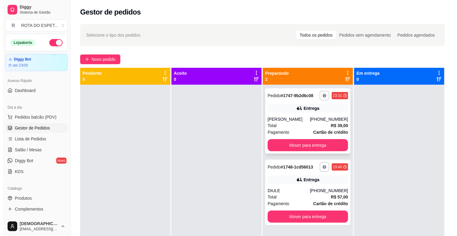
scroll to position [17, 0]
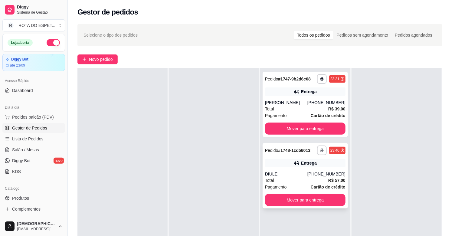
click at [291, 167] on div "**********" at bounding box center [304, 175] width 85 height 65
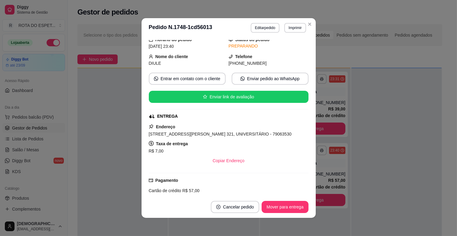
scroll to position [67, 0]
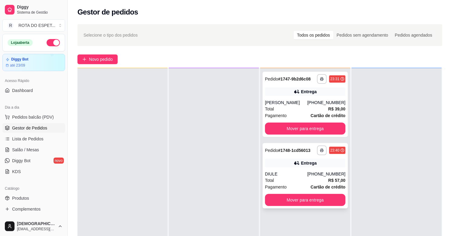
click at [284, 179] on div "Total R$ 57,00" at bounding box center [305, 180] width 80 height 7
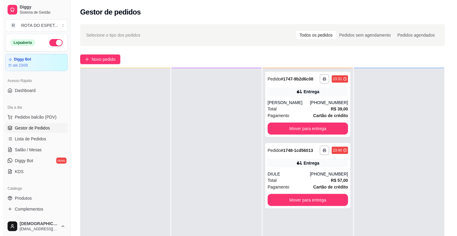
scroll to position [0, 0]
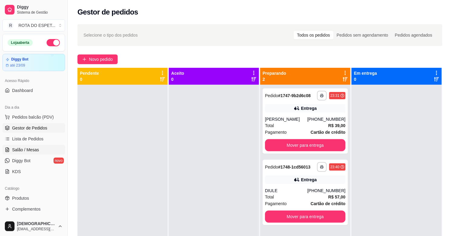
click at [19, 147] on span "Salão / Mesas" at bounding box center [25, 150] width 27 height 6
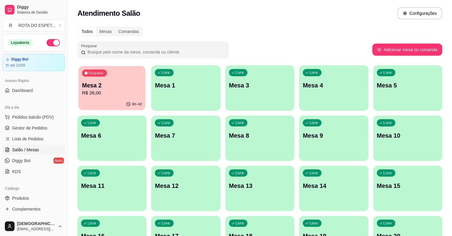
click at [120, 85] on p "Mesa 2" at bounding box center [112, 85] width 60 height 8
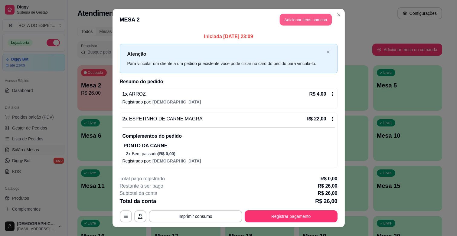
click at [316, 22] on button "Adicionar itens na mesa" at bounding box center [306, 20] width 52 height 12
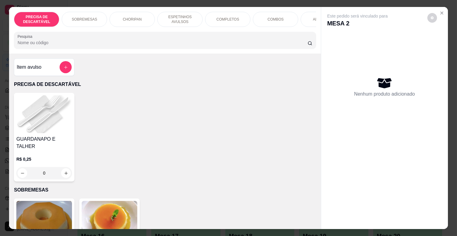
scroll to position [0, 264]
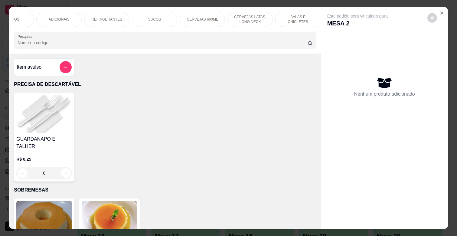
click at [112, 17] on p "REFRIGERANTES" at bounding box center [106, 19] width 31 height 5
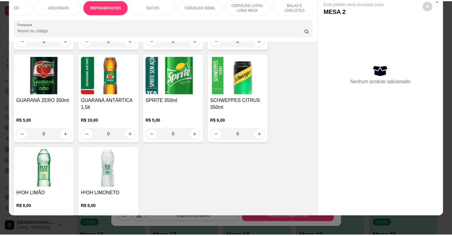
scroll to position [1758, 0]
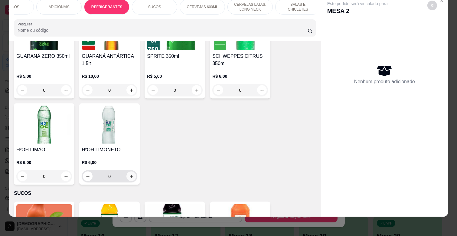
click at [129, 171] on button "increase-product-quantity" at bounding box center [131, 176] width 10 height 10
type input "1"
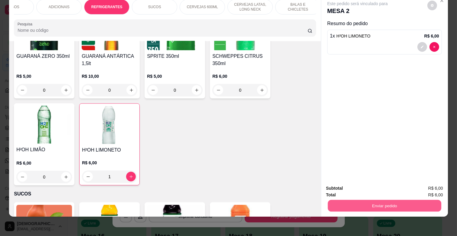
click at [391, 202] on button "Enviar pedido" at bounding box center [384, 206] width 113 height 12
click at [439, 180] on button "Enviar pedido" at bounding box center [427, 185] width 34 height 11
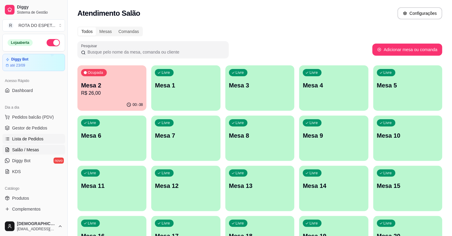
click at [25, 137] on span "Lista de Pedidos" at bounding box center [27, 139] width 31 height 6
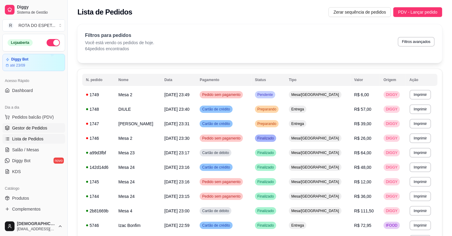
click at [27, 128] on span "Gestor de Pedidos" at bounding box center [29, 128] width 35 height 6
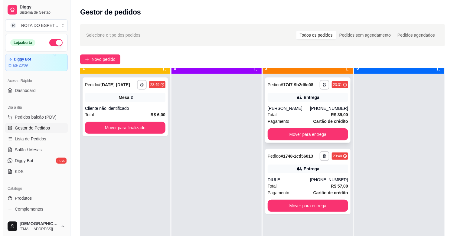
scroll to position [17, 0]
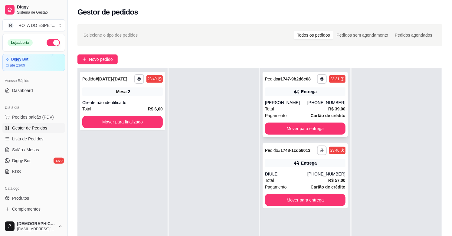
click at [299, 99] on div "[PERSON_NAME]" at bounding box center [286, 102] width 42 height 6
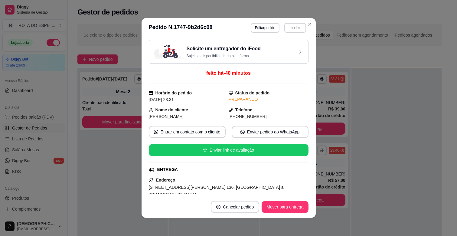
scroll to position [101, 0]
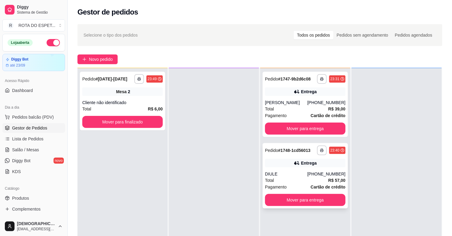
click at [271, 179] on span "Total" at bounding box center [269, 180] width 9 height 7
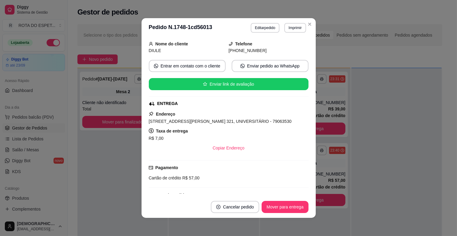
scroll to position [67, 0]
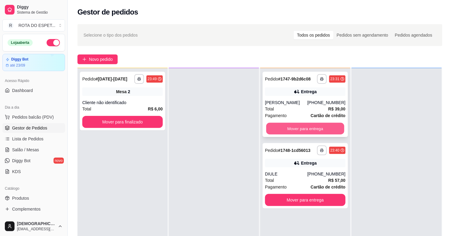
click at [294, 129] on button "Mover para entrega" at bounding box center [305, 129] width 78 height 12
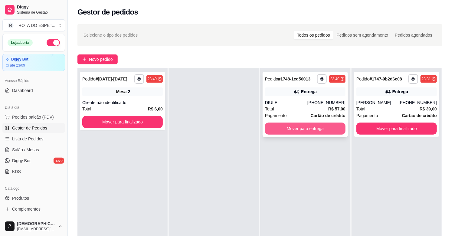
click at [308, 130] on button "Mover para entrega" at bounding box center [305, 128] width 80 height 12
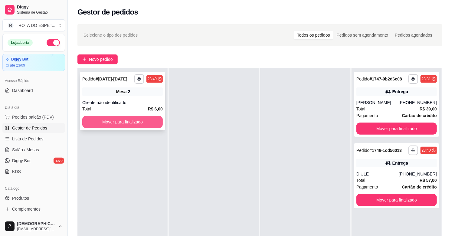
click at [138, 121] on button "Mover para finalizado" at bounding box center [122, 122] width 80 height 12
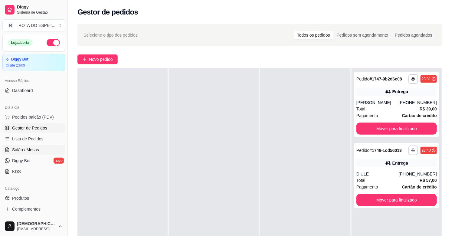
click at [32, 150] on span "Salão / Mesas" at bounding box center [25, 150] width 27 height 6
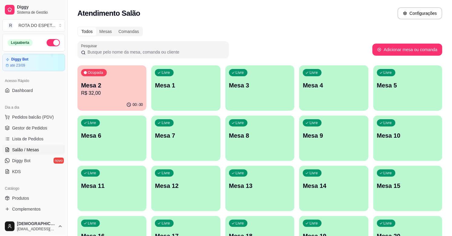
click at [125, 93] on p "R$ 32,00" at bounding box center [112, 92] width 62 height 7
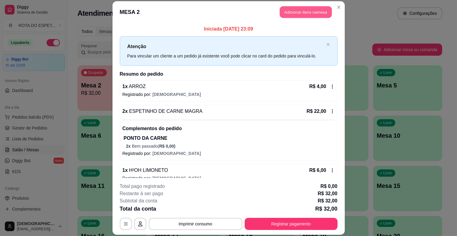
click at [291, 11] on button "Adicionar itens na mesa" at bounding box center [306, 12] width 52 height 12
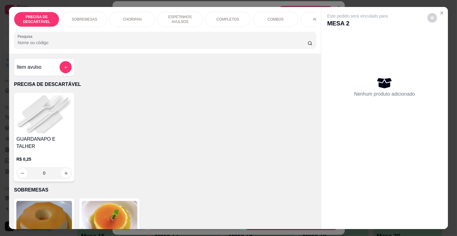
click at [315, 28] on div "PRECISA DE DESCARTÁVEL SOBREMESAS CHORIPAN ESPETINHOS AVULSOS COMPLETOS COMBOS …" at bounding box center [165, 30] width 312 height 47
click at [313, 28] on div "PRECISA DE DESCARTÁVEL SOBREMESAS CHORIPAN ESPETINHOS AVULSOS COMPLETOS COMBOS …" at bounding box center [165, 30] width 312 height 47
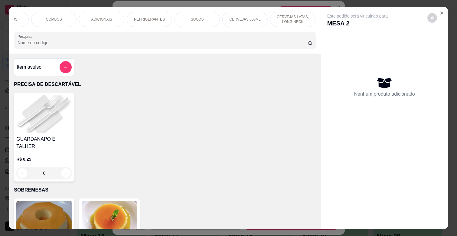
scroll to position [0, 242]
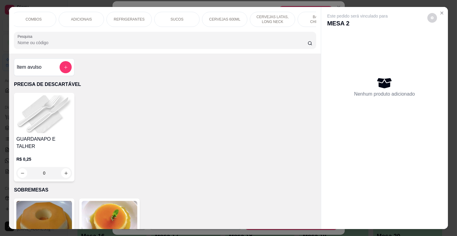
click at [311, 19] on p "BALAS E CHICLETES" at bounding box center [320, 20] width 35 height 10
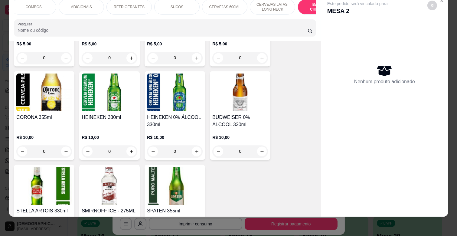
scroll to position [2476, 0]
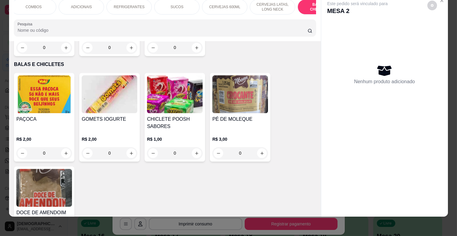
click at [65, 236] on icon "increase-product-quantity" at bounding box center [66, 239] width 5 height 5
type input "1"
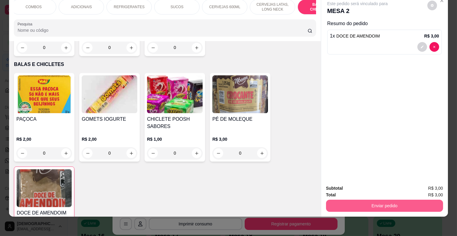
click at [395, 200] on button "Enviar pedido" at bounding box center [384, 206] width 117 height 12
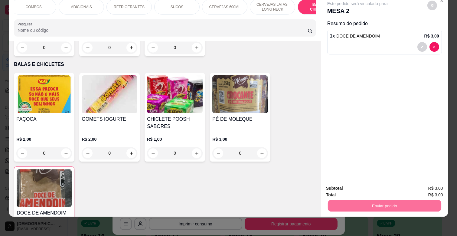
click at [426, 184] on button "Enviar pedido" at bounding box center [427, 185] width 34 height 11
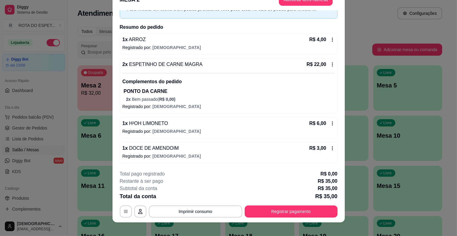
scroll to position [18, 0]
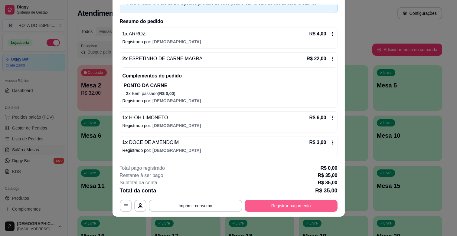
click at [291, 200] on button "Registrar pagamento" at bounding box center [291, 206] width 93 height 12
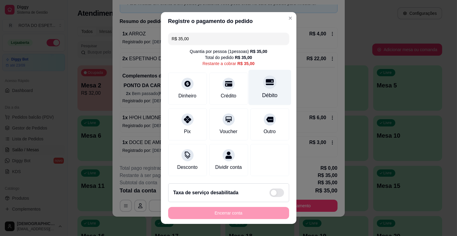
click at [265, 83] on icon at bounding box center [269, 82] width 8 height 8
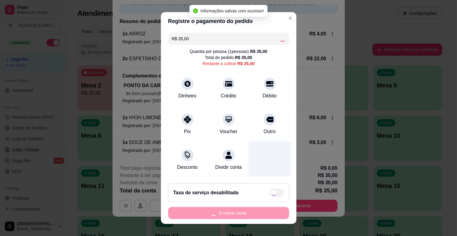
type input "R$ 0,00"
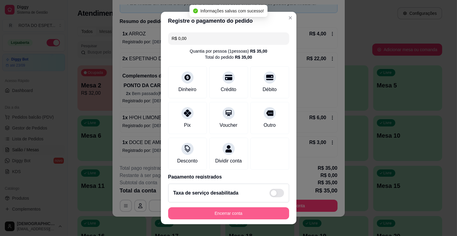
click at [265, 210] on button "Encerrar conta" at bounding box center [228, 213] width 121 height 12
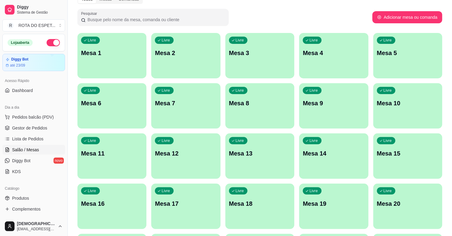
scroll to position [0, 0]
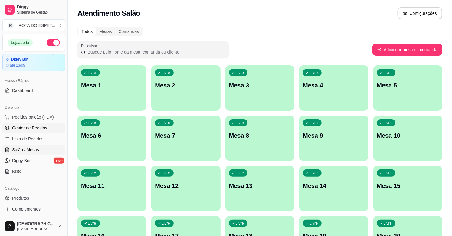
click at [30, 128] on span "Gestor de Pedidos" at bounding box center [29, 128] width 35 height 6
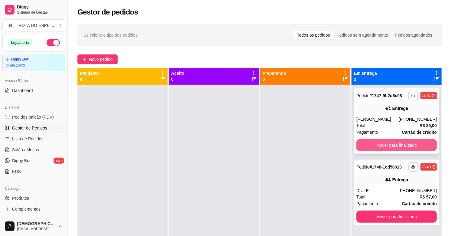
click at [409, 142] on button "Mover para finalizado" at bounding box center [396, 145] width 80 height 12
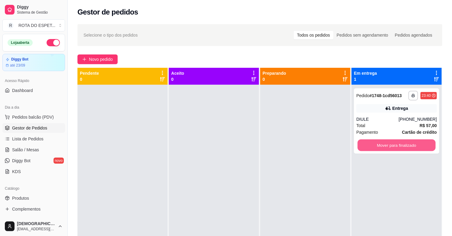
click at [409, 142] on button "Mover para finalizado" at bounding box center [396, 145] width 78 height 12
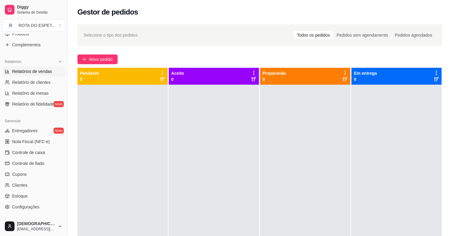
scroll to position [199, 0]
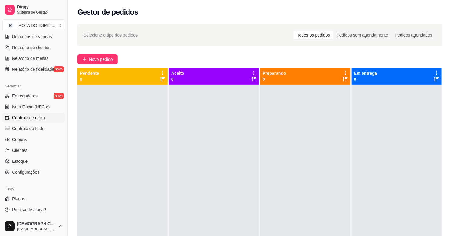
click at [33, 117] on span "Controle de caixa" at bounding box center [28, 118] width 33 height 6
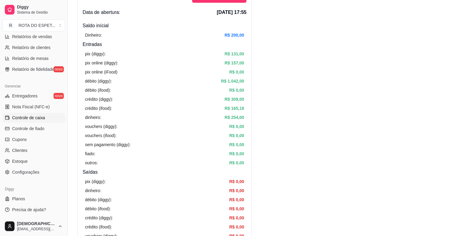
scroll to position [34, 0]
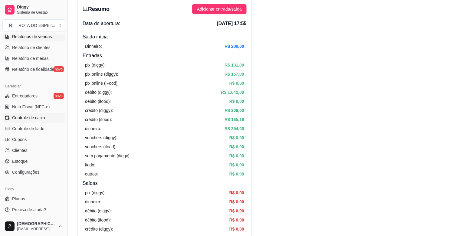
click at [35, 39] on span "Relatórios de vendas" at bounding box center [32, 37] width 40 height 6
select select "ALL"
select select "0"
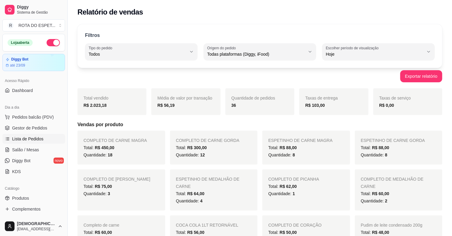
click at [34, 139] on span "Lista de Pedidos" at bounding box center [27, 139] width 31 height 6
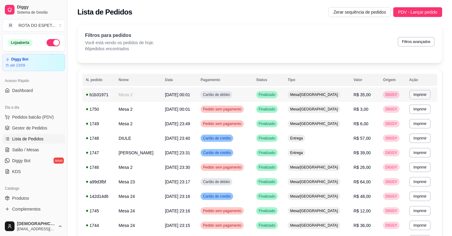
click at [252, 100] on td "Cartão de débito" at bounding box center [225, 94] width 56 height 15
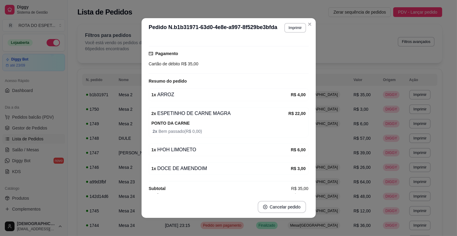
scroll to position [59, 0]
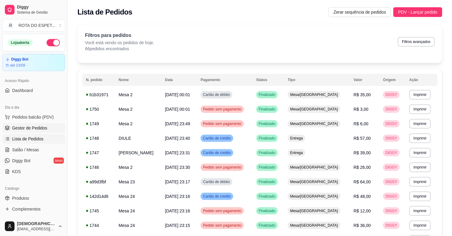
click at [37, 129] on span "Gestor de Pedidos" at bounding box center [29, 128] width 35 height 6
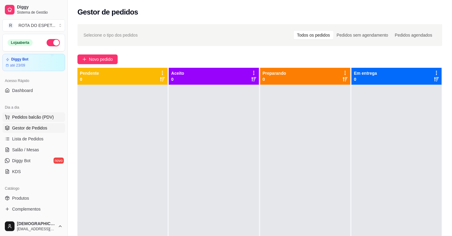
click at [37, 114] on span "Pedidos balcão (PDV)" at bounding box center [33, 117] width 42 height 6
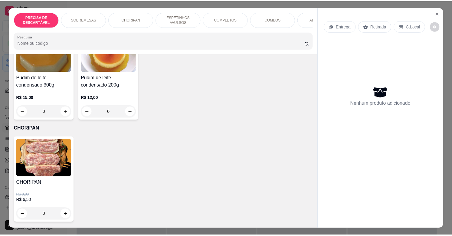
scroll to position [168, 0]
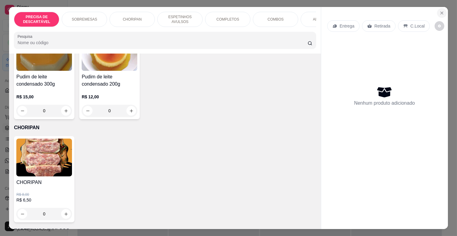
click at [439, 11] on icon "Close" at bounding box center [441, 13] width 5 height 5
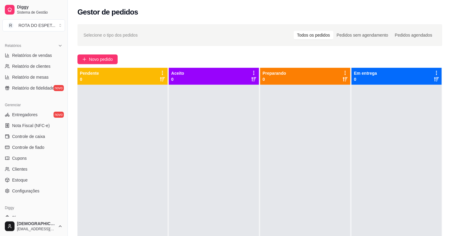
scroll to position [199, 0]
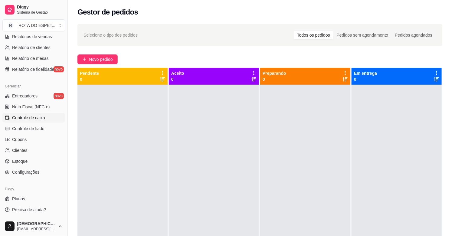
click at [34, 116] on span "Controle de caixa" at bounding box center [28, 118] width 33 height 6
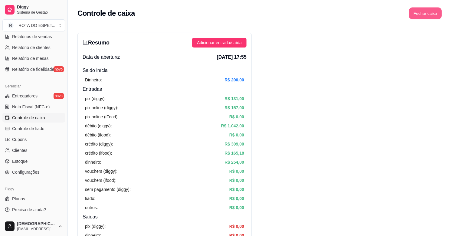
click at [427, 11] on button "Fechar caixa" at bounding box center [425, 14] width 33 height 12
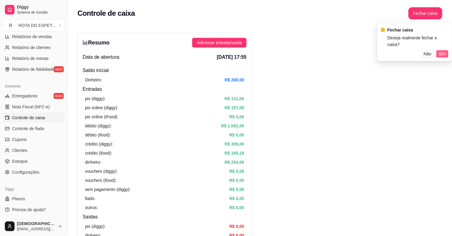
click at [442, 50] on span "Sim" at bounding box center [441, 53] width 7 height 7
